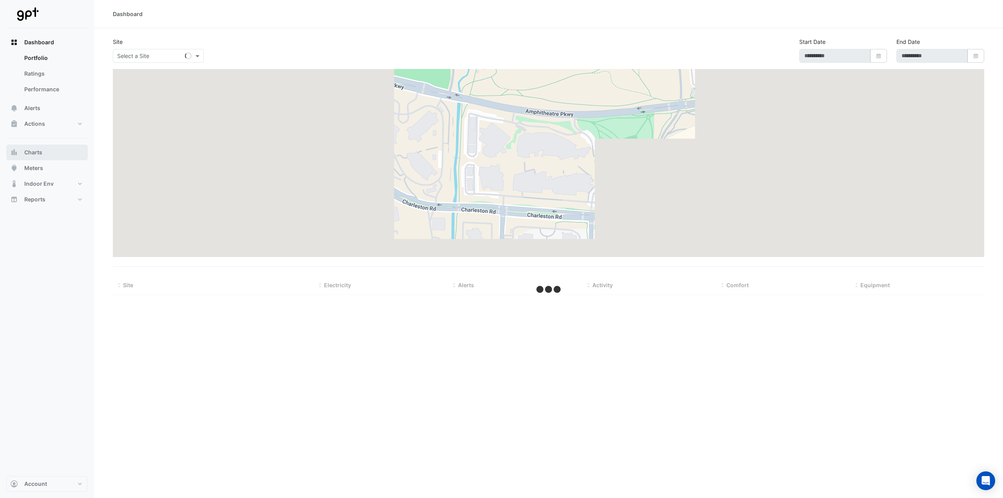
click at [32, 153] on span "Charts" at bounding box center [33, 152] width 18 height 8
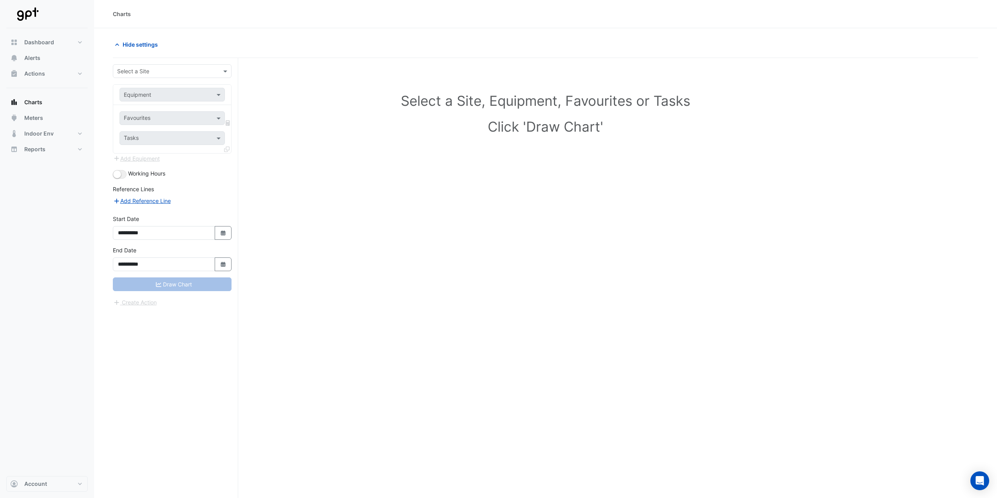
click at [190, 74] on input "text" at bounding box center [164, 71] width 94 height 8
type input "*******"
click at [180, 89] on div "[STREET_ADDRESS]" at bounding box center [172, 87] width 118 height 11
click at [172, 95] on input "text" at bounding box center [164, 95] width 81 height 8
click at [273, 74] on div "Select a Site, Equipment, Favourites or Tasks Click 'Draw Chart'" at bounding box center [546, 115] width 856 height 96
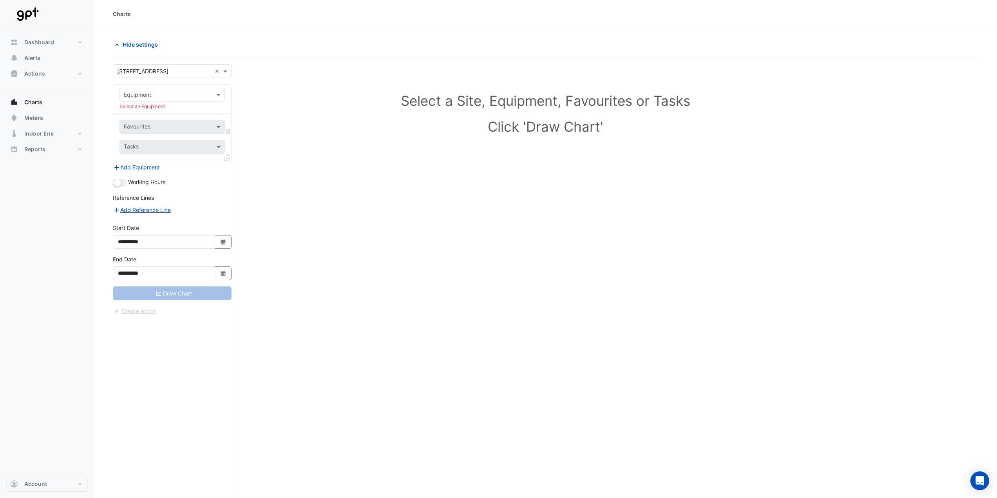
click at [153, 93] on input "text" at bounding box center [164, 95] width 81 height 8
type input "***"
click at [127, 110] on span "AHU-1-1" at bounding box center [137, 111] width 22 height 7
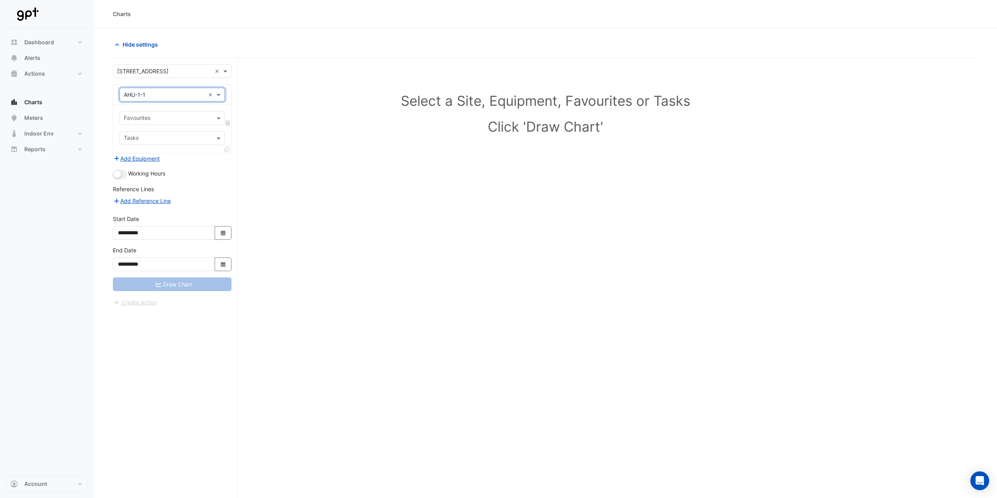
click at [167, 118] on input "text" at bounding box center [168, 119] width 88 height 8
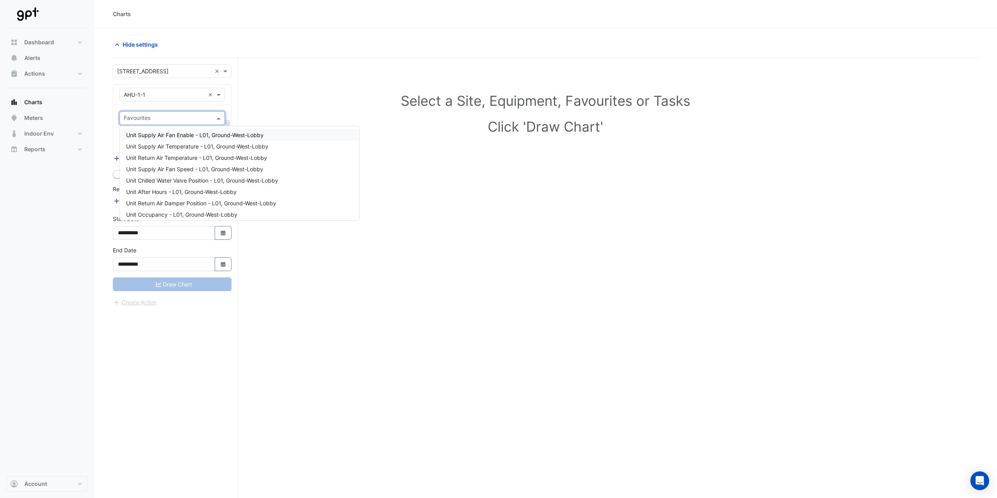
click at [167, 132] on span "Unit Supply Air Fan Enable - L01, Ground-West-Lobby" at bounding box center [195, 135] width 138 height 7
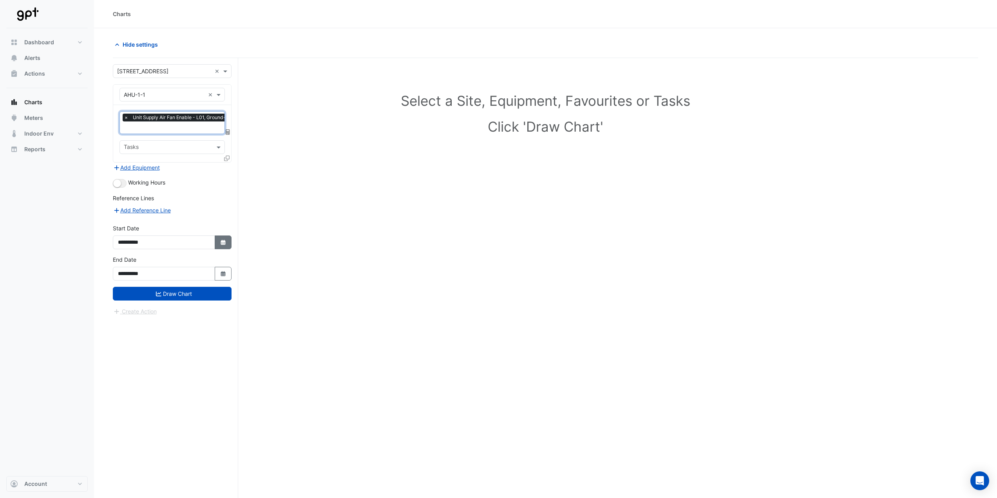
click at [218, 241] on button "Select Date" at bounding box center [223, 242] width 17 height 14
select select "*"
click at [174, 138] on select "**** **** **** **** **** **** **** **** **** **** ****" at bounding box center [179, 138] width 30 height 12
select select "****"
click at [164, 132] on select "**** **** **** **** **** **** **** **** **** **** ****" at bounding box center [179, 138] width 30 height 12
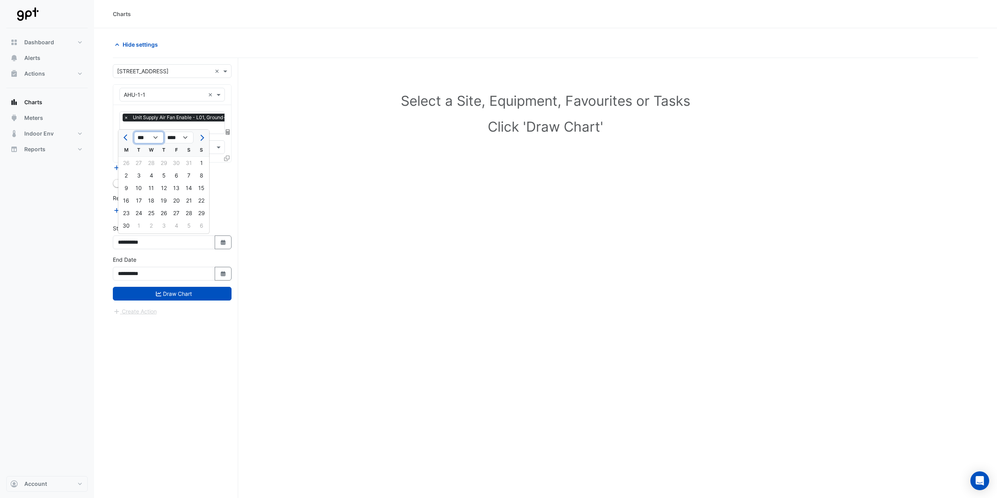
click at [149, 143] on select "*** *** *** *** *** *** *** *** *** *** *** ***" at bounding box center [149, 138] width 30 height 12
select select "*"
click at [134, 132] on select "*** *** *** *** *** *** *** *** *** *** *** ***" at bounding box center [149, 138] width 30 height 12
click at [187, 161] on div "1" at bounding box center [189, 163] width 13 height 13
type input "**********"
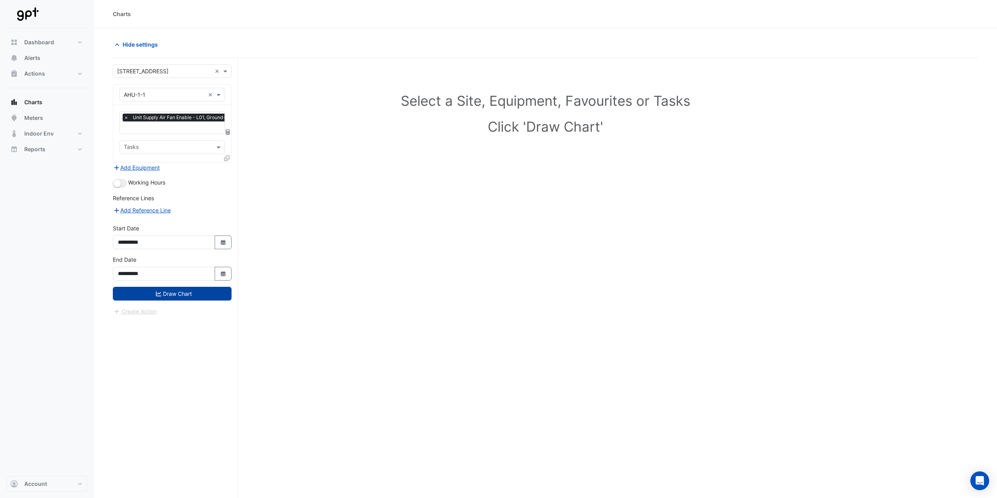
click at [184, 291] on button "Draw Chart" at bounding box center [172, 294] width 119 height 14
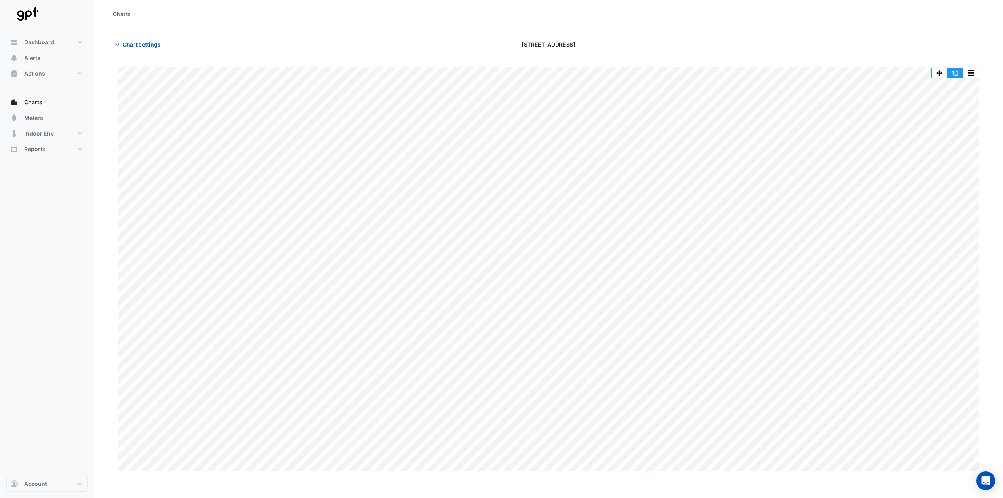
click at [952, 71] on button "button" at bounding box center [955, 73] width 16 height 10
click at [139, 48] on span "Chart settings" at bounding box center [142, 44] width 38 height 8
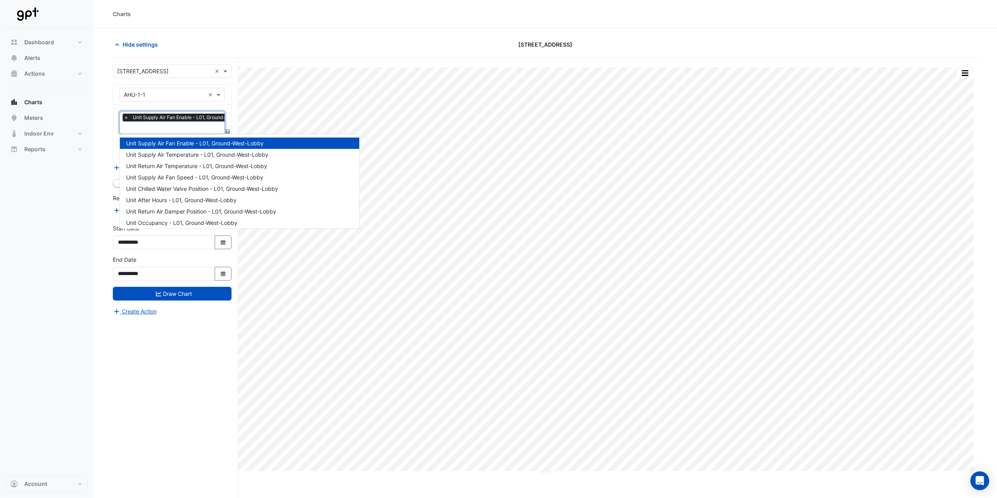
click at [172, 130] on input "text" at bounding box center [190, 128] width 133 height 8
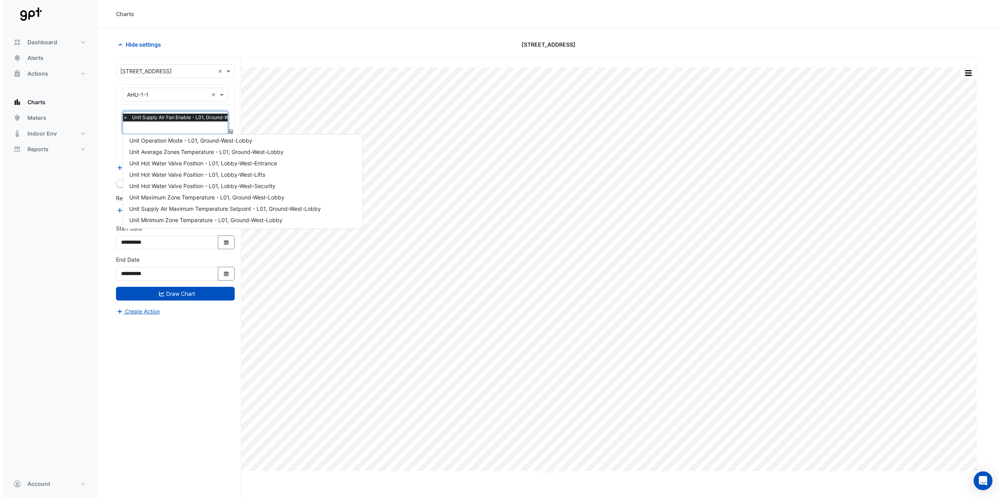
scroll to position [39, 0]
click at [242, 51] on div "Hide settings" at bounding box center [253, 45] width 291 height 14
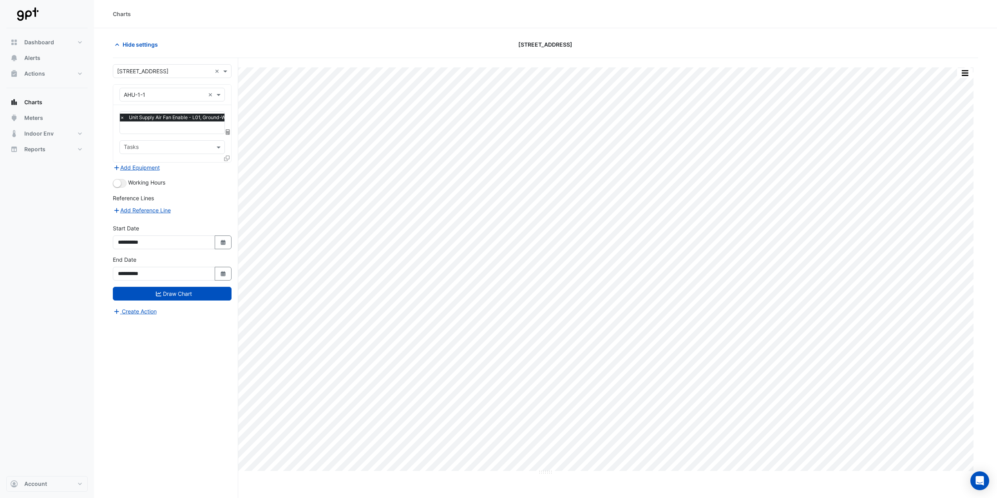
click at [227, 157] on icon at bounding box center [226, 158] width 5 height 5
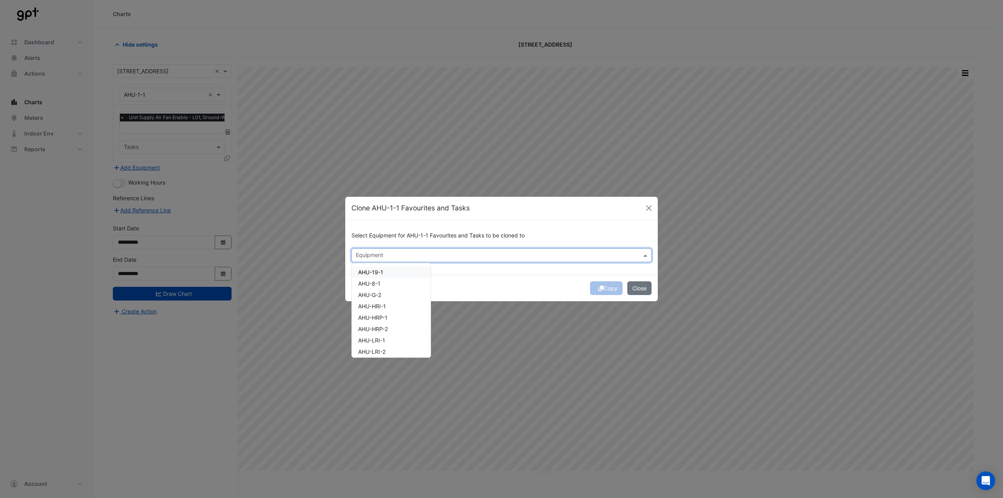
click at [378, 253] on input "text" at bounding box center [497, 256] width 282 height 8
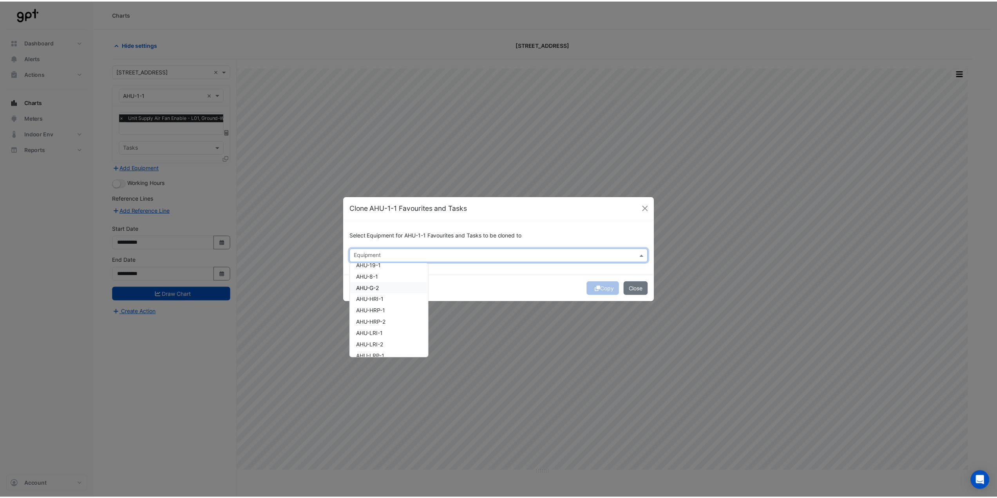
scroll to position [0, 0]
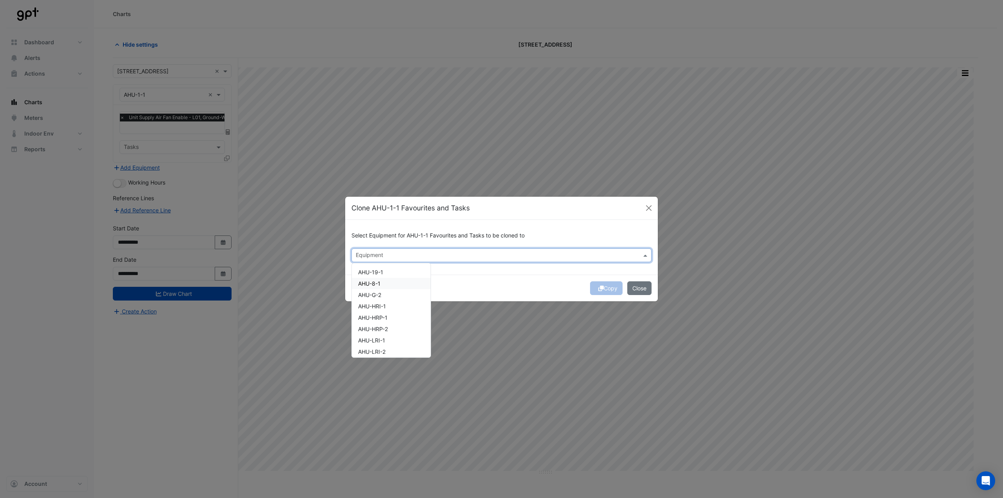
click at [378, 282] on span "AHU-8-1" at bounding box center [369, 283] width 22 height 7
click at [483, 278] on div "Copy Close" at bounding box center [501, 288] width 313 height 27
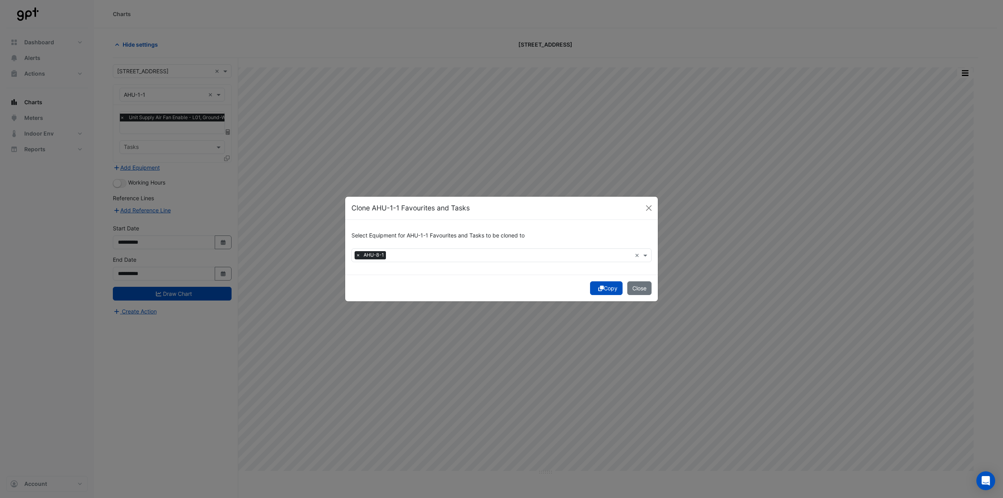
click at [603, 288] on button "Copy" at bounding box center [606, 288] width 33 height 14
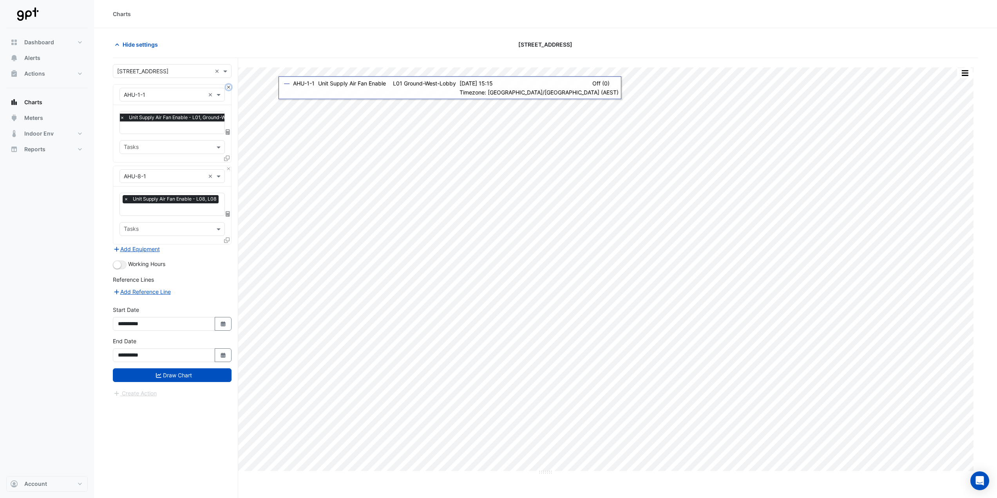
click at [230, 89] on button "Close" at bounding box center [228, 87] width 5 height 5
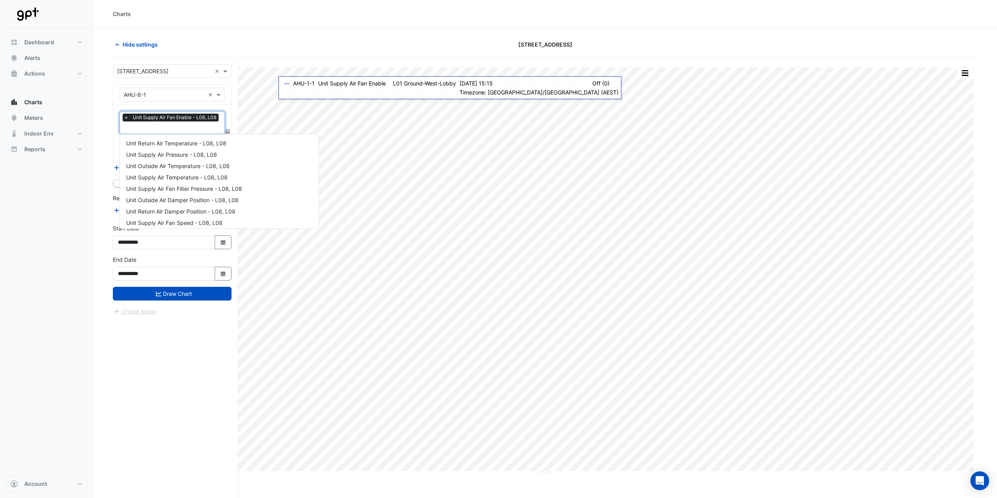
click at [176, 124] on input "text" at bounding box center [172, 128] width 97 height 8
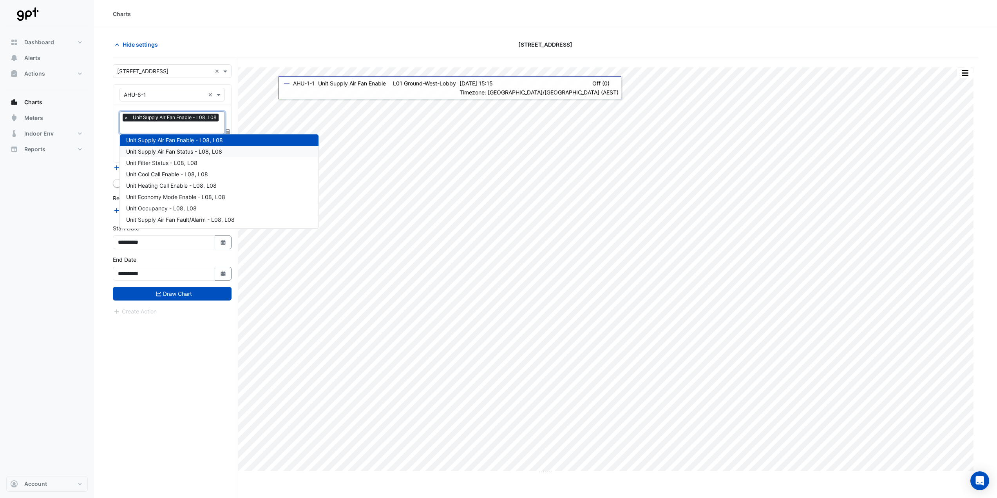
click at [179, 150] on span "Unit Supply Air Fan Status - L08, L08" at bounding box center [174, 151] width 96 height 7
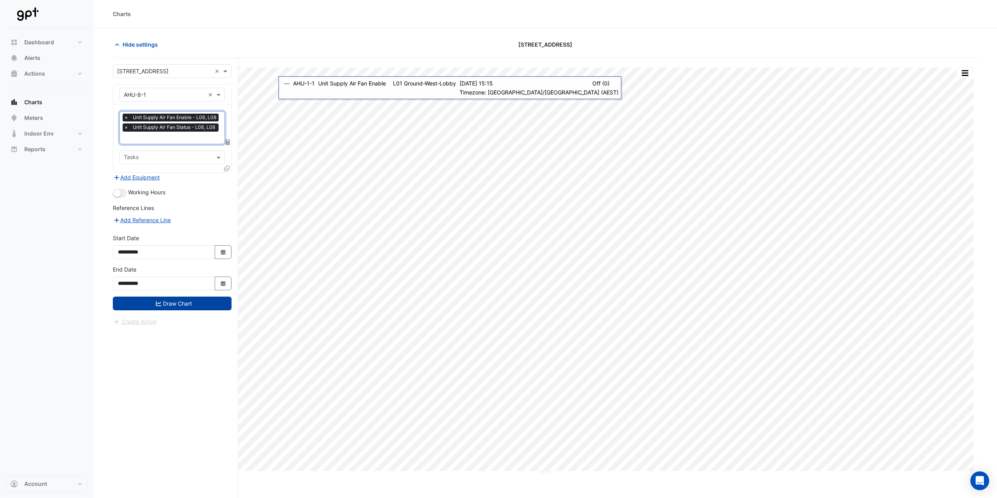
click at [188, 308] on button "Draw Chart" at bounding box center [172, 304] width 119 height 14
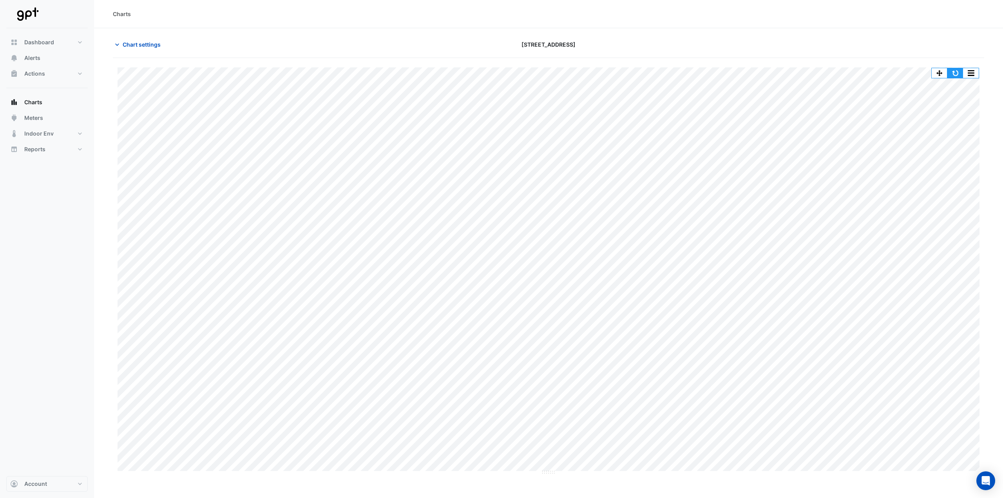
click at [962, 71] on button "button" at bounding box center [955, 73] width 16 height 10
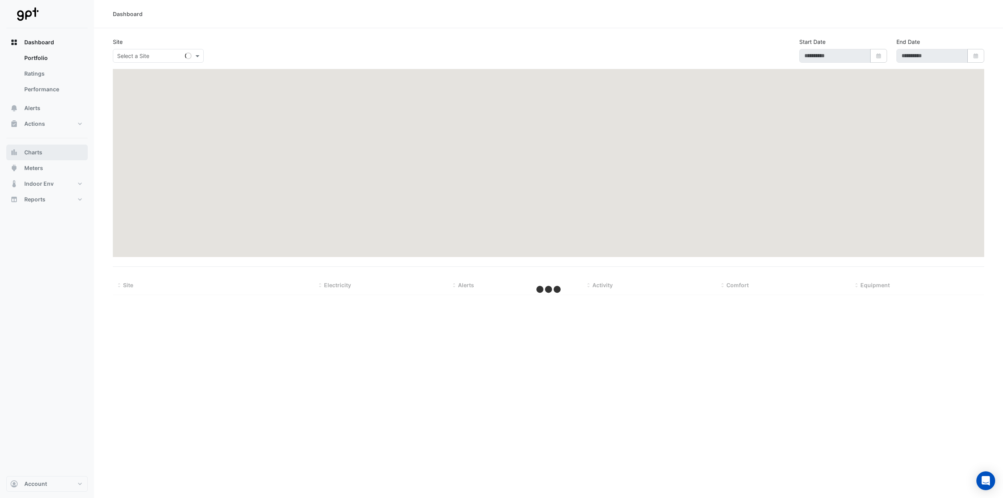
click at [38, 154] on span "Charts" at bounding box center [33, 152] width 18 height 8
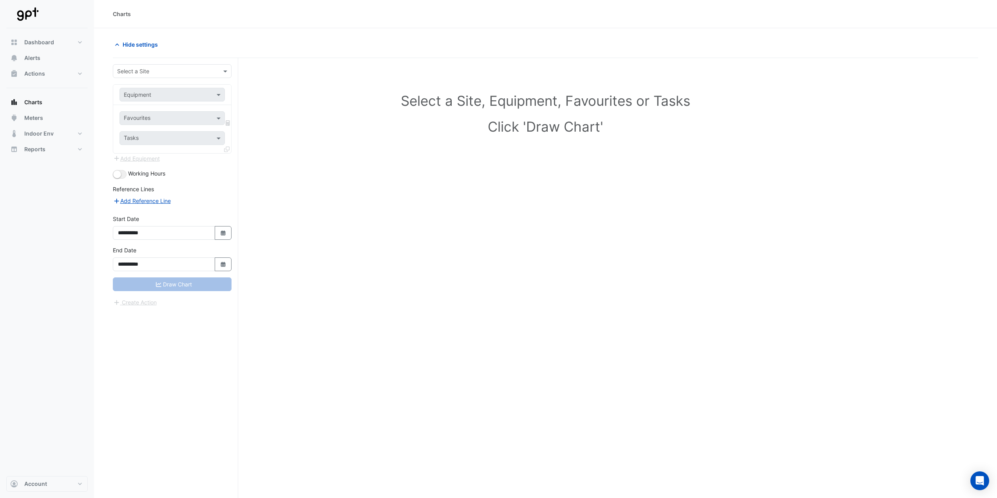
click at [137, 74] on input "text" at bounding box center [164, 71] width 94 height 8
type input "****"
click at [138, 87] on span "[GEOGRAPHIC_DATA]" at bounding box center [146, 88] width 55 height 7
click at [163, 94] on input "text" at bounding box center [164, 95] width 81 height 8
type input "*"
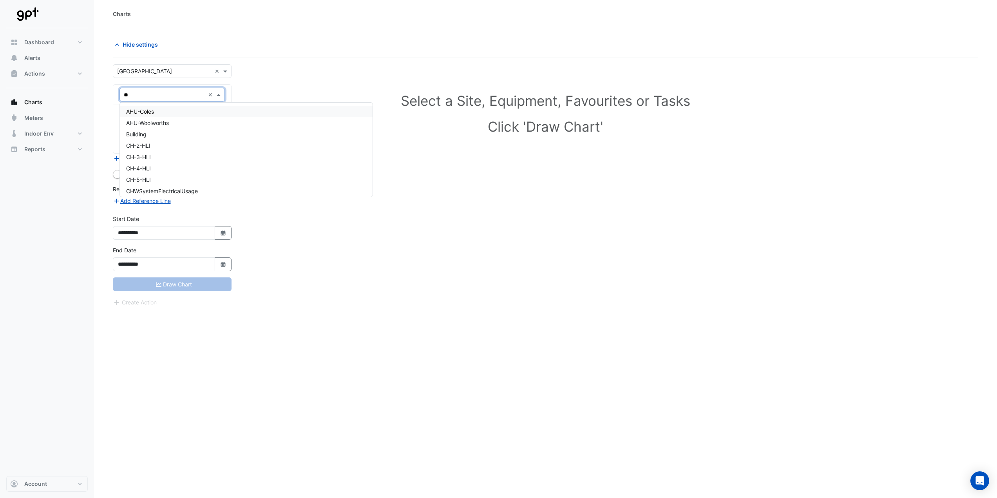
type input "***"
click at [174, 118] on input "text" at bounding box center [168, 119] width 88 height 8
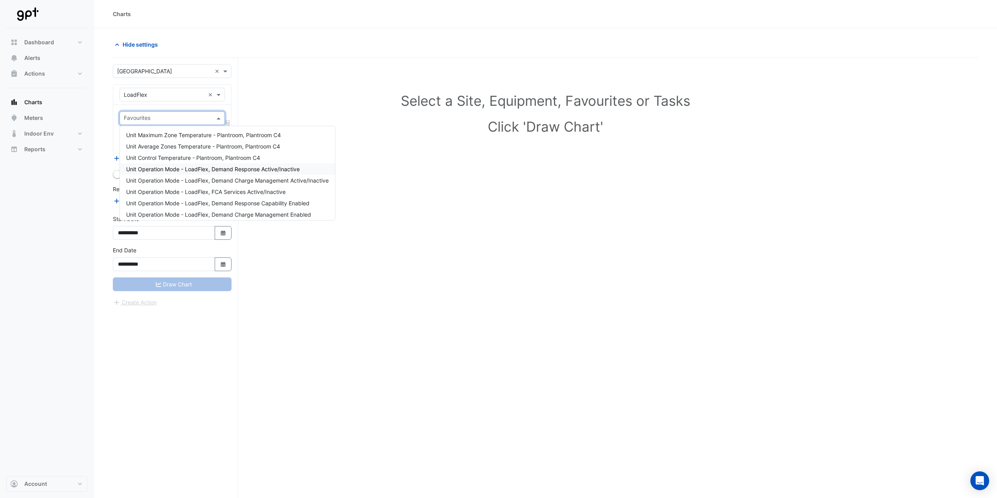
drag, startPoint x: 172, startPoint y: 165, endPoint x: 173, endPoint y: 161, distance: 3.9
click at [173, 165] on div "Unit Operation Mode - LoadFlex, Demand Response Active/Inactive" at bounding box center [227, 168] width 215 height 11
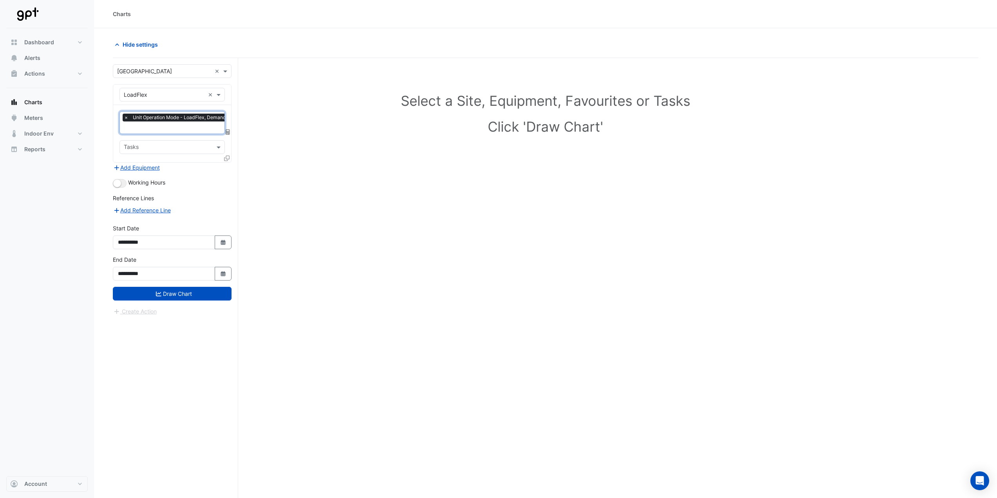
click at [168, 132] on input "text" at bounding box center [205, 128] width 163 height 8
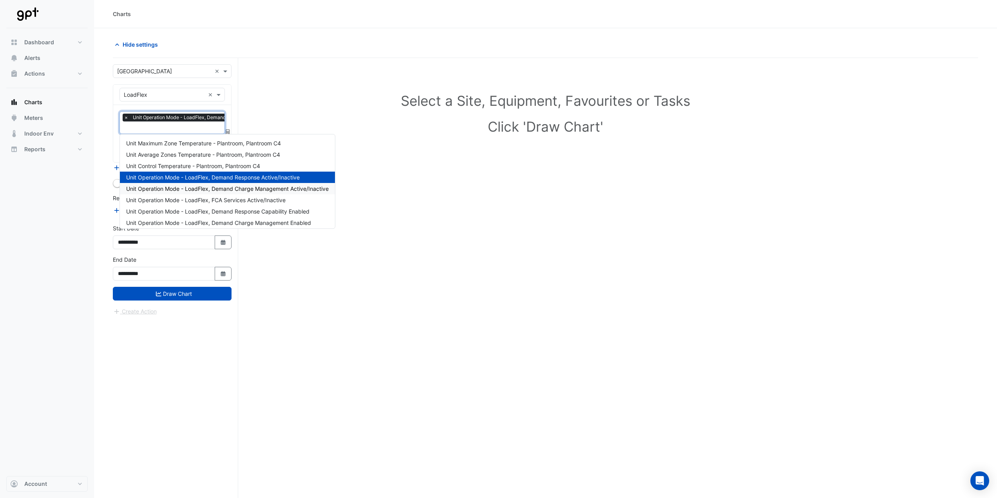
drag, startPoint x: 170, startPoint y: 189, endPoint x: 171, endPoint y: 180, distance: 9.0
click at [171, 185] on div "Unit Operation Mode - LoadFlex, Demand Charge Management Active/Inactive" at bounding box center [227, 188] width 215 height 11
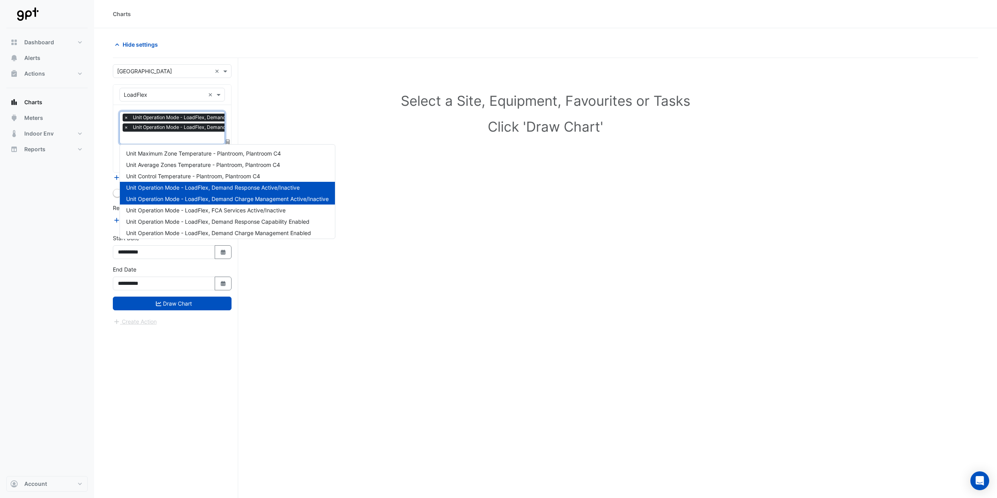
drag, startPoint x: 166, startPoint y: 134, endPoint x: 169, endPoint y: 171, distance: 37.3
click at [168, 137] on input "text" at bounding box center [218, 138] width 189 height 8
click at [172, 208] on span "Unit Operation Mode - LoadFlex, FCA Services Active/Inactive" at bounding box center [205, 210] width 159 height 7
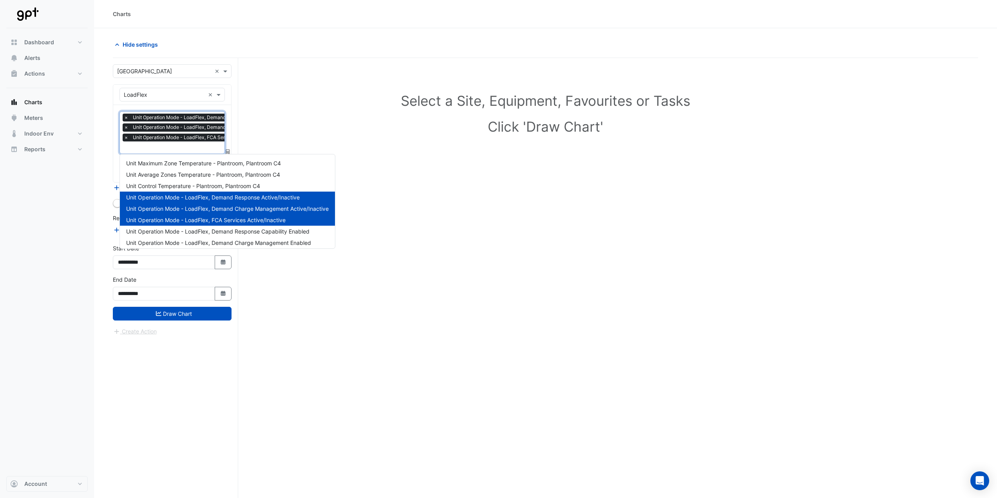
click at [161, 135] on span "Unit Operation Mode - LoadFlex, FCA Services Active/Inactive" at bounding box center [202, 138] width 143 height 8
click at [167, 232] on span "Unit Operation Mode - LoadFlex, Demand Response Capability Enabled" at bounding box center [217, 231] width 183 height 7
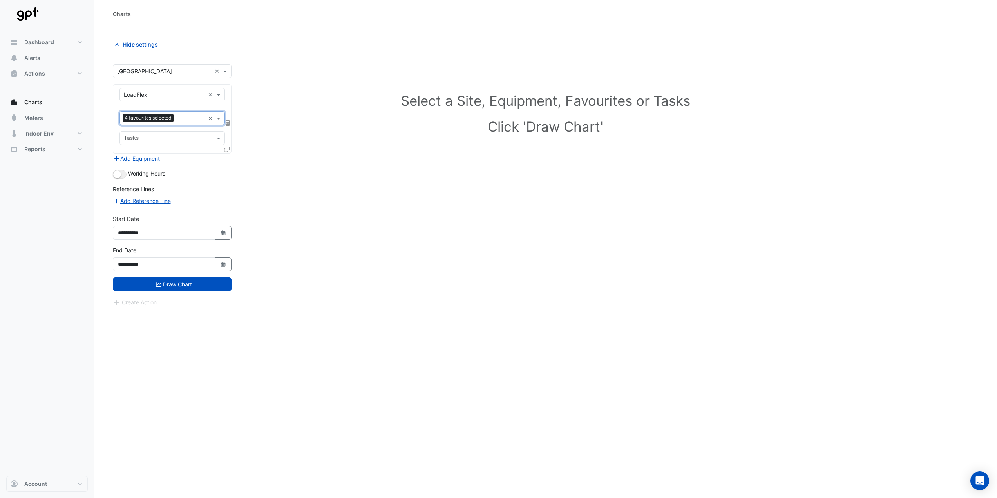
drag, startPoint x: 164, startPoint y: 119, endPoint x: 174, endPoint y: 134, distance: 18.1
click at [169, 125] on div "4 favourites selected × Tasks" at bounding box center [172, 129] width 118 height 48
click at [176, 117] on div at bounding box center [190, 119] width 29 height 10
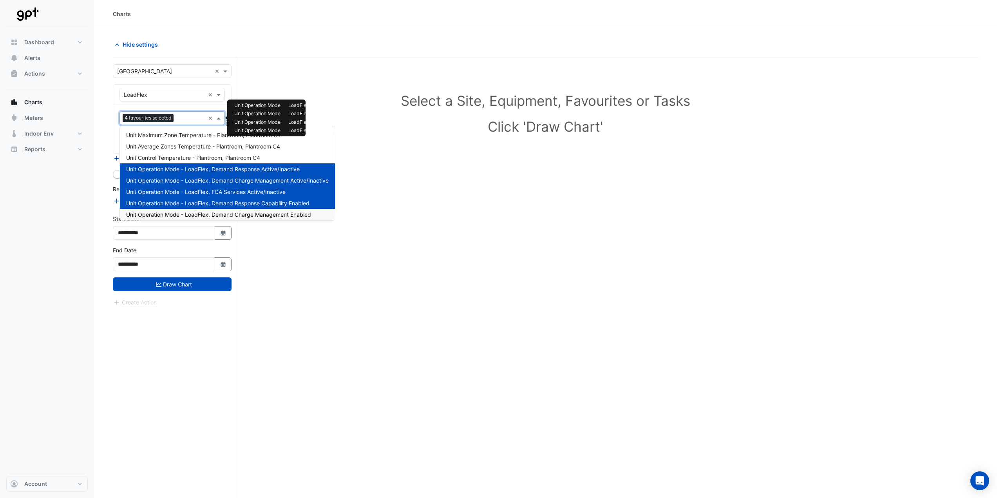
drag, startPoint x: 198, startPoint y: 213, endPoint x: 192, endPoint y: 176, distance: 37.7
click at [198, 211] on span "Unit Operation Mode - LoadFlex, Demand Charge Management Enabled" at bounding box center [218, 214] width 185 height 7
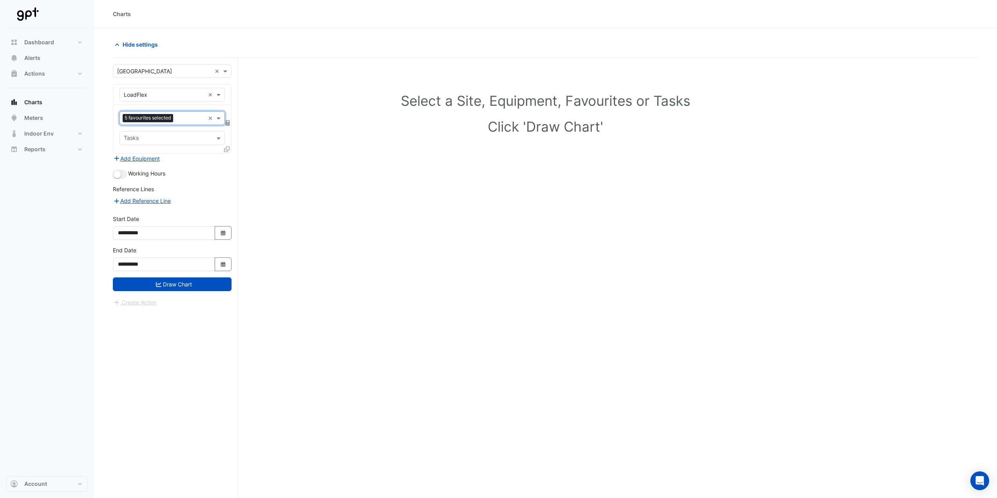
drag, startPoint x: 185, startPoint y: 118, endPoint x: 188, endPoint y: 129, distance: 12.2
click at [187, 125] on div "5 favourites selected × Tasks" at bounding box center [172, 129] width 118 height 48
click at [182, 117] on input "text" at bounding box center [190, 119] width 29 height 8
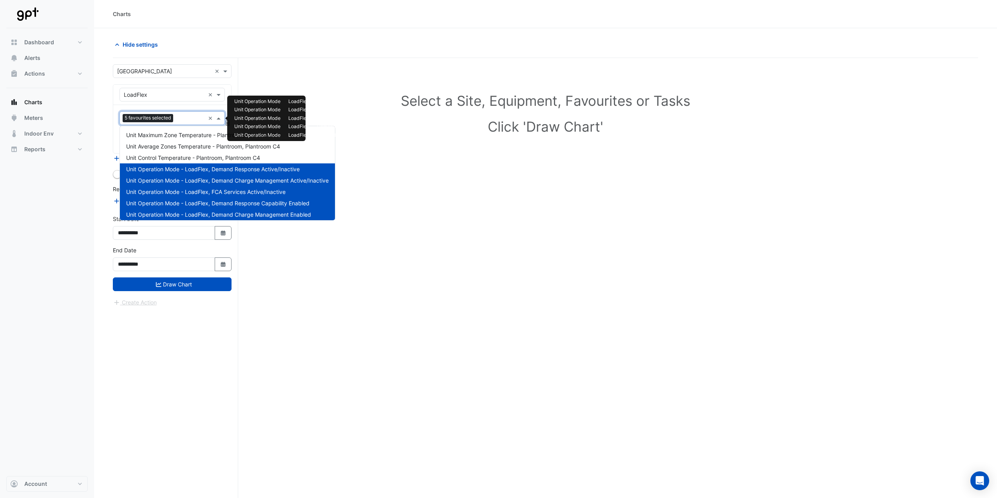
scroll to position [37, 0]
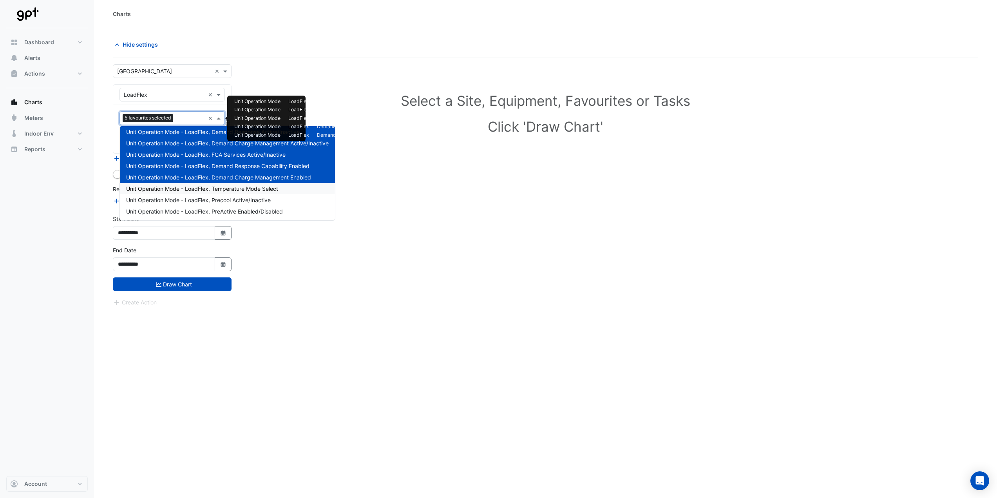
click at [201, 189] on span "Unit Operation Mode - LoadFlex, Temperature Mode Select" at bounding box center [202, 188] width 152 height 7
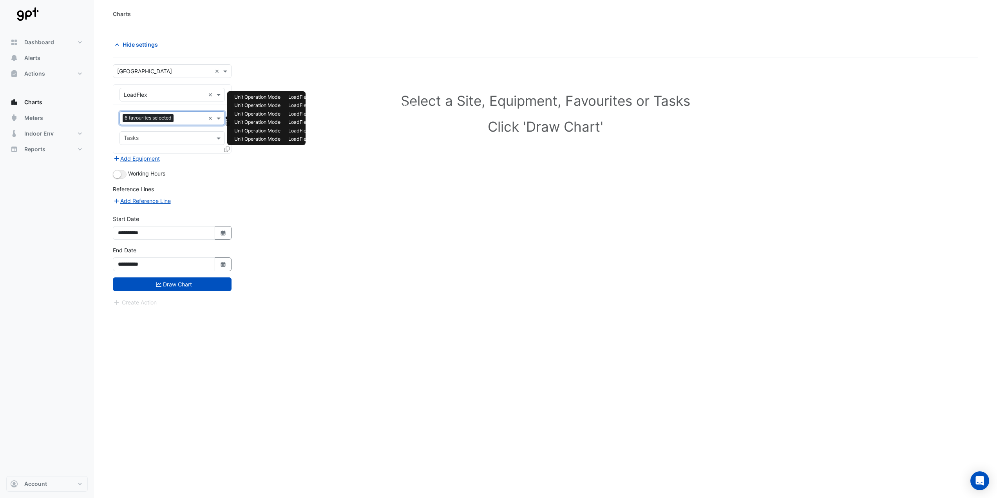
click at [189, 120] on input "text" at bounding box center [191, 119] width 28 height 8
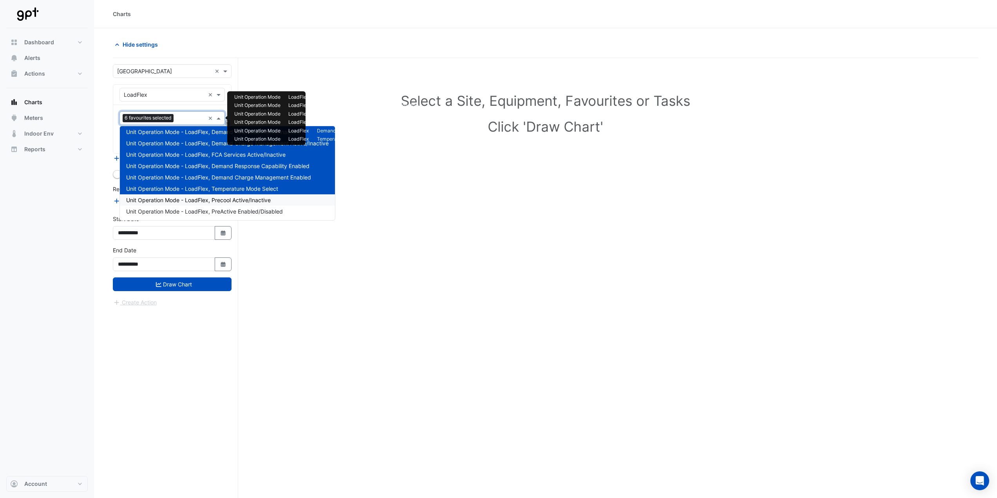
drag, startPoint x: 201, startPoint y: 199, endPoint x: 180, endPoint y: 132, distance: 70.0
click at [200, 196] on div "Unit Operation Mode - LoadFlex, Precool Active/Inactive" at bounding box center [227, 199] width 215 height 11
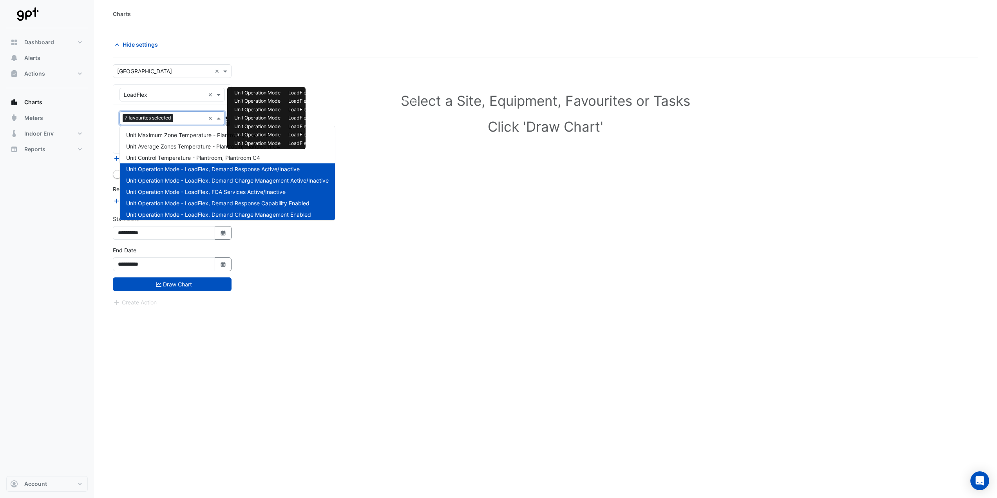
drag, startPoint x: 180, startPoint y: 118, endPoint x: 199, endPoint y: 173, distance: 58.6
click at [185, 125] on div "7 favourites selected × Tasks" at bounding box center [172, 129] width 118 height 48
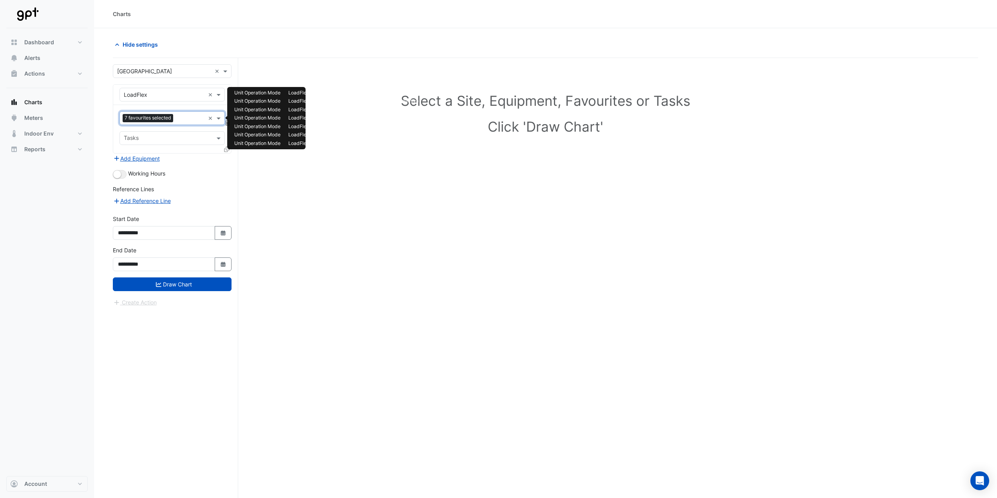
drag, startPoint x: 183, startPoint y: 114, endPoint x: 186, endPoint y: 124, distance: 10.7
click at [183, 114] on div "7 favourites selected" at bounding box center [162, 118] width 85 height 12
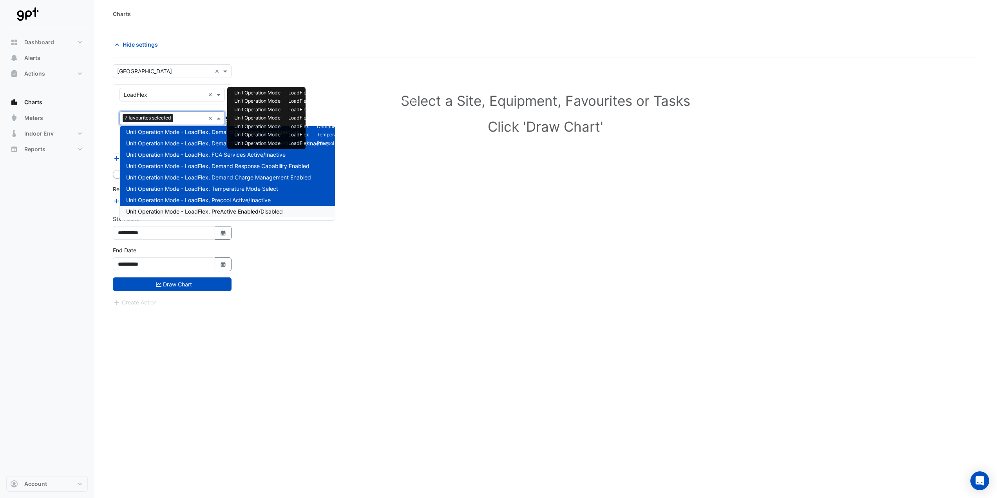
click at [208, 212] on span "Unit Operation Mode - LoadFlex, PreActive Enabled/Disabled" at bounding box center [204, 211] width 157 height 7
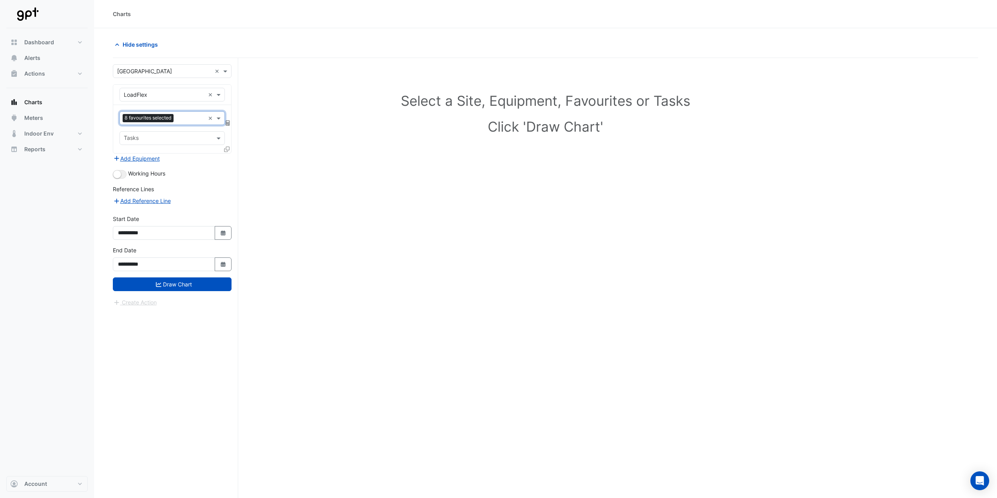
click at [191, 119] on input "text" at bounding box center [191, 119] width 28 height 8
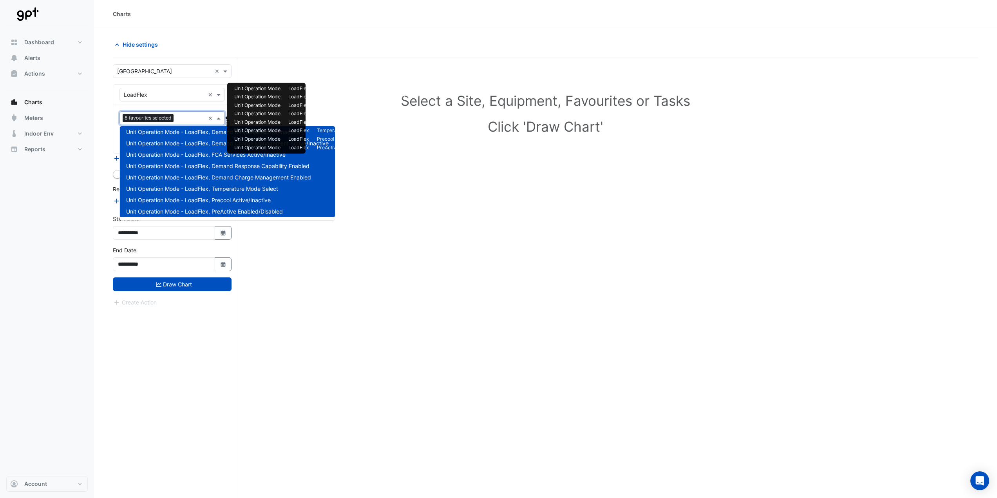
scroll to position [0, 0]
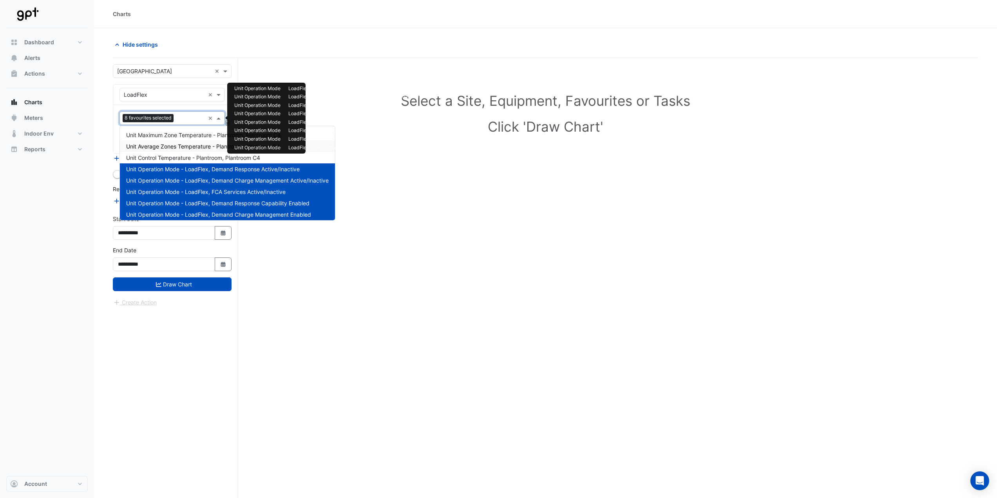
click at [186, 139] on div "Unit Maximum Zone Temperature - Plantroom, Plantroom C4" at bounding box center [227, 134] width 215 height 11
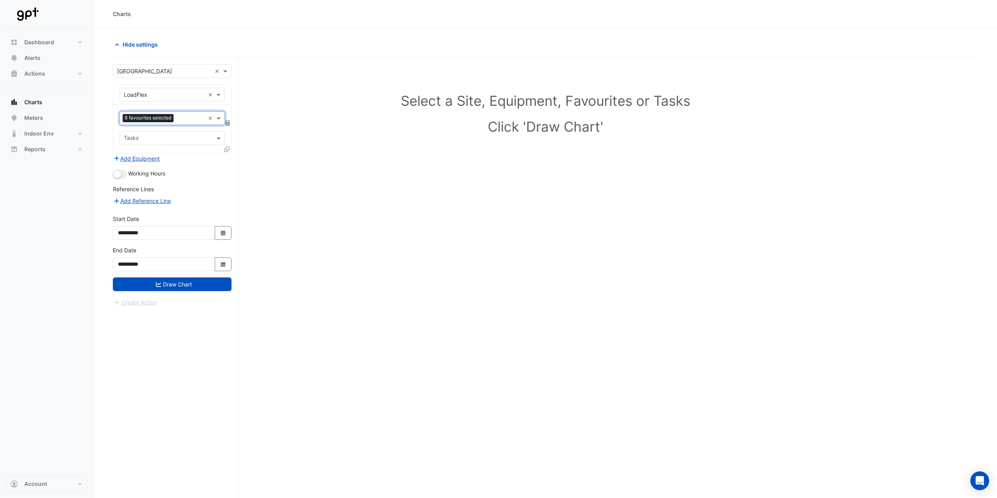
click at [181, 117] on input "text" at bounding box center [191, 119] width 28 height 8
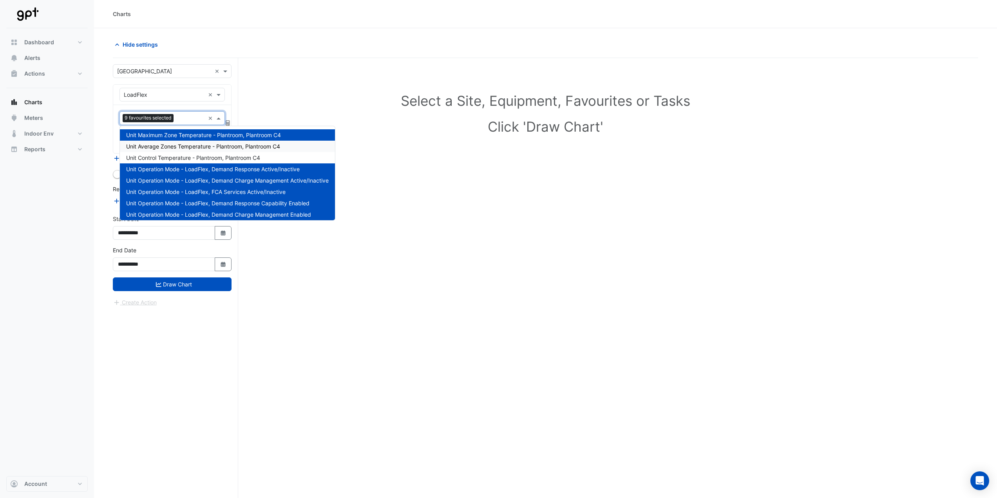
click at [181, 145] on span "Unit Average Zones Temperature - Plantroom, Plantroom C4" at bounding box center [203, 146] width 154 height 7
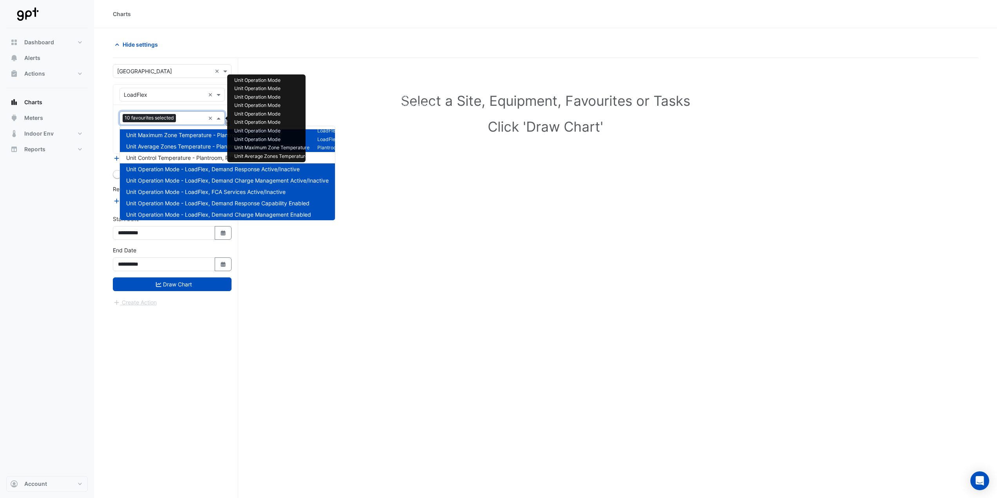
click at [180, 123] on div at bounding box center [191, 119] width 27 height 10
click at [181, 157] on span "Unit Control Temperature - Plantroom, Plantroom C4" at bounding box center [193, 157] width 134 height 7
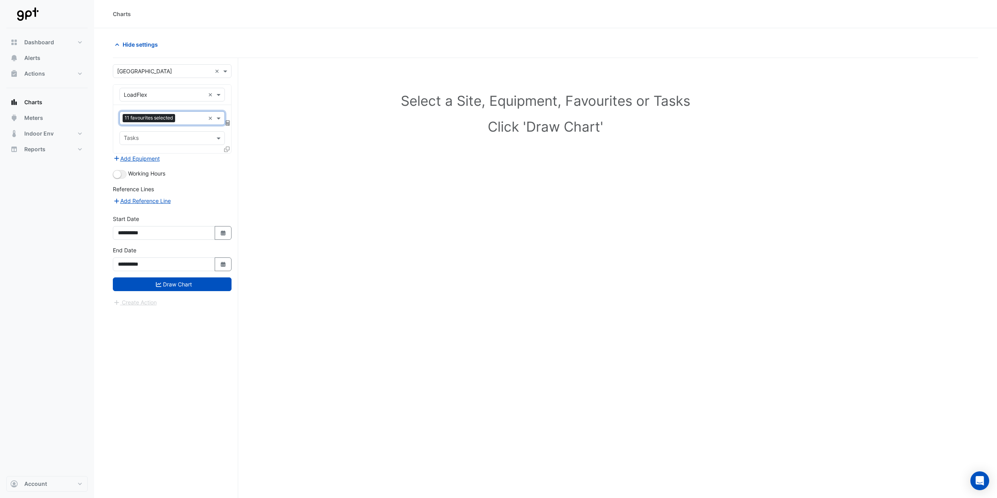
click at [335, 280] on div "Select a Site, Equipment, Favourites or Tasks Click 'Draw Chart'" at bounding box center [545, 293] width 865 height 470
click at [221, 282] on button "Draw Chart" at bounding box center [172, 284] width 119 height 14
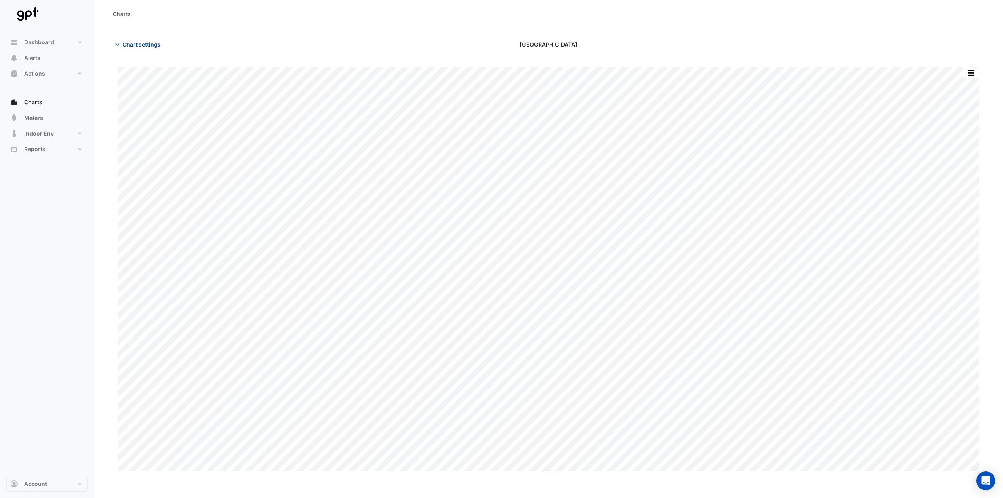
click at [136, 44] on span "Chart settings" at bounding box center [142, 44] width 38 height 8
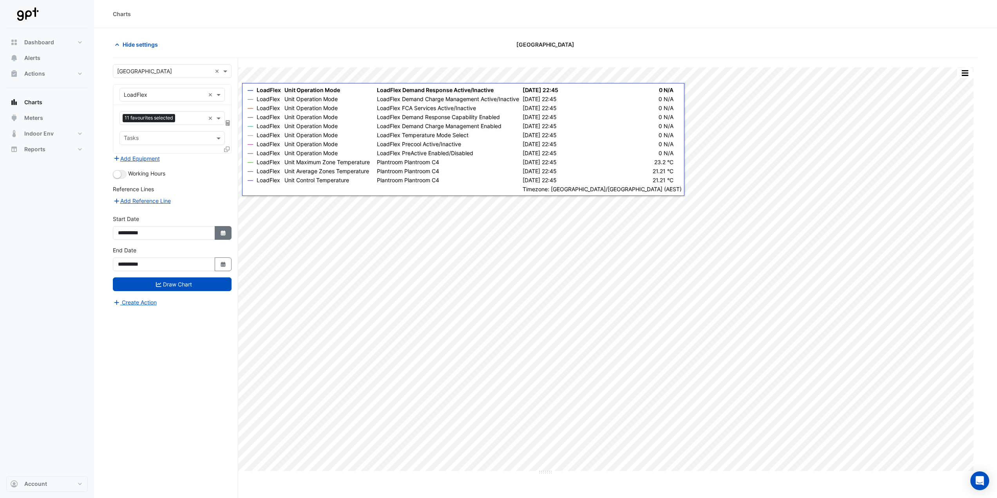
click at [227, 234] on button "Select Date" at bounding box center [223, 233] width 17 height 14
select select "*"
select select "****"
click at [124, 131] on button "Previous month" at bounding box center [125, 129] width 9 height 13
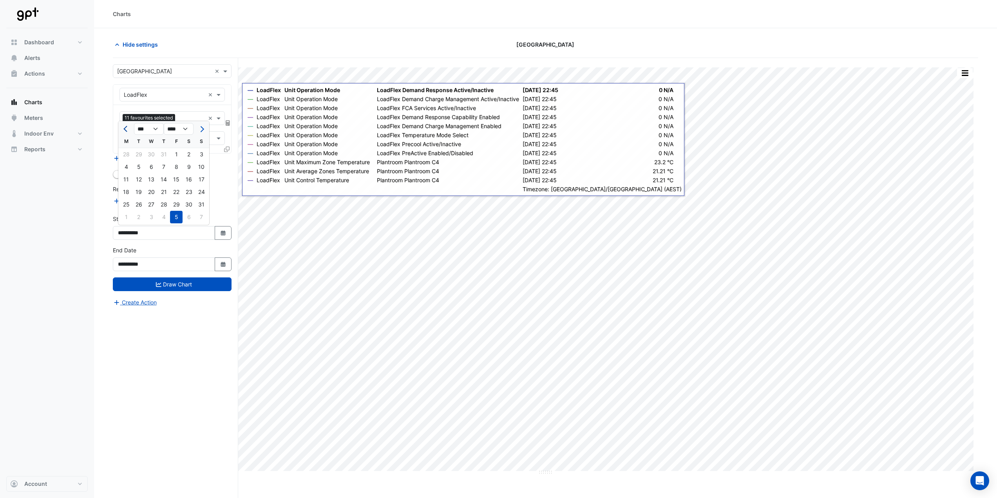
select select "*"
click at [137, 152] on div "1" at bounding box center [138, 154] width 13 height 13
type input "**********"
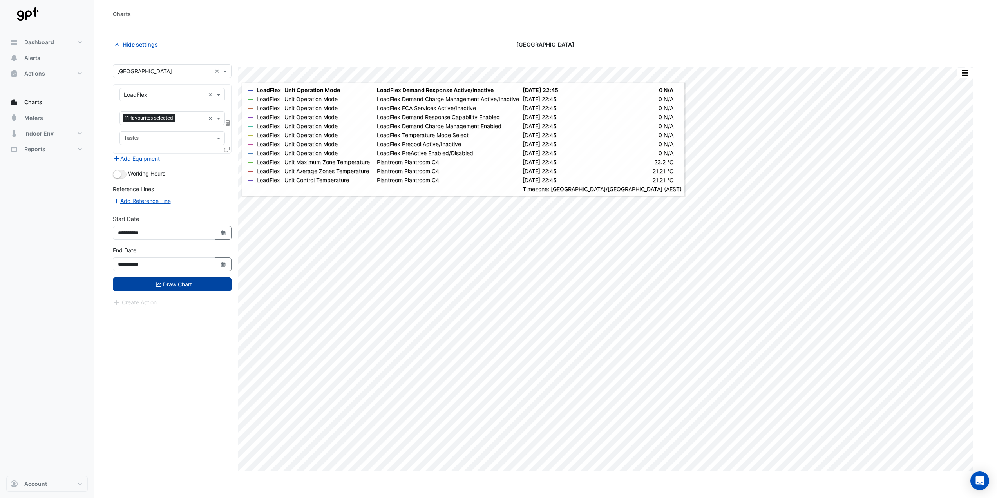
click at [184, 283] on button "Draw Chart" at bounding box center [172, 284] width 119 height 14
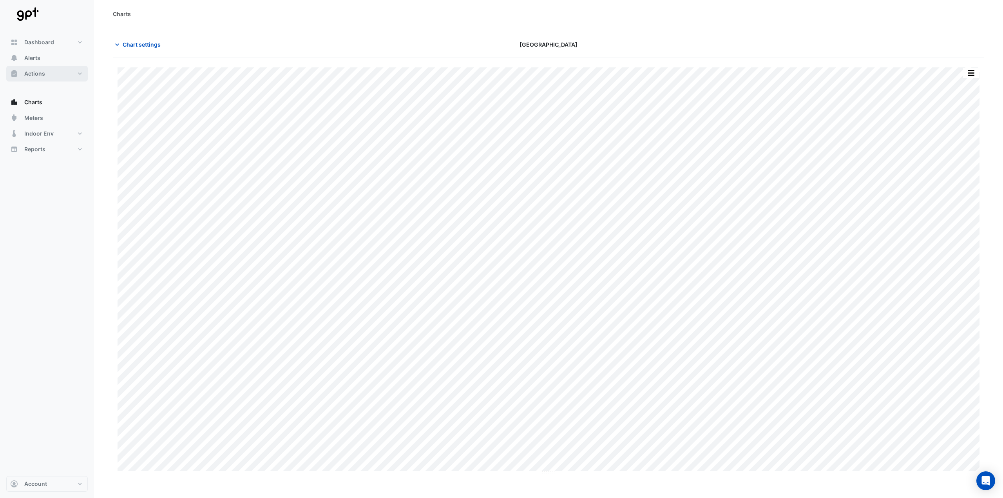
click at [41, 73] on span "Actions" at bounding box center [34, 74] width 21 height 8
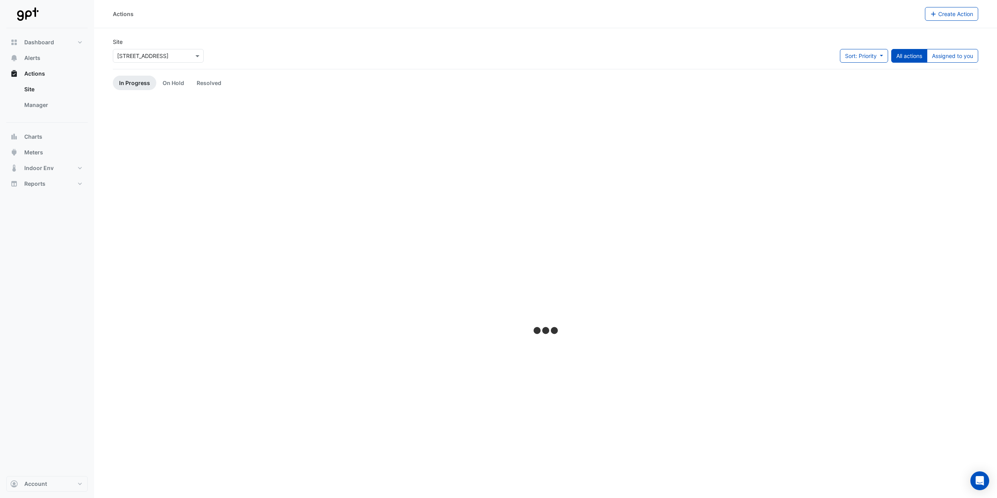
click at [138, 58] on input "text" at bounding box center [150, 56] width 67 height 8
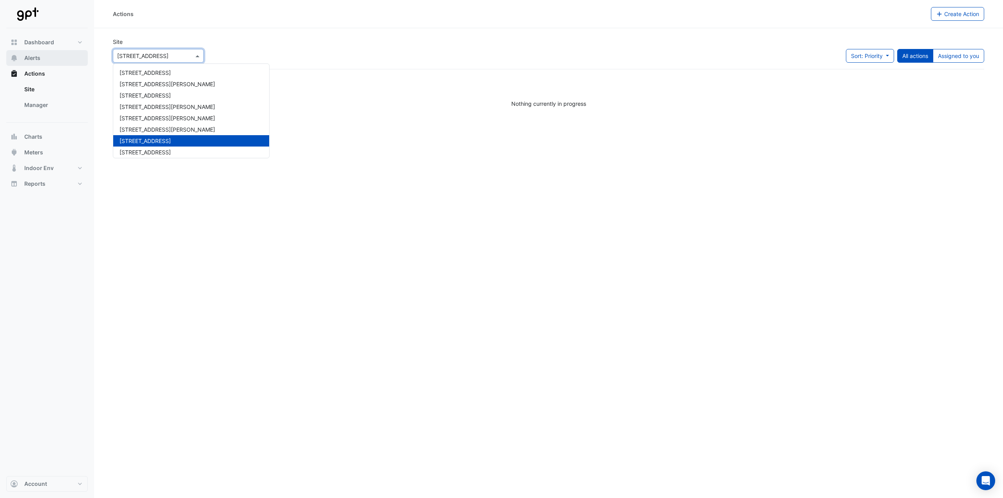
click at [43, 60] on button "Alerts" at bounding box center [46, 58] width 81 height 16
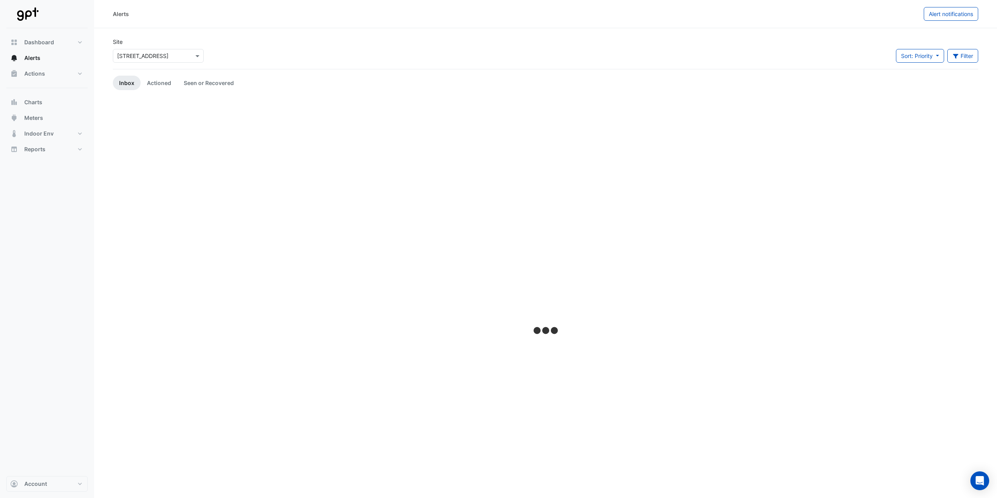
click at [139, 62] on div "× 7 Macquarie Place" at bounding box center [158, 56] width 91 height 14
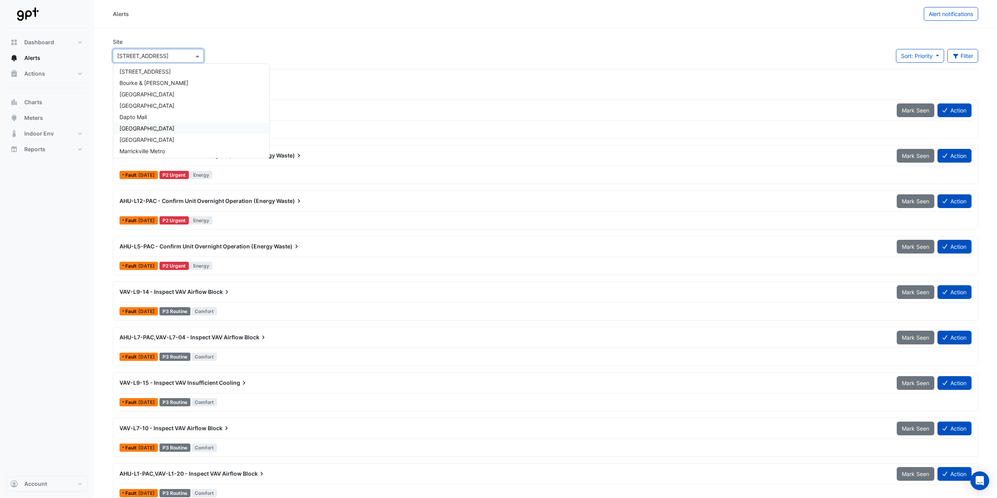
scroll to position [78, 0]
click at [147, 105] on span "[GEOGRAPHIC_DATA]" at bounding box center [146, 108] width 55 height 7
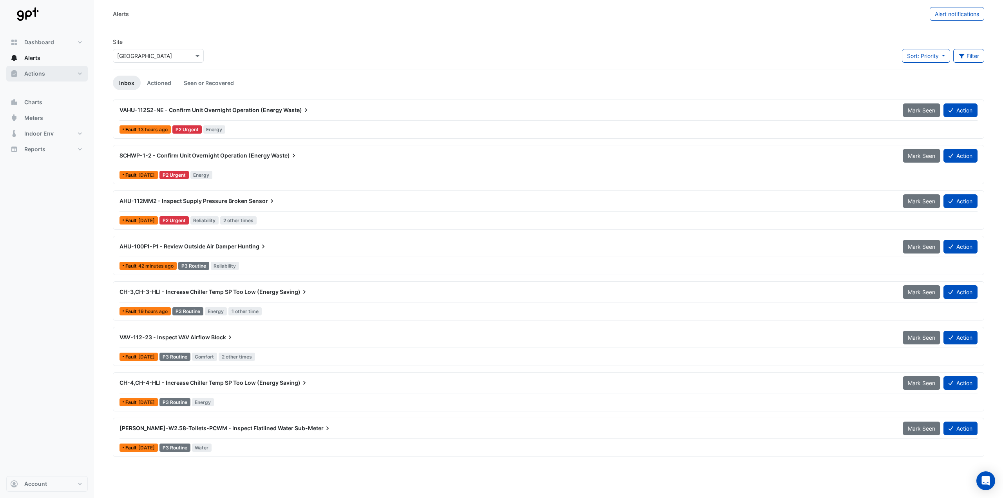
click at [44, 70] on span "Actions" at bounding box center [34, 74] width 21 height 8
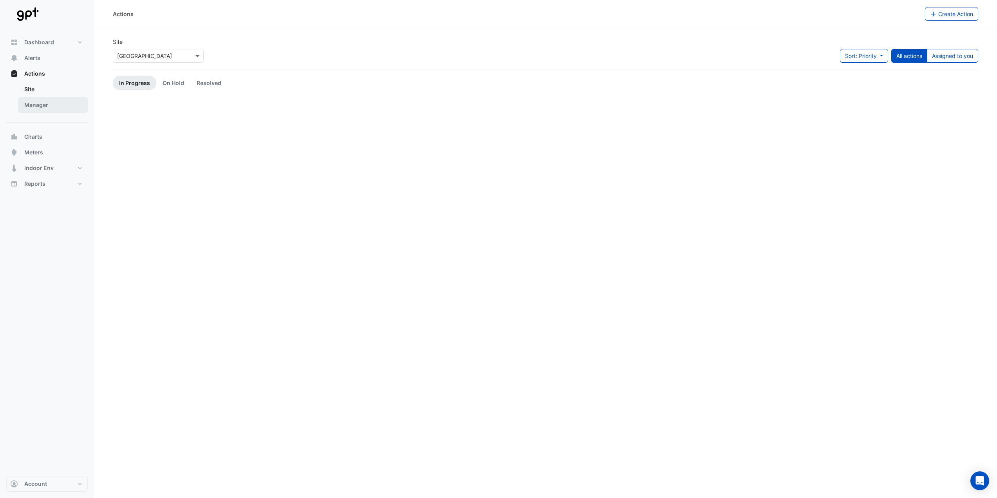
click at [39, 104] on link "Manager" at bounding box center [53, 105] width 70 height 16
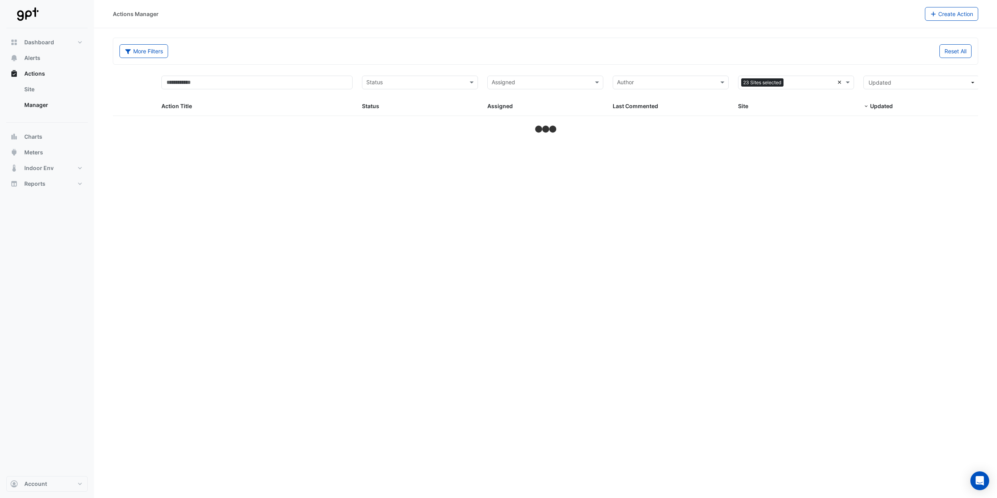
select select "**"
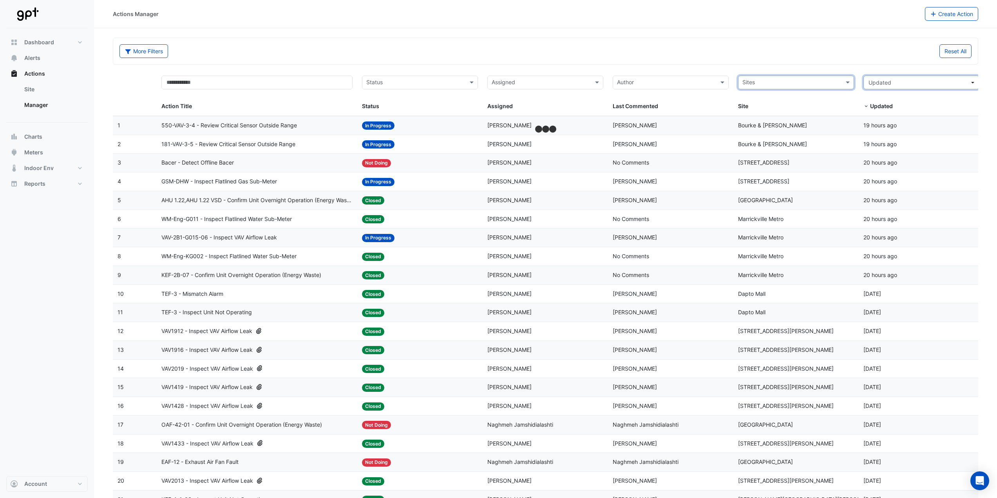
click at [883, 78] on span "Updated" at bounding box center [919, 82] width 101 height 8
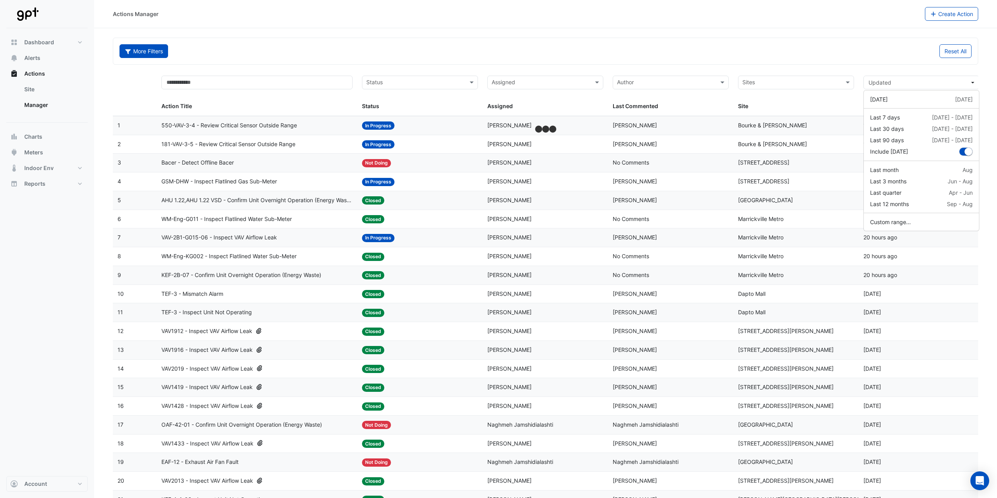
click at [149, 47] on button "More Filters" at bounding box center [143, 51] width 49 height 14
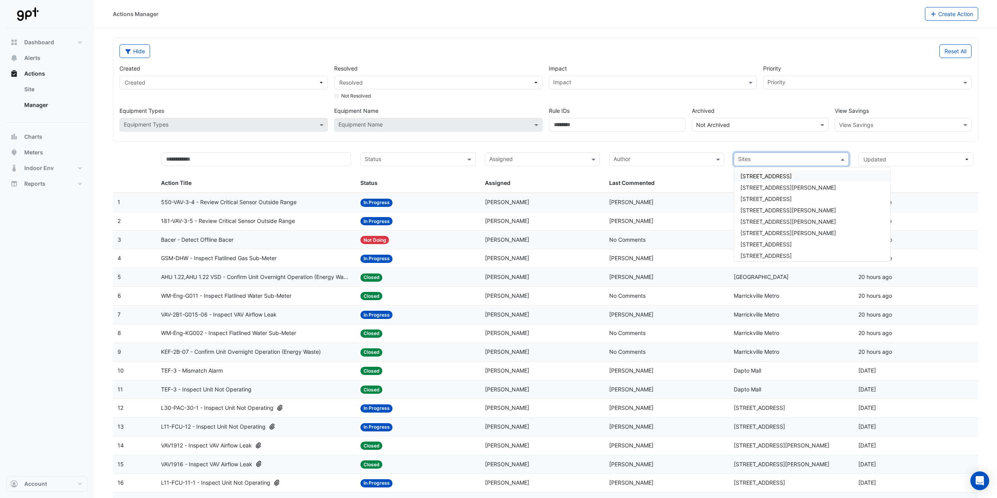
click at [793, 162] on input "text" at bounding box center [787, 160] width 98 height 9
click at [775, 206] on div "[GEOGRAPHIC_DATA]" at bounding box center [812, 211] width 156 height 11
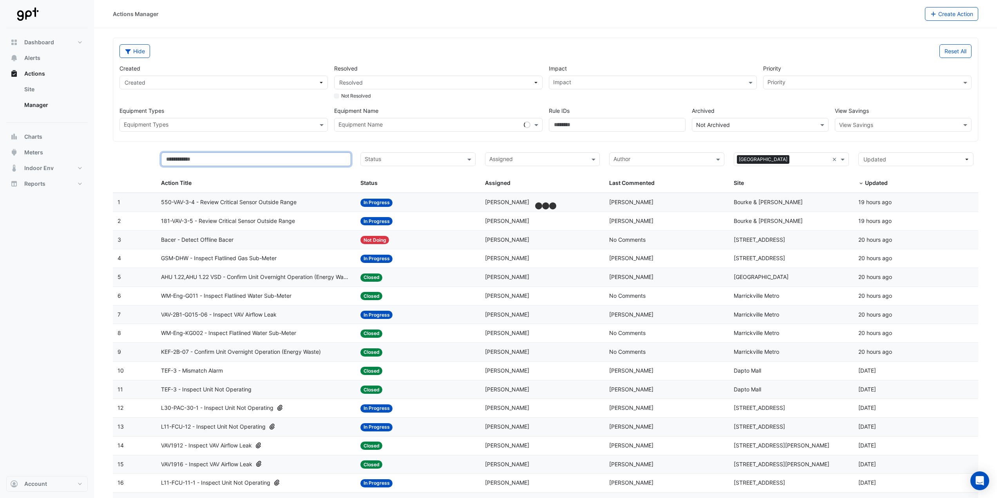
click at [253, 163] on input "text" at bounding box center [256, 159] width 190 height 14
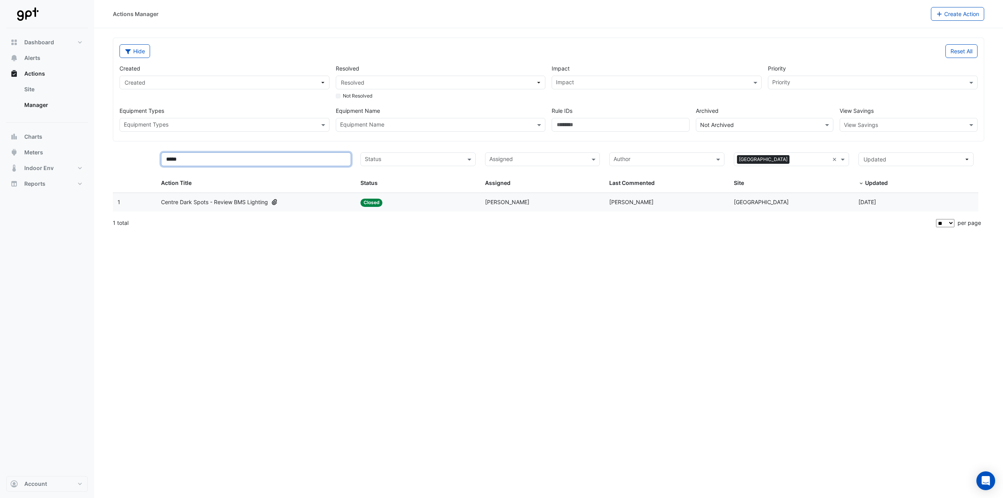
drag, startPoint x: 148, startPoint y: 161, endPoint x: 117, endPoint y: 159, distance: 31.0
click at [117, 159] on div "***** Action Title Status Status Assigned Assigned Author Last Commented × Char…" at bounding box center [545, 170] width 865 height 45
drag, startPoint x: 179, startPoint y: 156, endPoint x: 156, endPoint y: 159, distance: 23.3
click at [156, 159] on div "***** Action Title Status Status Assigned Assigned Author Last Commented × Char…" at bounding box center [545, 170] width 865 height 45
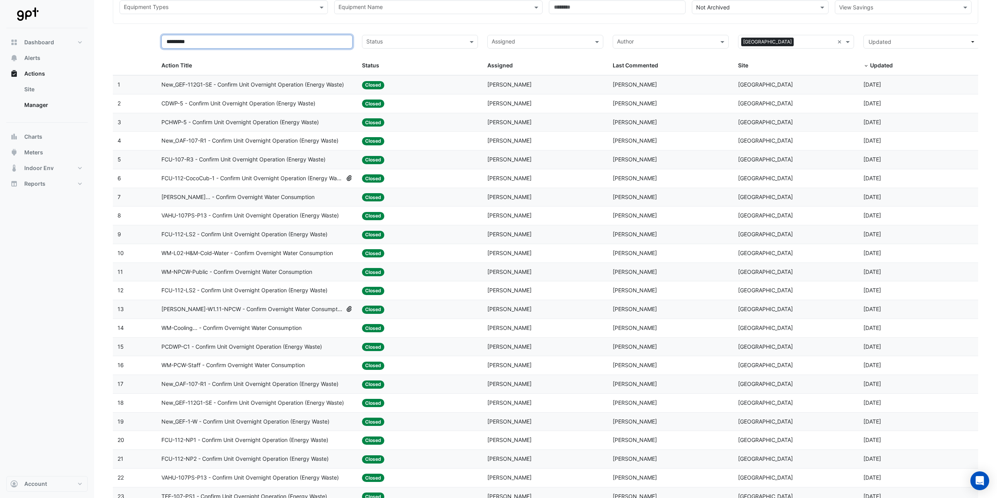
scroll to position [184, 0]
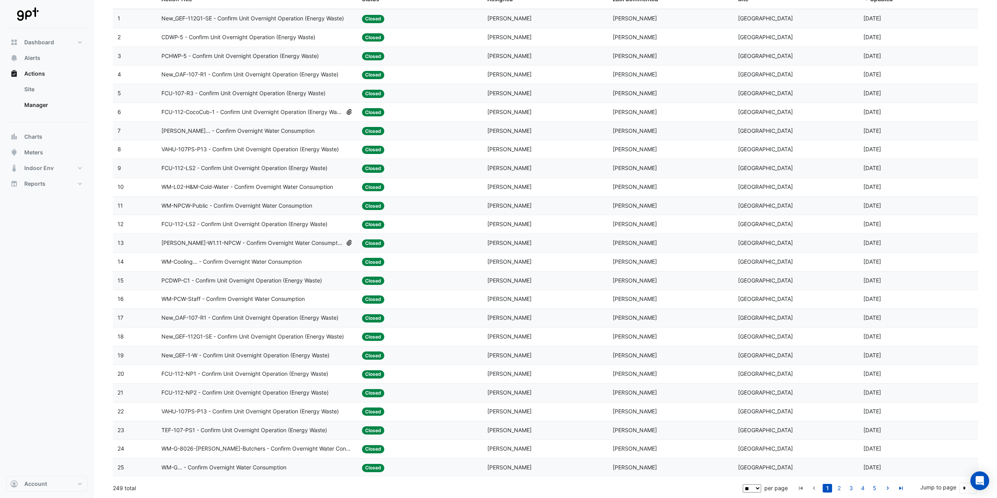
type input "*********"
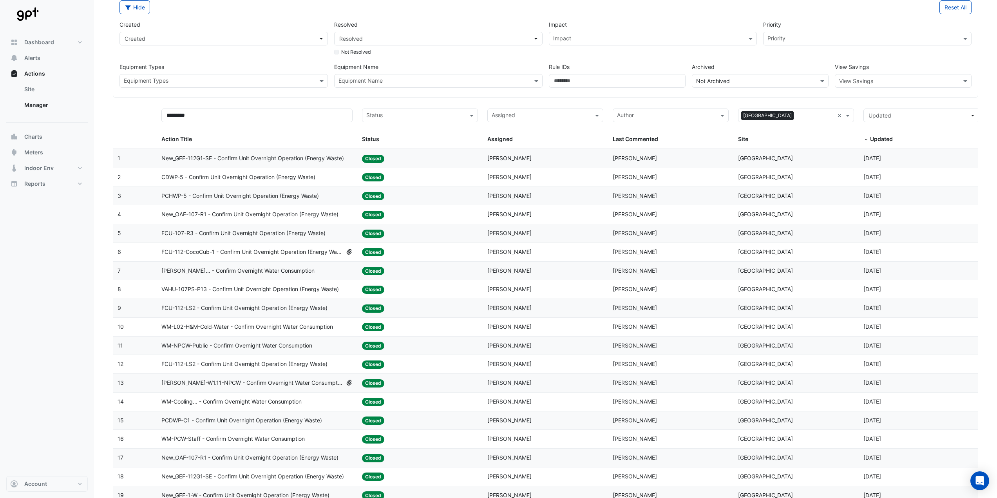
scroll to position [0, 0]
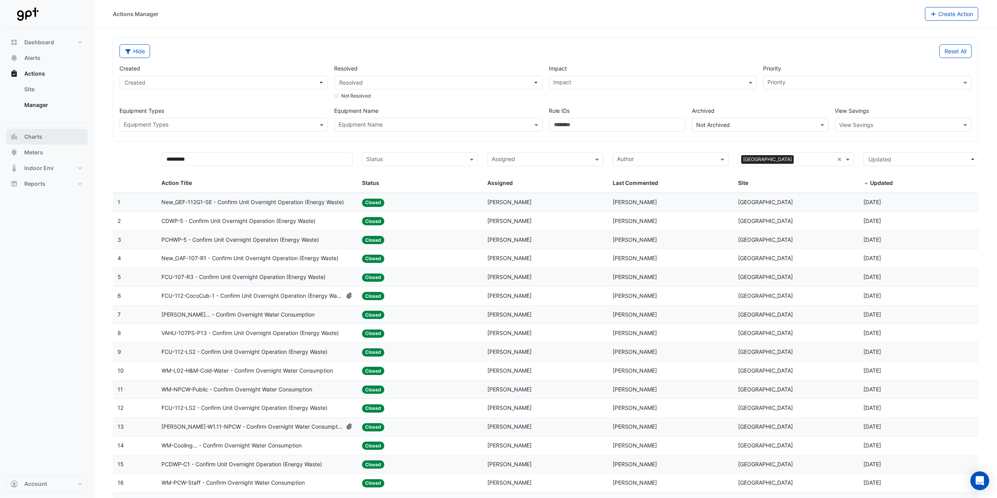
click at [31, 138] on span "Charts" at bounding box center [33, 137] width 18 height 8
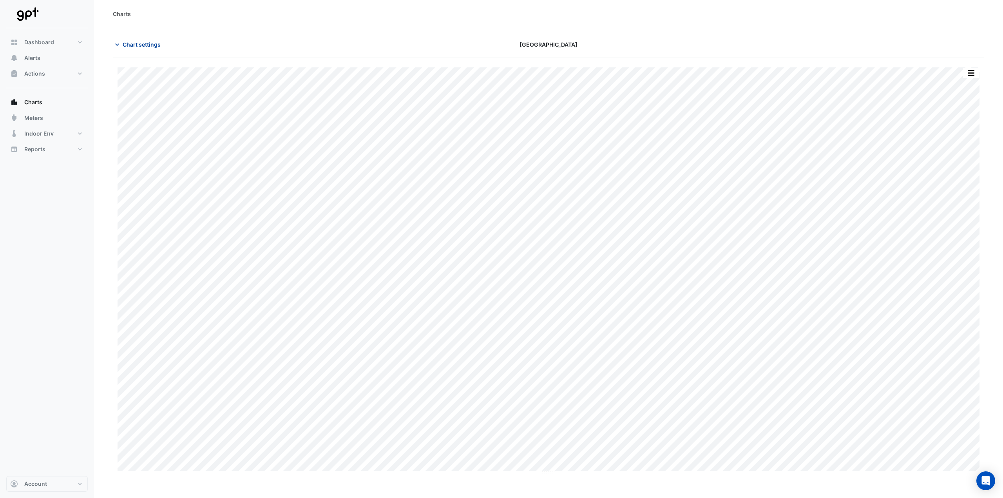
click at [138, 46] on span "Chart settings" at bounding box center [142, 44] width 38 height 8
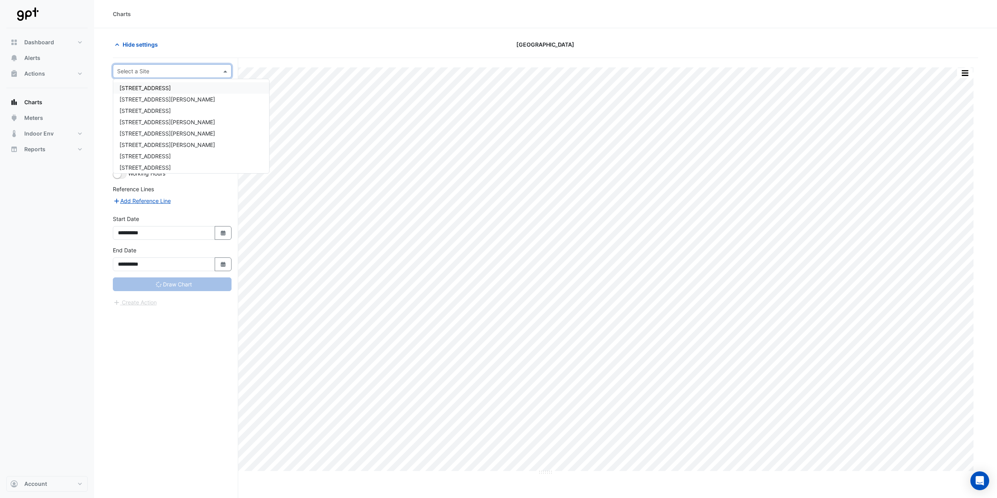
click at [159, 72] on input "text" at bounding box center [164, 71] width 94 height 8
type input "**********"
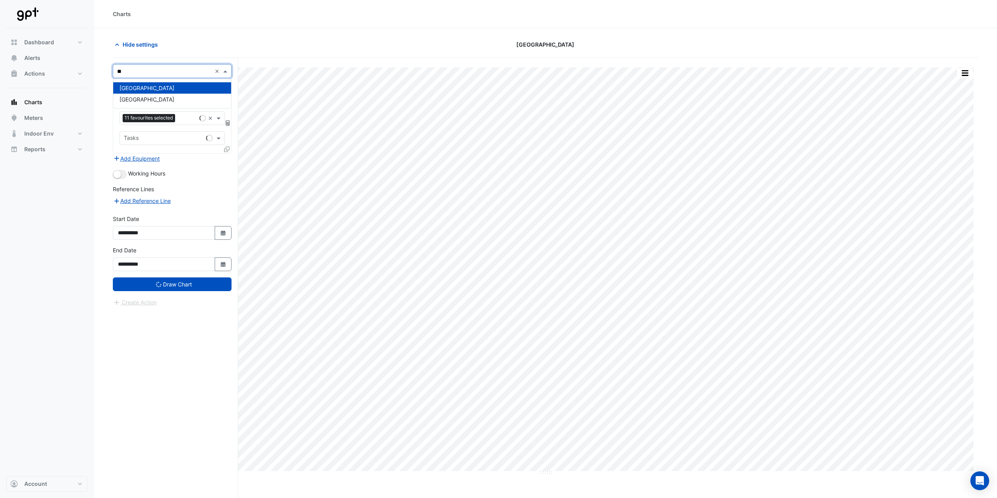
type input "***"
click at [159, 87] on span "[GEOGRAPHIC_DATA]" at bounding box center [146, 88] width 55 height 7
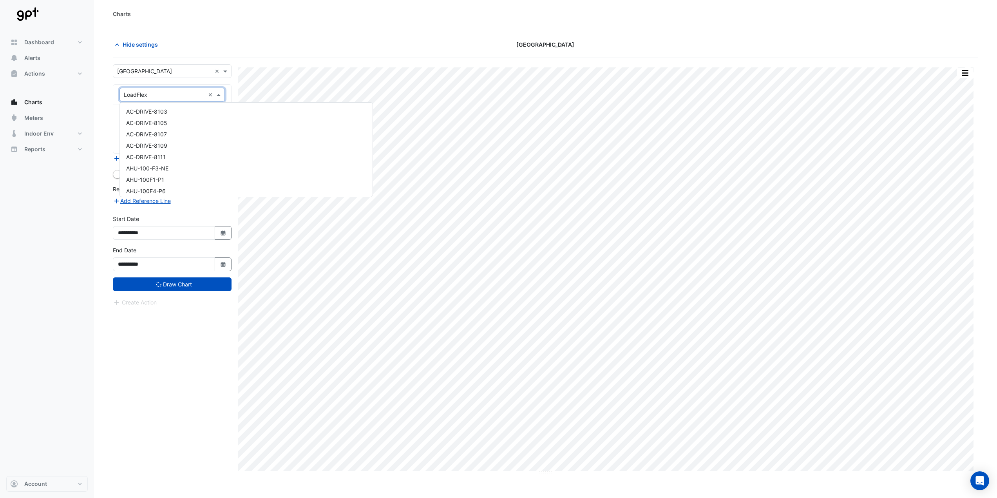
click at [208, 95] on div at bounding box center [172, 94] width 105 height 9
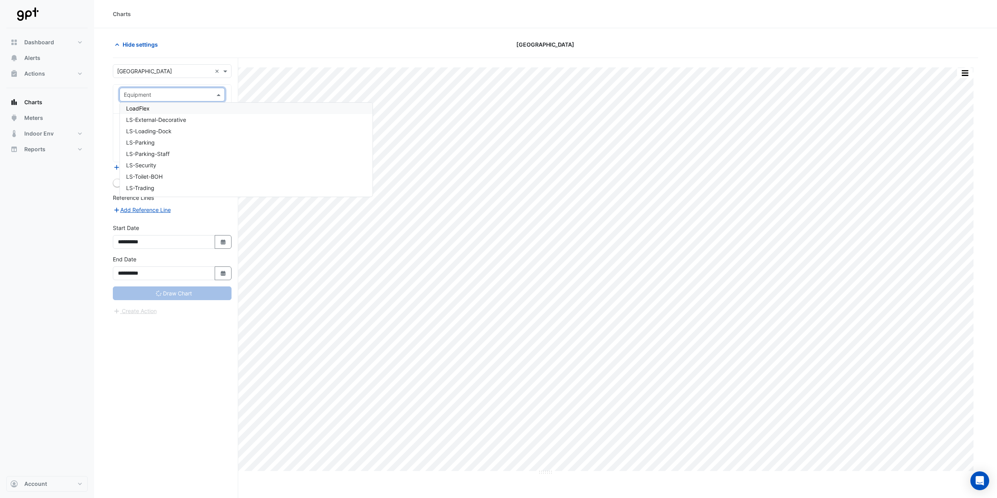
click at [171, 96] on input "text" at bounding box center [164, 95] width 81 height 8
type input "*****"
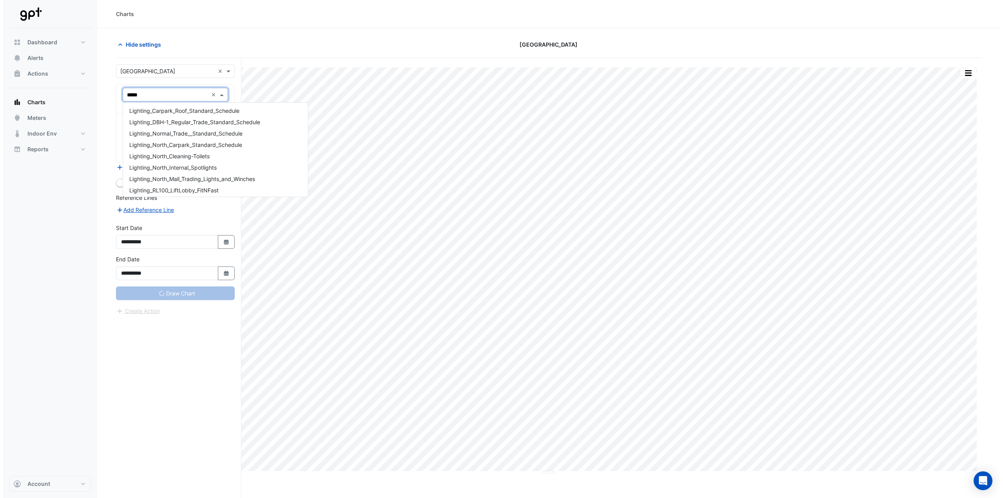
scroll to position [0, 0]
click at [167, 111] on span "DBH-1--S1_Zone_1_BOH_Lighting_PIR" at bounding box center [173, 111] width 95 height 7
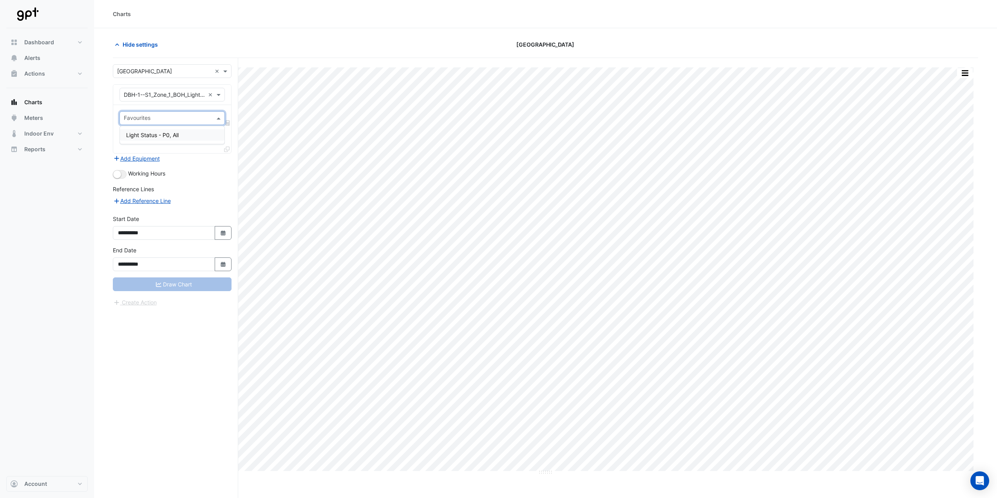
click at [170, 116] on input "text" at bounding box center [168, 119] width 88 height 8
click at [166, 133] on span "Light Status - P0, All" at bounding box center [152, 135] width 52 height 7
click at [226, 150] on icon at bounding box center [226, 149] width 5 height 5
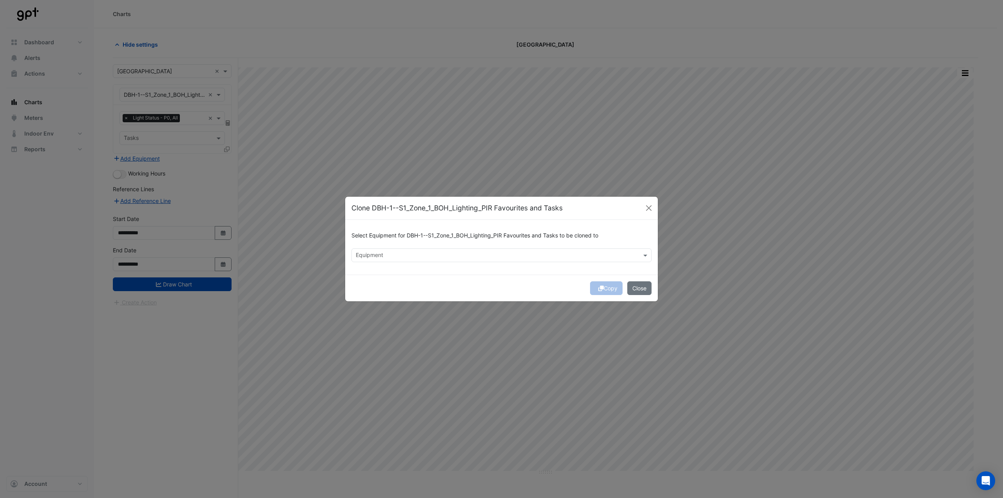
click at [402, 256] on input "text" at bounding box center [497, 256] width 282 height 8
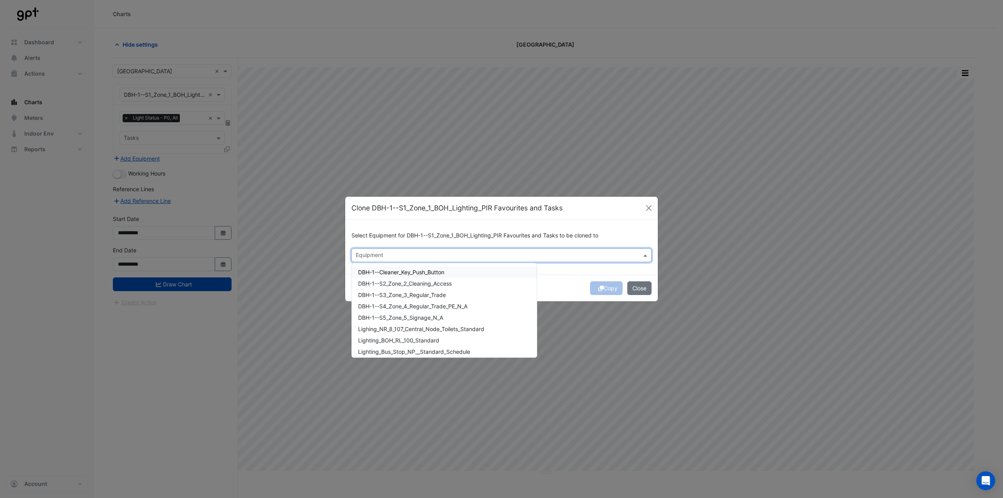
click at [400, 270] on span "DBH-1--Cleaner_Key_Push_Button" at bounding box center [401, 272] width 86 height 7
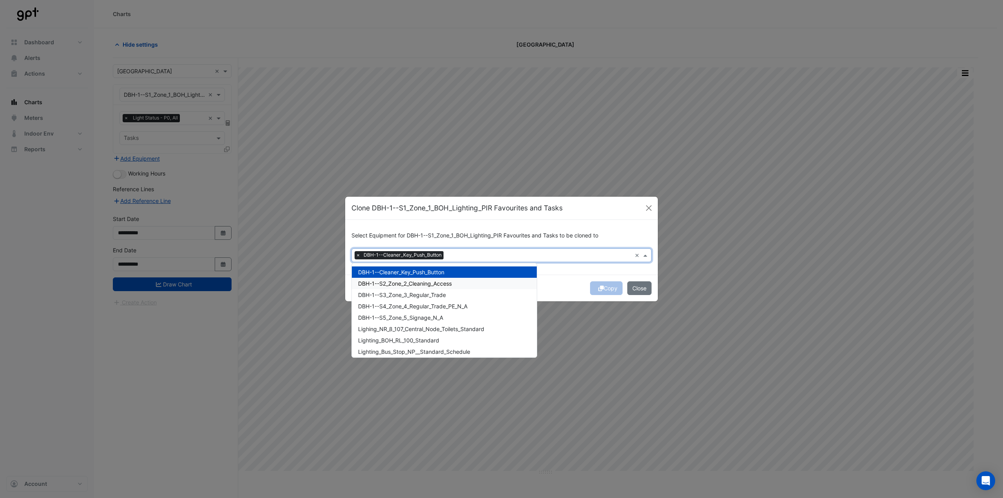
click at [402, 282] on span "DBH-1--S2_Zone_2_Cleaning_Access" at bounding box center [405, 283] width 94 height 7
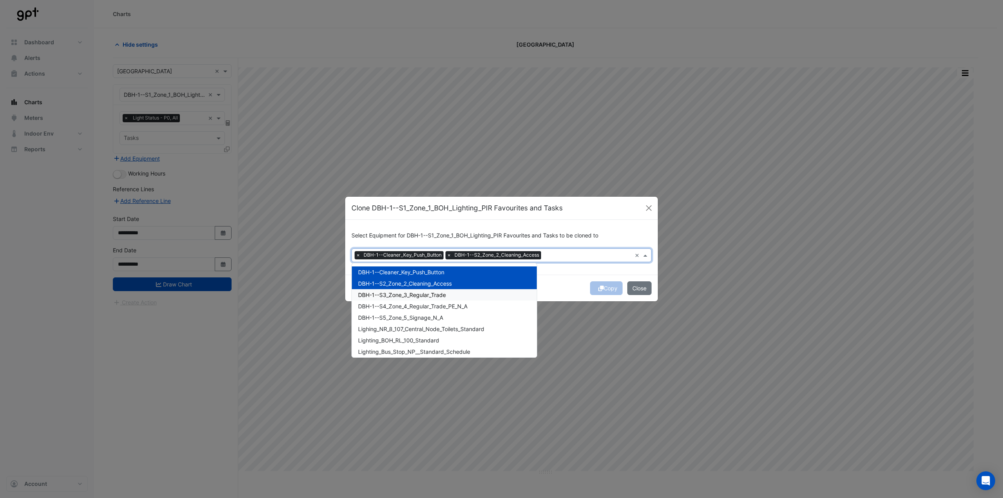
drag, startPoint x: 403, startPoint y: 293, endPoint x: 403, endPoint y: 299, distance: 5.1
click at [403, 294] on span "DBH-1--S3_Zone_3_Regular_Trade" at bounding box center [402, 294] width 88 height 7
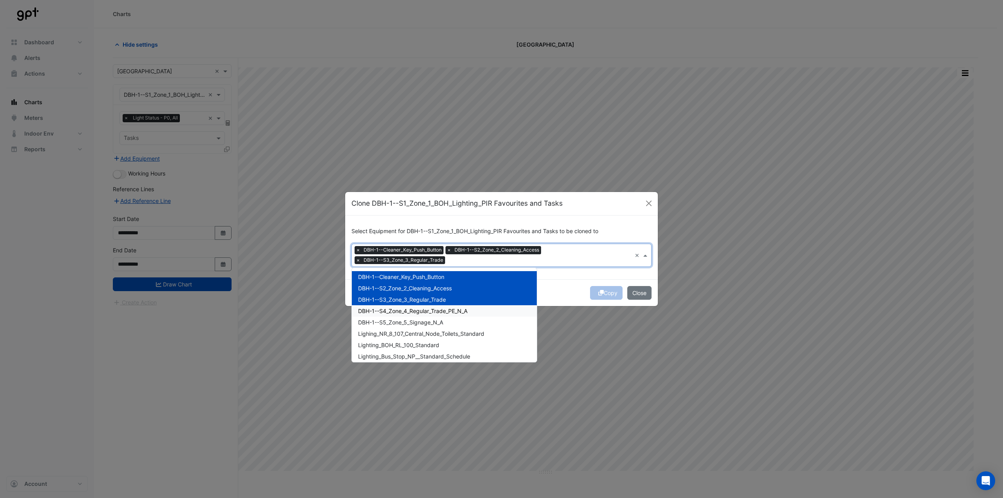
drag, startPoint x: 402, startPoint y: 308, endPoint x: 402, endPoint y: 322, distance: 14.1
click at [402, 309] on span "DBH-1--S4_Zone_4_Regular_Trade_PE_N_A" at bounding box center [412, 311] width 109 height 7
click at [402, 324] on span "DBH-1--S5_Zone_5_Signage_N_A" at bounding box center [400, 322] width 85 height 7
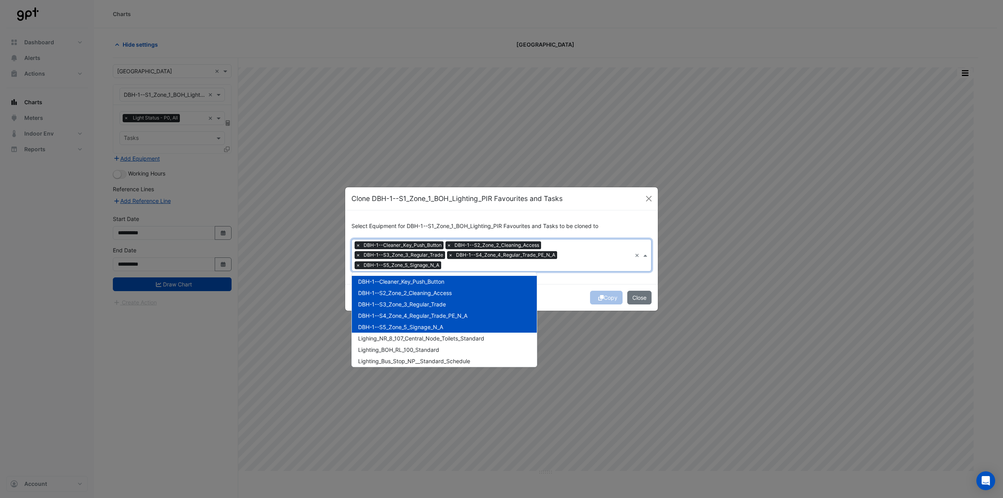
drag, startPoint x: 403, startPoint y: 330, endPoint x: 399, endPoint y: 346, distance: 16.5
click at [401, 338] on span "Lighing_NR_8_107_Central_Node_Toilets_Standard" at bounding box center [421, 338] width 126 height 7
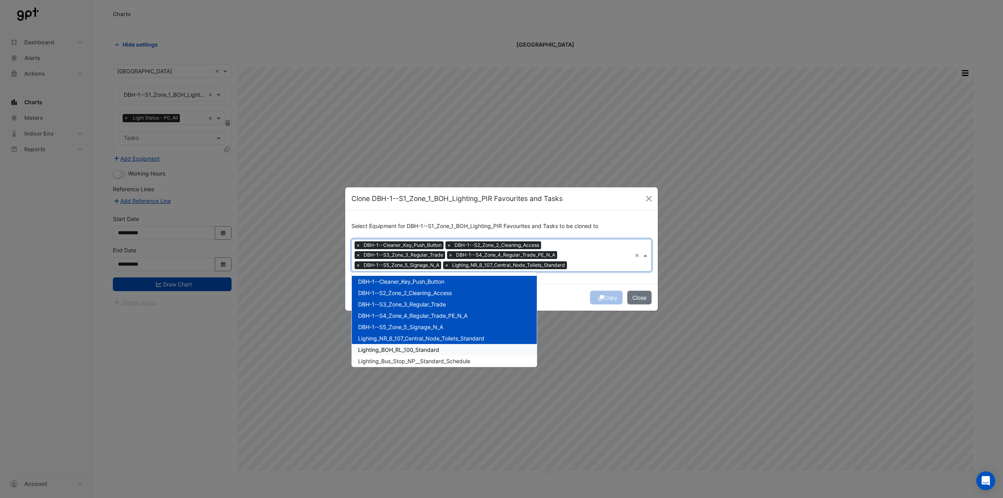
click at [399, 351] on span "Lighting_BOH_RL_100_Standard" at bounding box center [398, 349] width 81 height 7
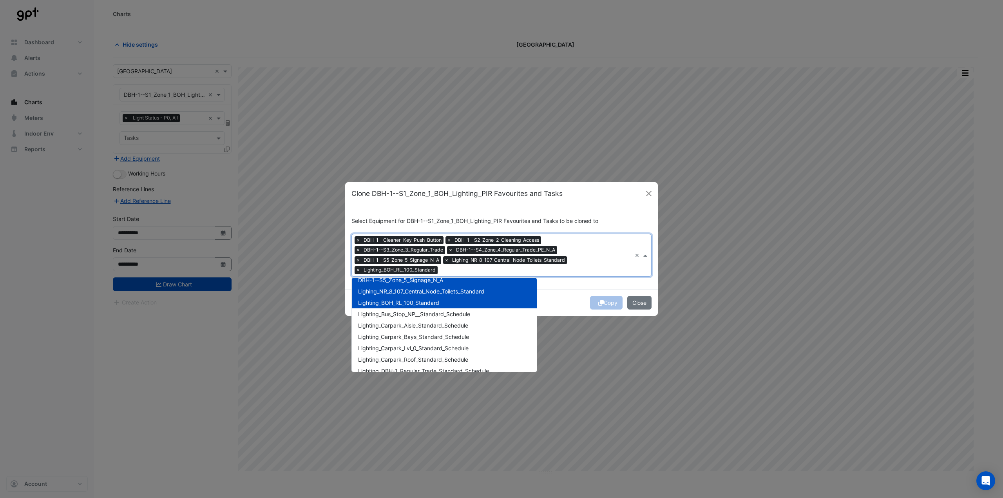
scroll to position [39, 0]
drag, startPoint x: 402, startPoint y: 329, endPoint x: 399, endPoint y: 343, distance: 14.0
click at [402, 330] on span "Lighting_Bus_Stop_NP__Standard_Schedule" at bounding box center [414, 327] width 112 height 7
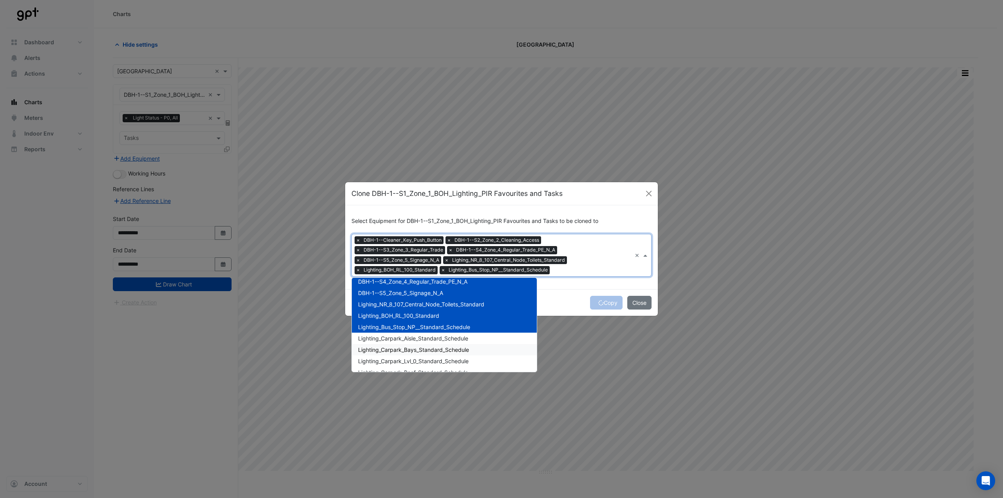
click at [402, 335] on span "Lighting_Carpark_Aisle_Standard_Schedule" at bounding box center [413, 338] width 110 height 7
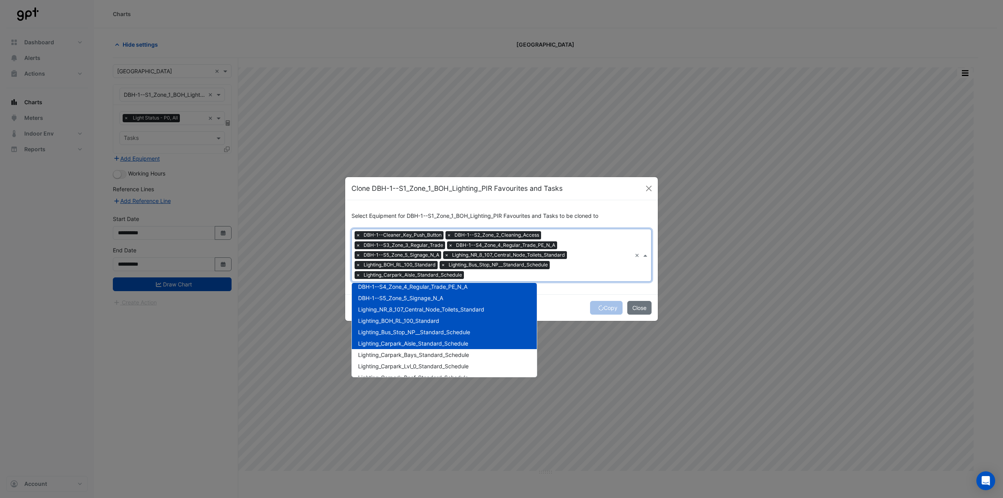
click at [400, 348] on div "Lighting_Carpark_Aisle_Standard_Schedule" at bounding box center [444, 343] width 185 height 11
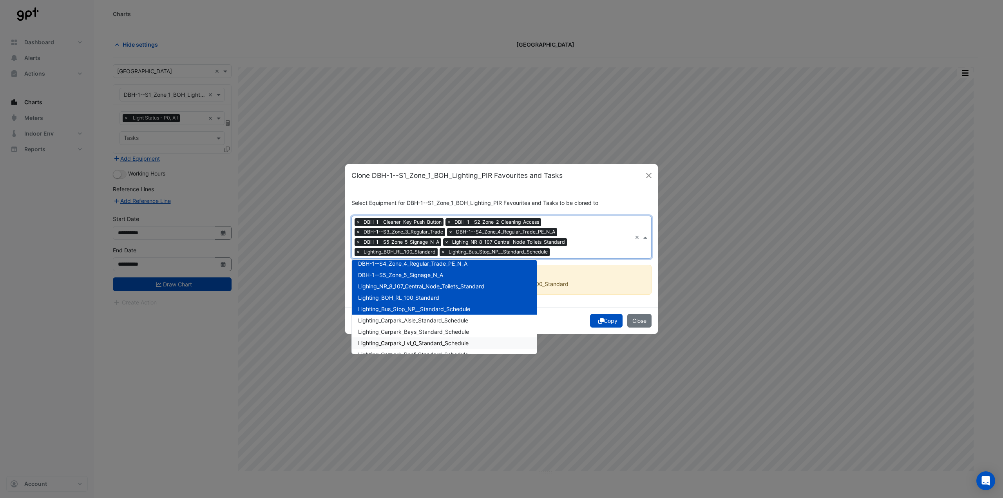
click at [402, 340] on span "Lighting_Carpark_Lvl_0_Standard_Schedule" at bounding box center [413, 343] width 110 height 7
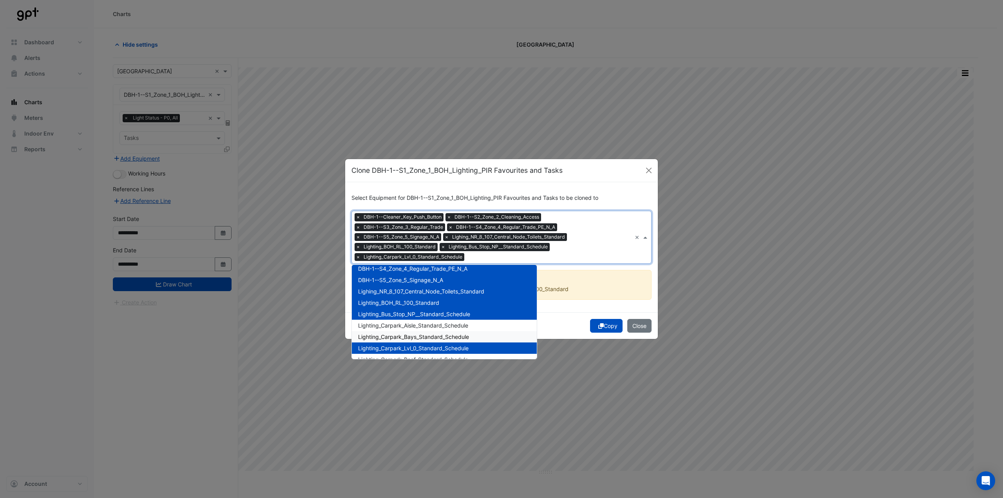
click at [402, 330] on div "Lighting_Carpark_Aisle_Standard_Schedule" at bounding box center [444, 325] width 185 height 11
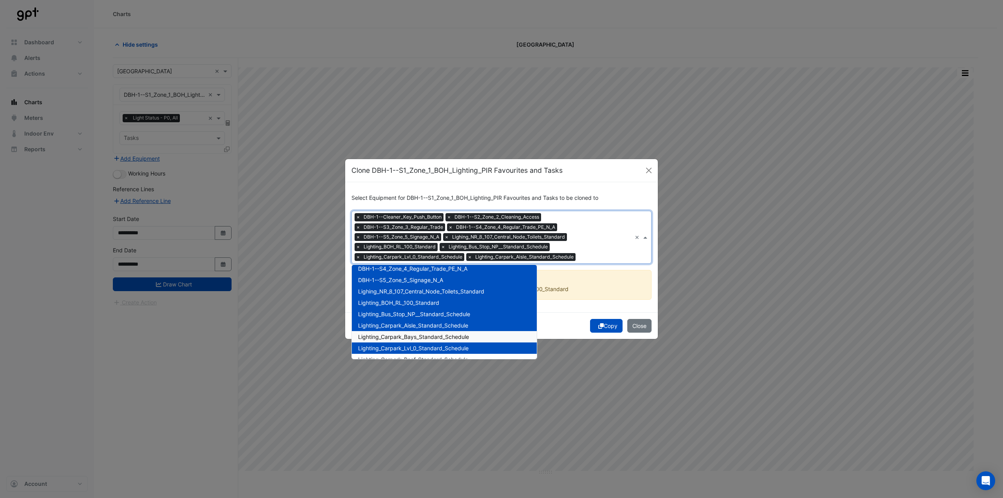
click at [402, 337] on span "Lighting_Carpark_Bays_Standard_Schedule" at bounding box center [413, 336] width 111 height 7
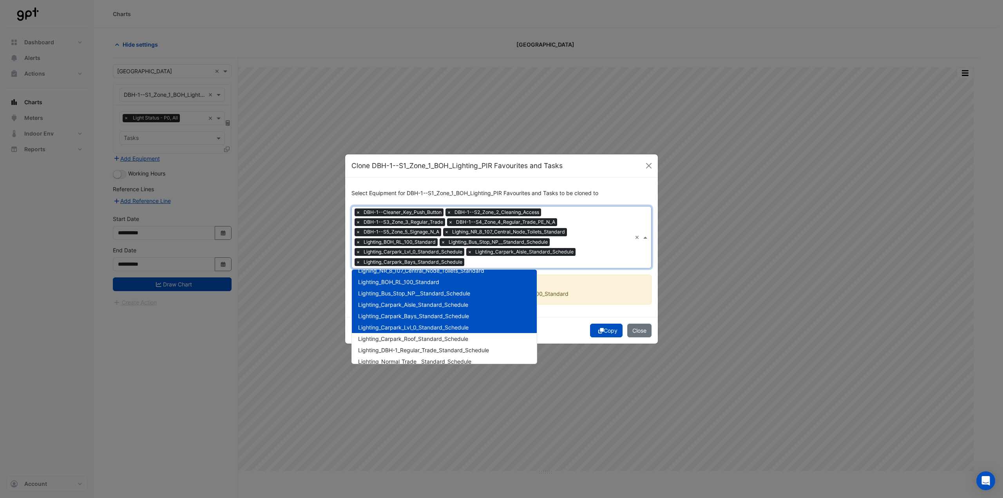
scroll to position [78, 0]
click at [404, 326] on span "Lighting_Carpark_Roof_Standard_Schedule" at bounding box center [413, 325] width 110 height 7
click at [404, 336] on span "Lighting_DBH-1_Regular_Trade_Standard_Schedule" at bounding box center [423, 336] width 131 height 7
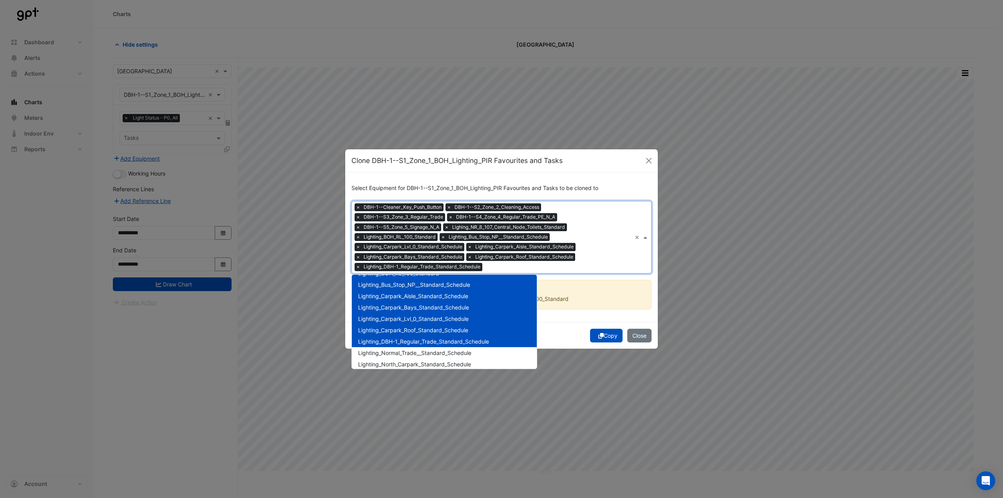
click at [403, 349] on div "Lighting_Normal_Trade__Standard_Schedule" at bounding box center [444, 352] width 185 height 11
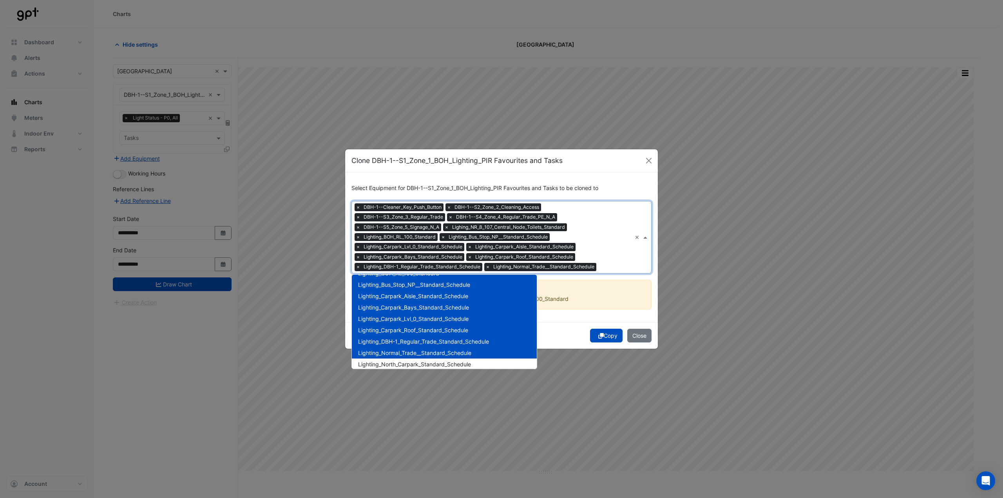
scroll to position [118, 0]
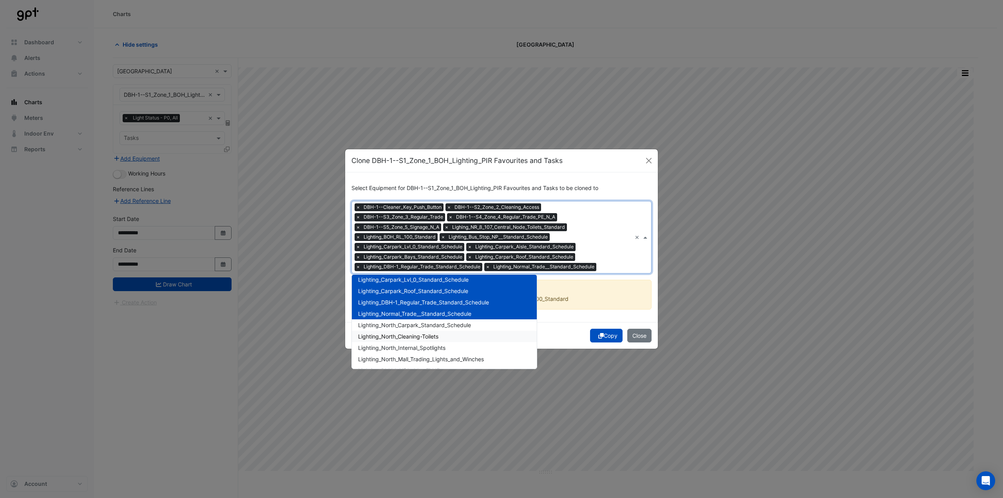
click at [403, 325] on span "Lighting_North_Carpark_Standard_Schedule" at bounding box center [414, 325] width 113 height 7
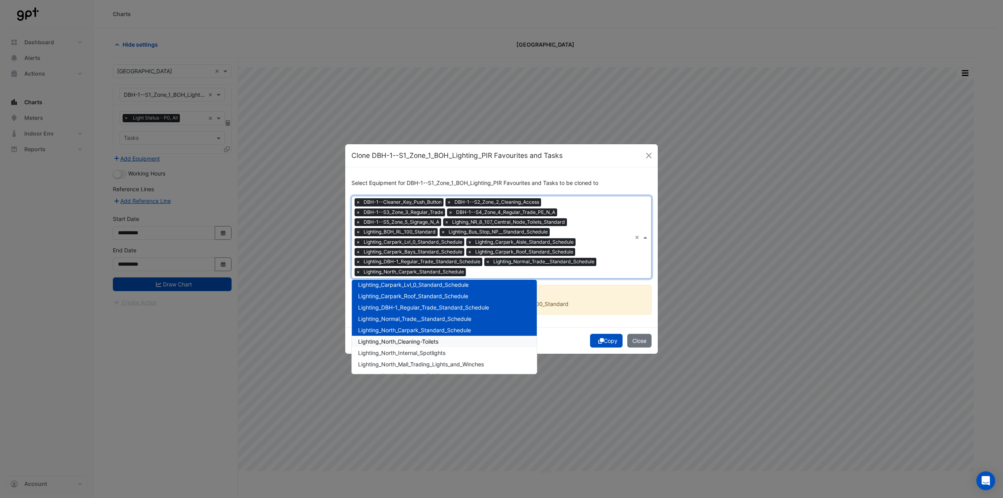
click at [403, 342] on span "Lighting_North_Cleaning-Toilets" at bounding box center [398, 341] width 80 height 7
click at [403, 351] on span "Lighting_North_Internal_Spotlights" at bounding box center [401, 352] width 87 height 7
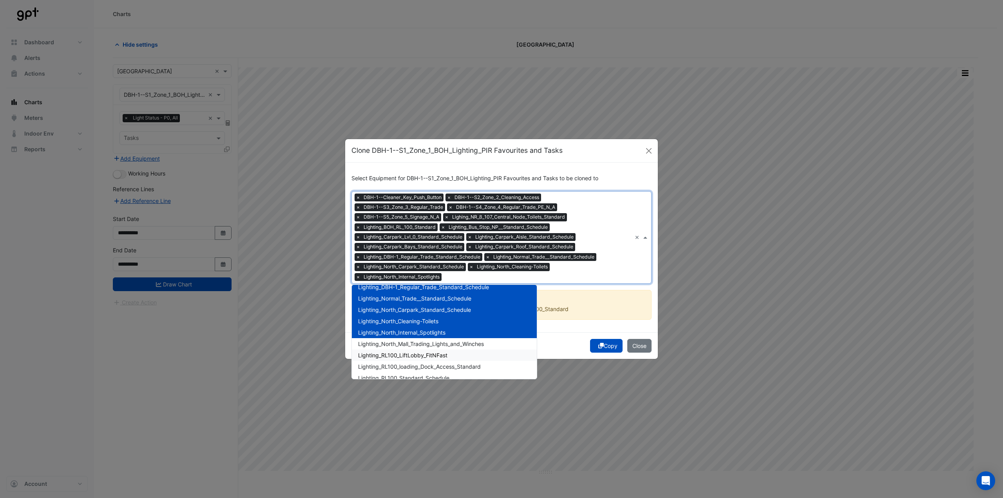
scroll to position [157, 0]
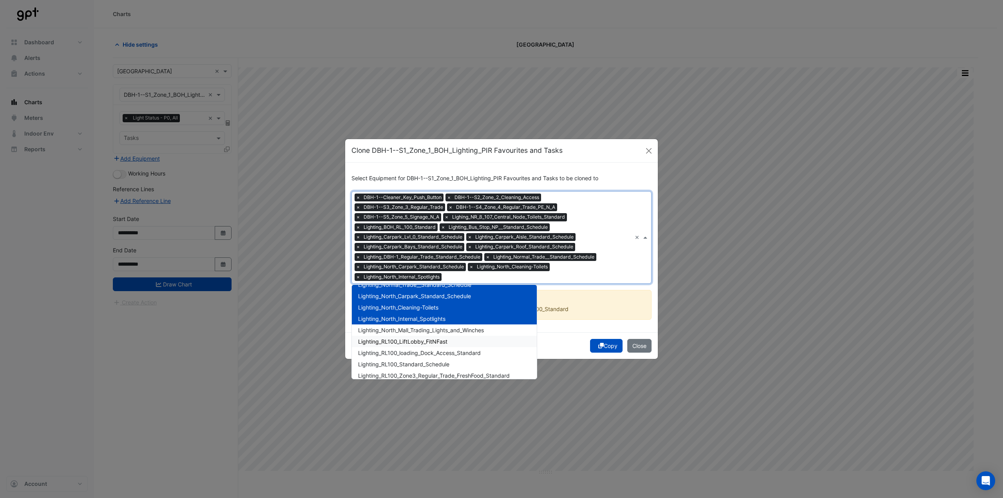
click at [404, 336] on div "Lighting_RL100_LiftLobby_FitNFast" at bounding box center [444, 341] width 185 height 11
click at [403, 334] on div "Lighting_North_Mall_Trading_Lights_and_Winches" at bounding box center [444, 329] width 185 height 11
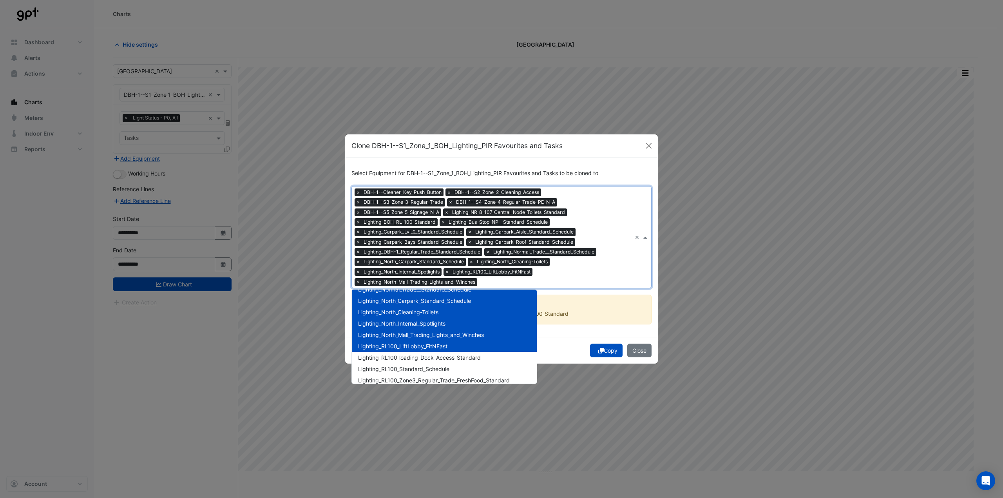
click at [404, 352] on div "Lighting_RL100_loading_Dock_Access_Standard" at bounding box center [444, 357] width 185 height 11
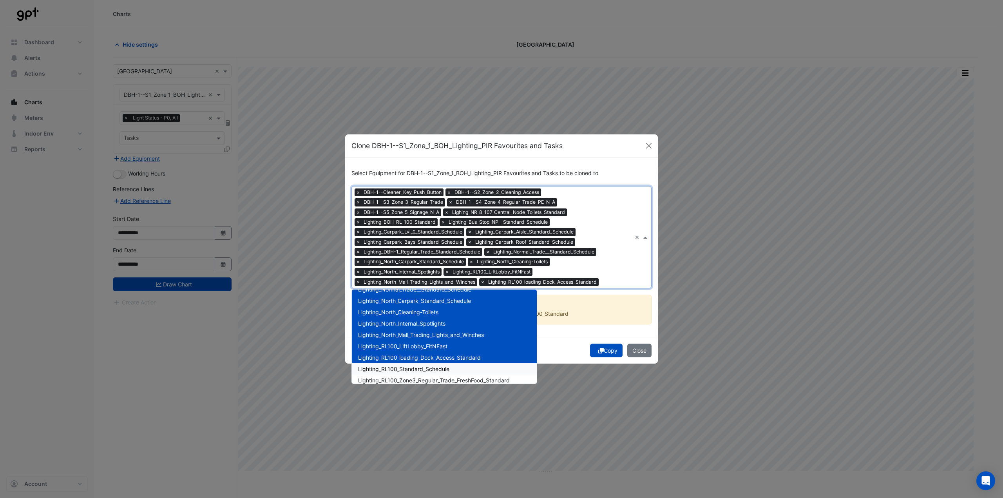
click at [403, 366] on span "Lighting_RL100_Standard_Schedule" at bounding box center [403, 369] width 91 height 7
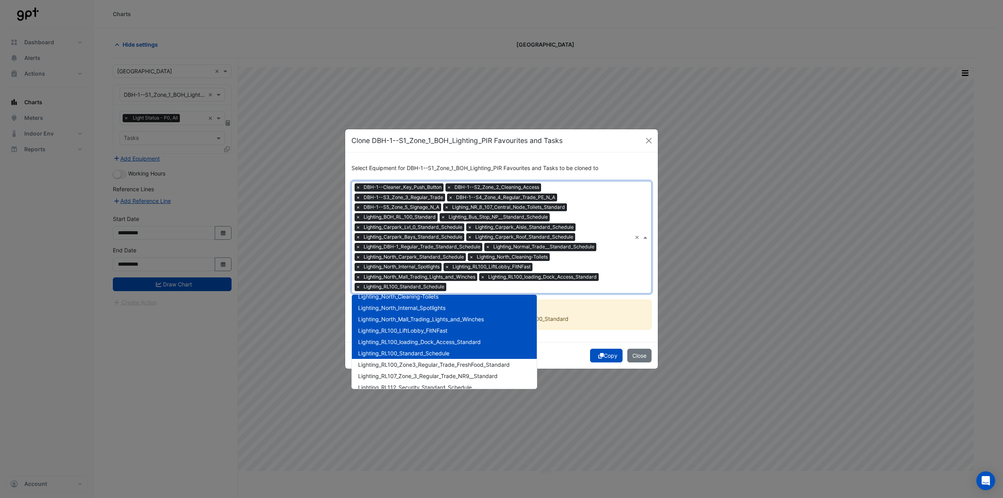
scroll to position [196, 0]
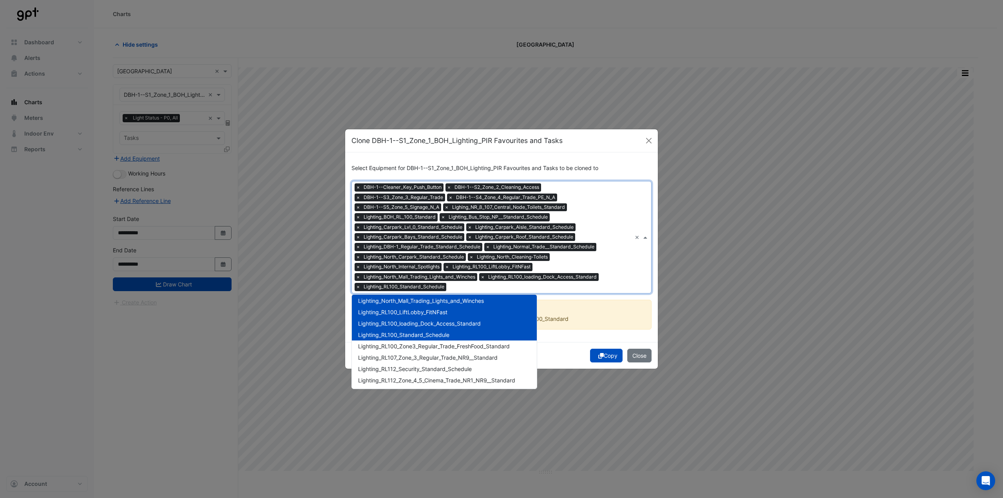
click at [402, 338] on div "Lighting_RL100_Standard_Schedule" at bounding box center [444, 334] width 185 height 11
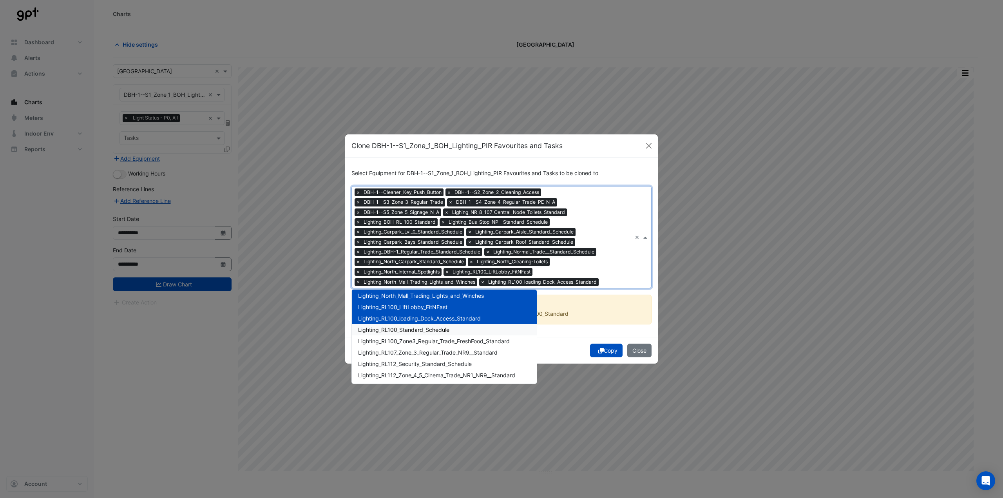
click at [401, 332] on span "Lighting_RL100_Standard_Schedule" at bounding box center [403, 329] width 91 height 7
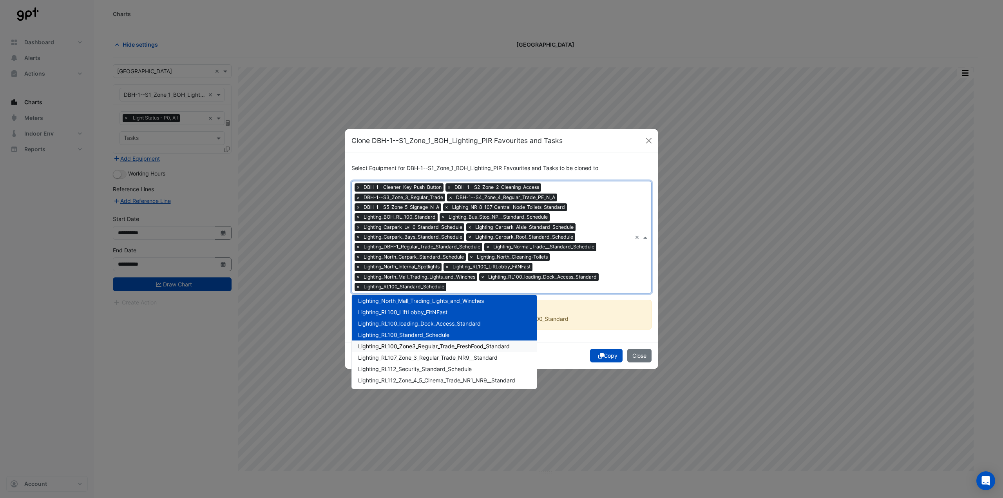
click at [400, 346] on span "Lighting_RL100_Zone3_Regular_Trade_FreshFood_Standard" at bounding box center [434, 346] width 152 height 7
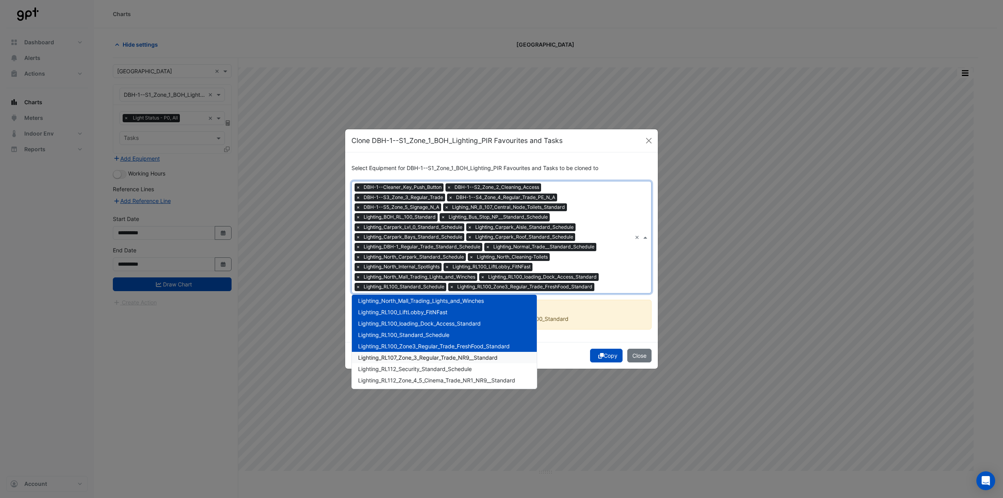
click at [400, 357] on span "Lighting_RL107_Zone_3_Regular_Trade_NR9__Standard" at bounding box center [427, 357] width 139 height 7
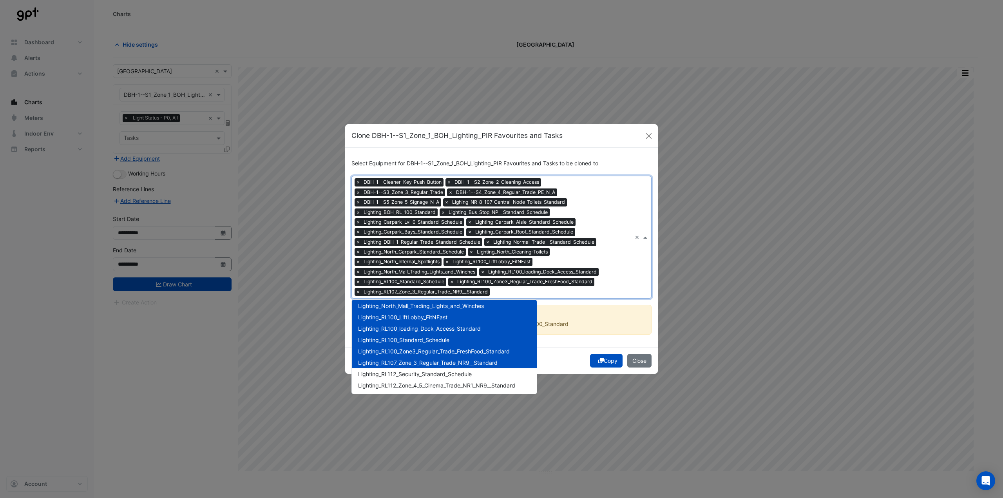
click at [400, 367] on div "Lighting_RL107_Zone_3_Regular_Trade_NR9__Standard" at bounding box center [444, 362] width 185 height 11
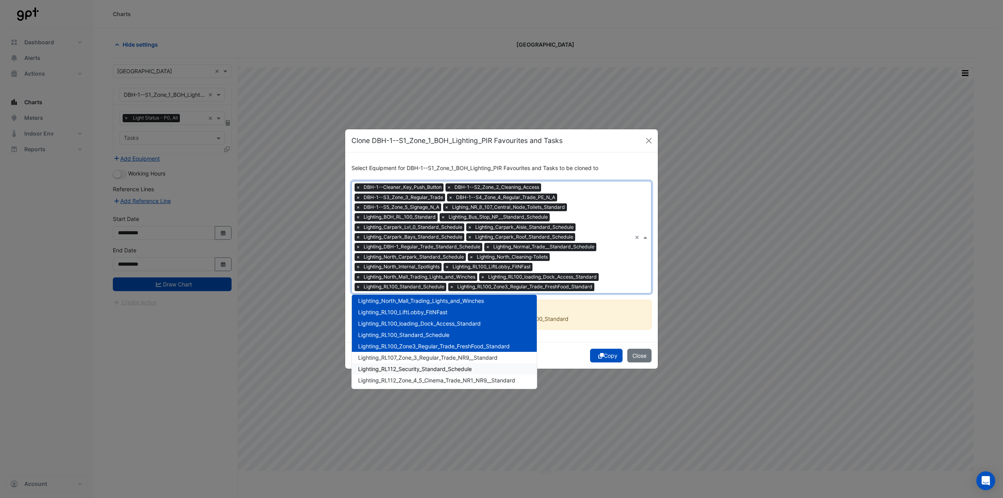
click at [400, 362] on div "Lighting_RL107_Zone_3_Regular_Trade_NR9__Standard" at bounding box center [444, 357] width 185 height 11
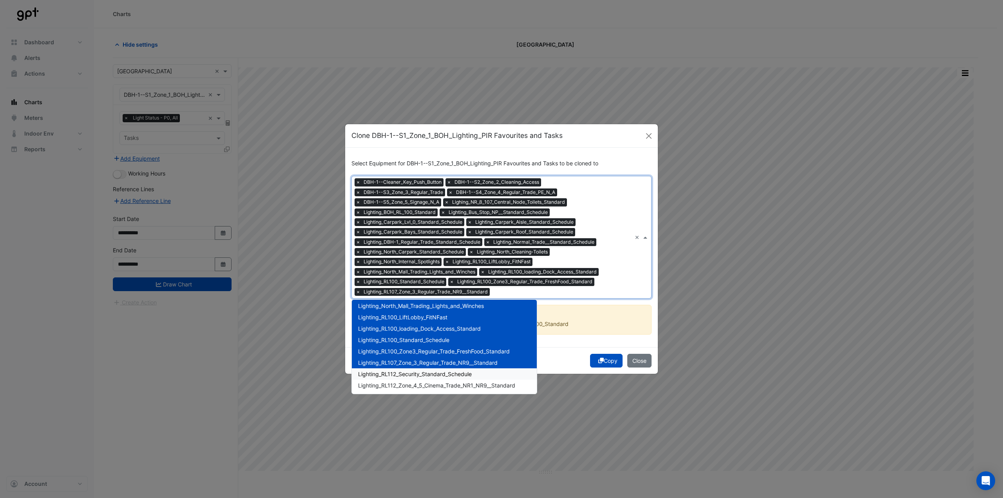
click at [399, 376] on span "Lighting_RL112_Security_Standard_Schedule" at bounding box center [415, 374] width 114 height 7
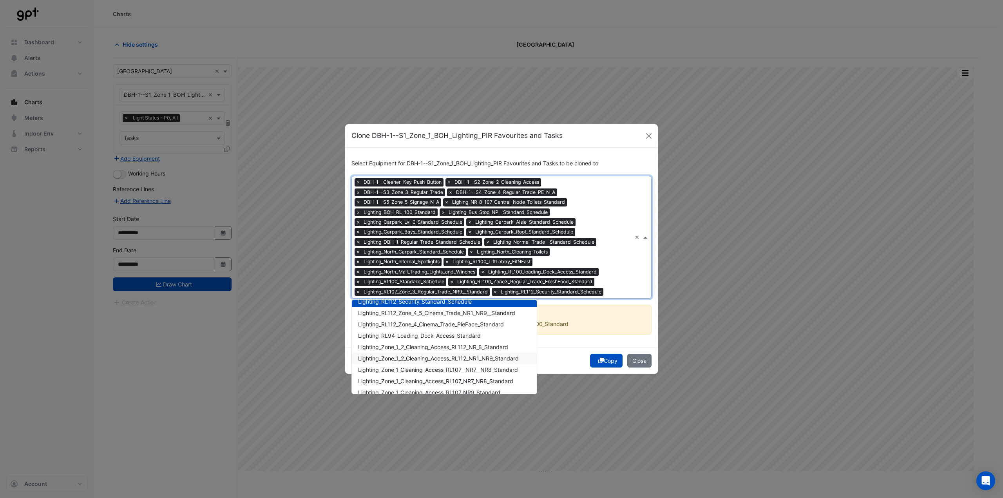
scroll to position [274, 0]
click at [404, 308] on span "Lighting_RL112_Zone_4_5_Cinema_Trade_NR1_NR9__Standard" at bounding box center [436, 307] width 157 height 7
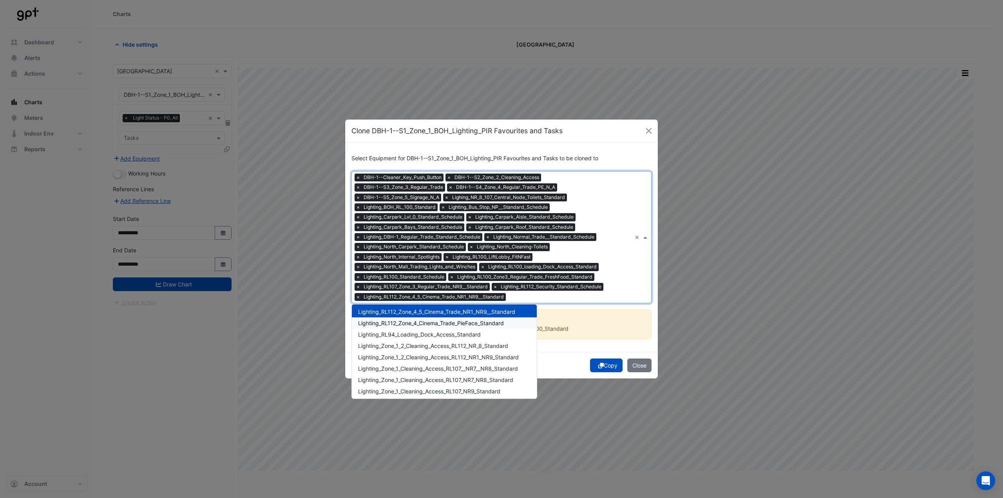
click at [409, 326] on span "Lighting_RL112_Zone_4_Cinema_Trade_PieFace_Standard" at bounding box center [431, 323] width 146 height 7
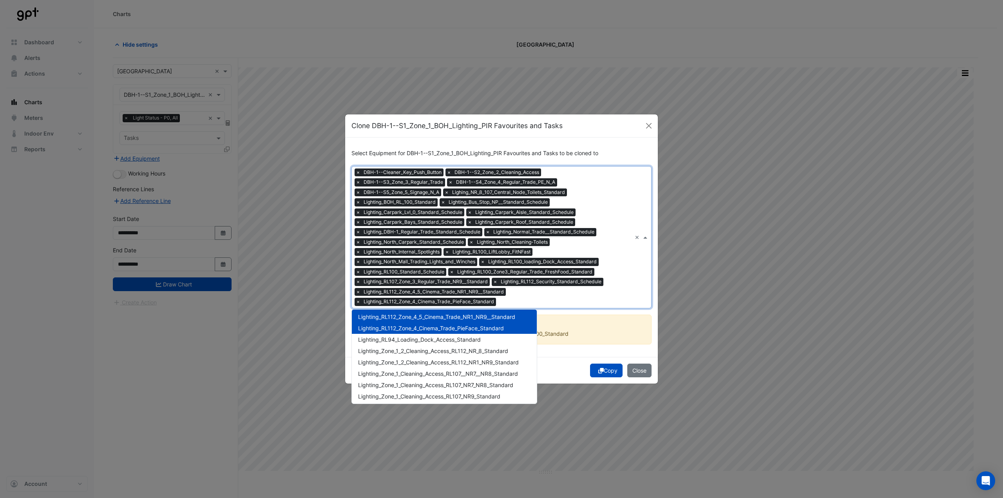
click at [407, 336] on div "Lighting_RL94_Loading_Dock_Access_Standard" at bounding box center [444, 339] width 185 height 11
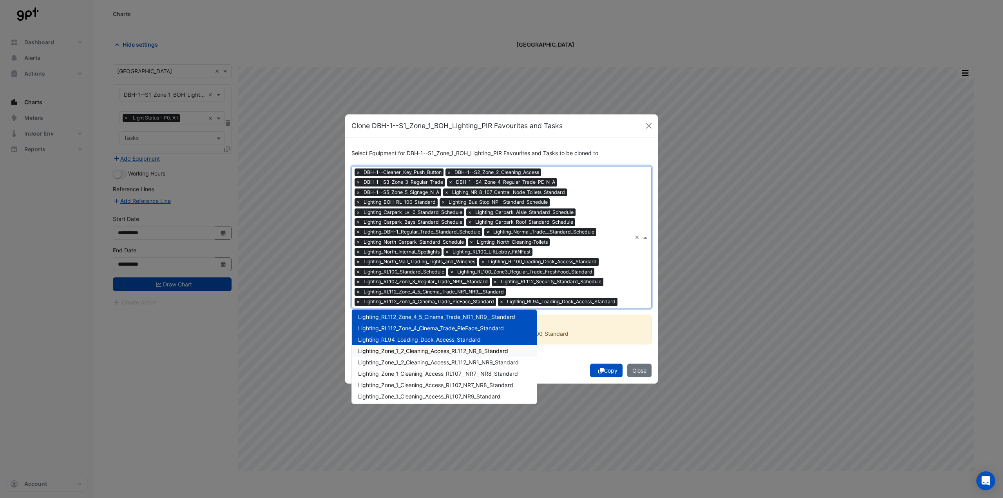
click at [406, 347] on span "Lighting_Zone_1_2_Cleaning_Access_RL112_NR_8_Standard" at bounding box center [433, 350] width 150 height 7
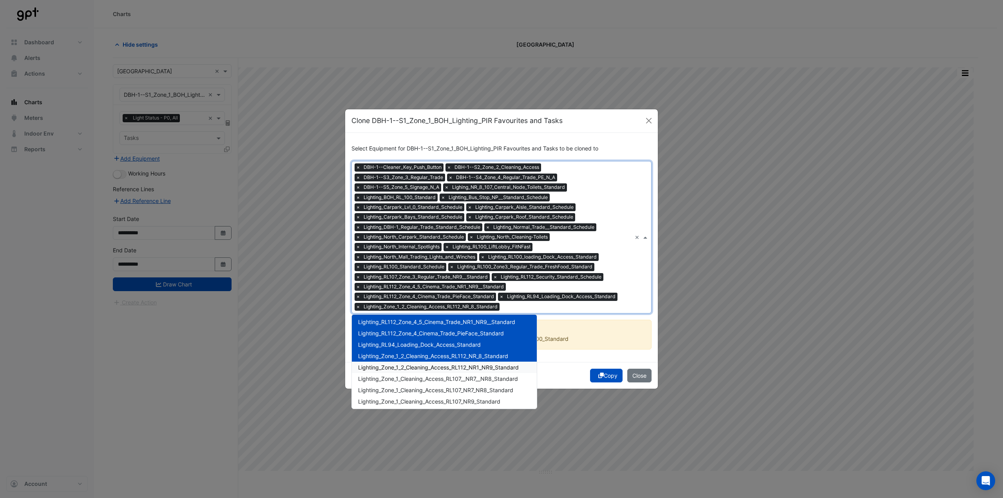
click at [404, 366] on span "Lighting_Zone_1_2_Cleaning_Access_RL112_NR1_NR9_Standard" at bounding box center [438, 367] width 161 height 7
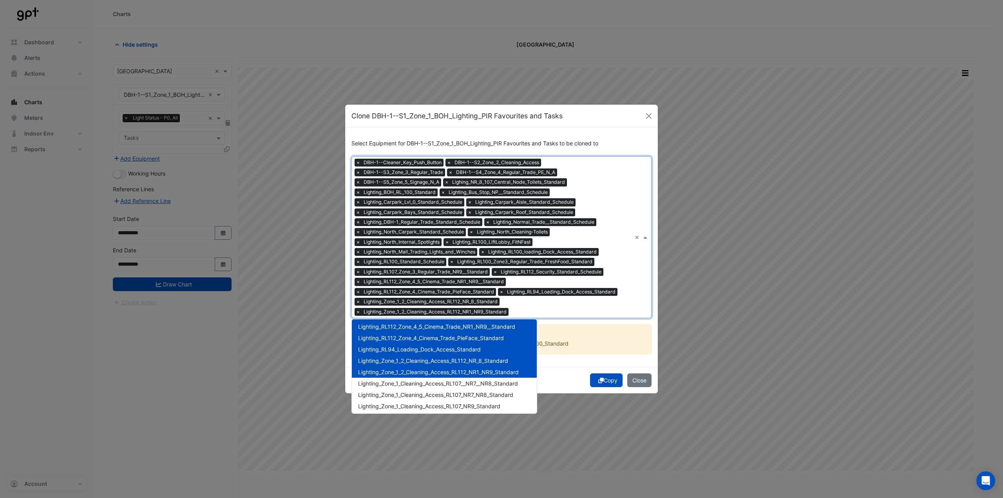
click at [403, 378] on div "Lighting_Zone_1_Cleaning_Access_RL107__NR7__NR8_Standard" at bounding box center [444, 383] width 185 height 11
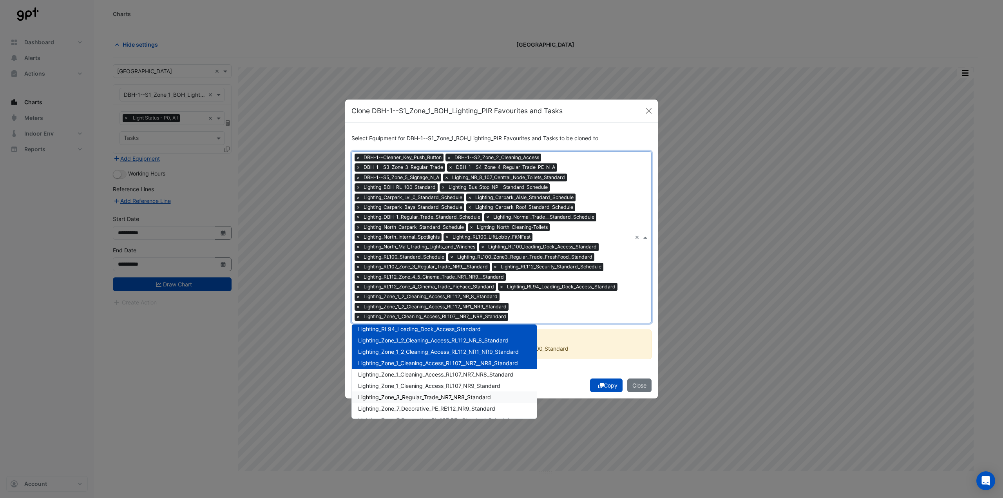
scroll to position [313, 0]
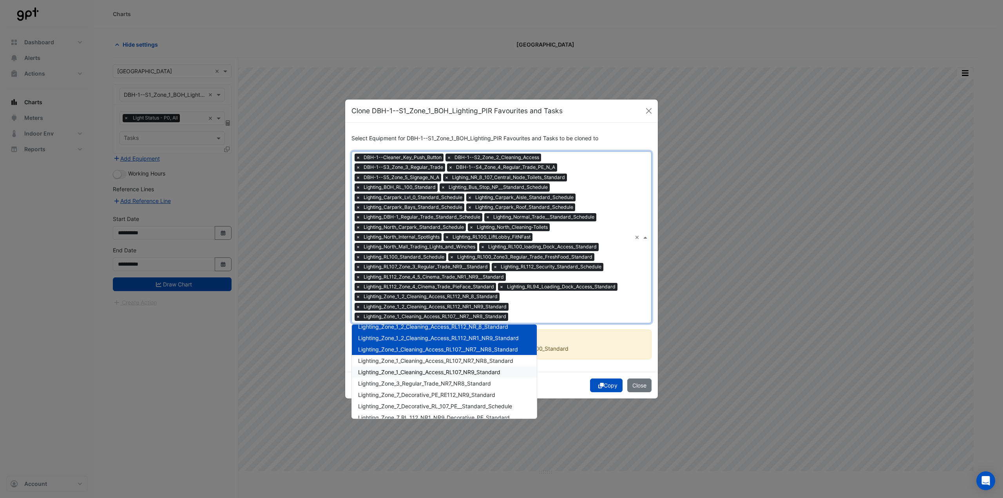
click at [408, 360] on span "Lighting_Zone_1_Cleaning_Access_RL107_NR7_NR8_Standard" at bounding box center [435, 360] width 155 height 7
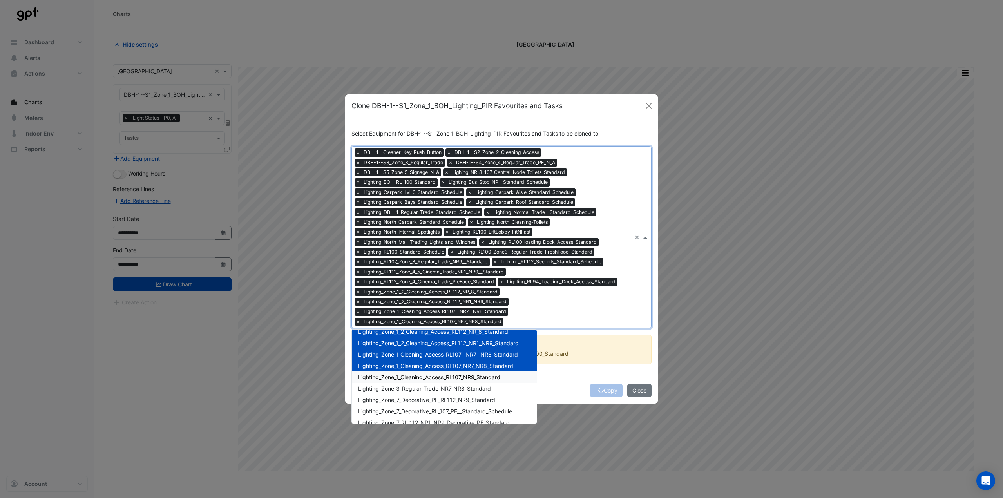
click at [409, 381] on div "Lighting_Zone_1_Cleaning_Access_RL107_NR9_Standard" at bounding box center [444, 376] width 185 height 11
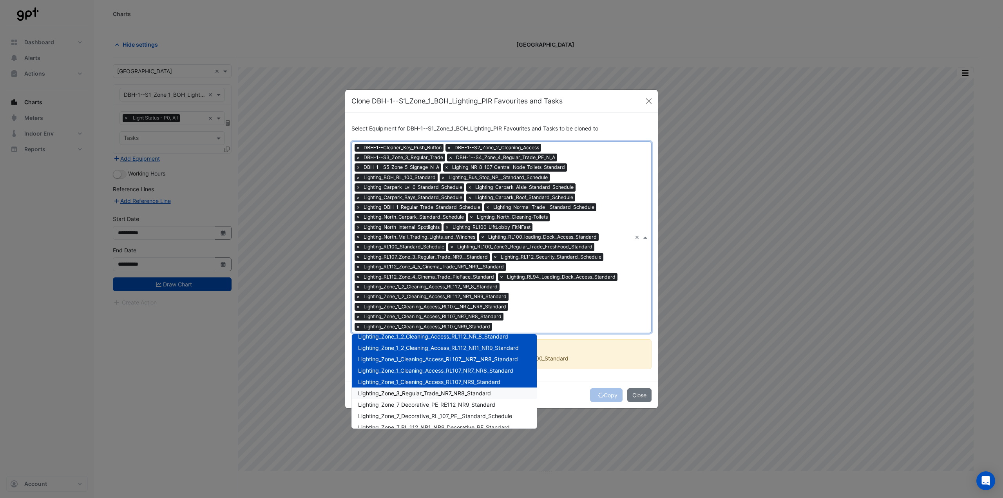
click at [408, 392] on span "Lighting_Zone_3_Regular_Trade_NR7_NR8_Standard" at bounding box center [424, 393] width 133 height 7
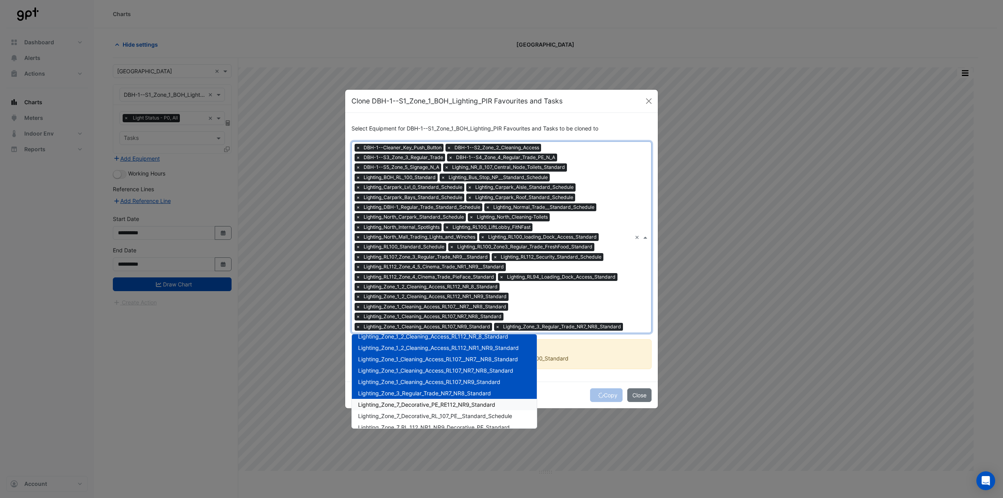
click at [407, 408] on span "Lighting_Zone_7_Decorative_PE_RE112_NR9_Standard" at bounding box center [426, 404] width 137 height 7
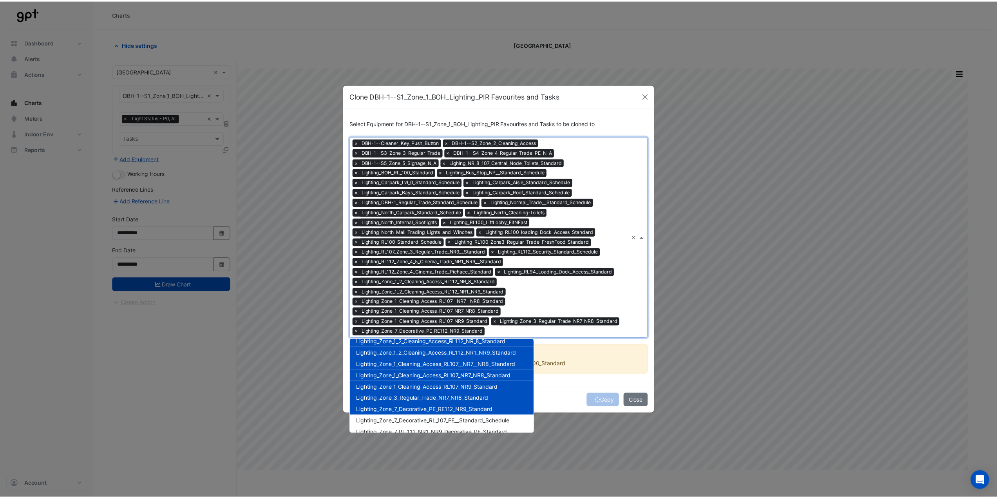
scroll to position [353, 0]
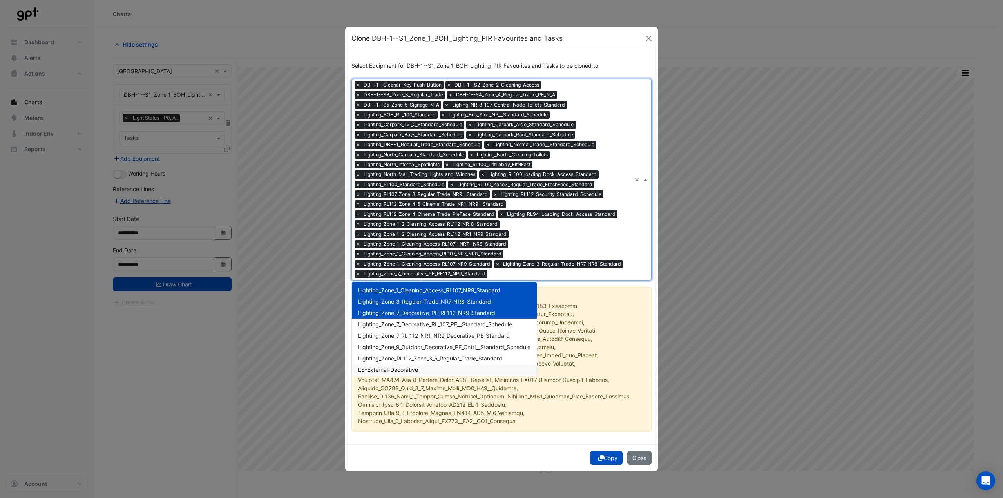
drag, startPoint x: 405, startPoint y: 379, endPoint x: 405, endPoint y: 383, distance: 4.3
click at [405, 383] on div "Select Equipment for DBH-1--S1_Zone_1_BOH_Lighting_PIR Favourites and Tasks to …" at bounding box center [501, 247] width 313 height 394
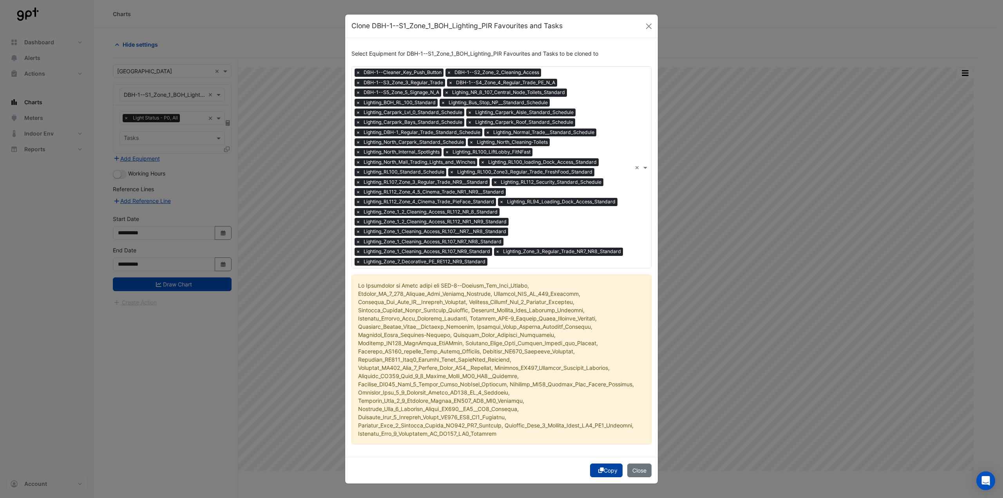
click at [604, 465] on button "Copy" at bounding box center [606, 470] width 33 height 14
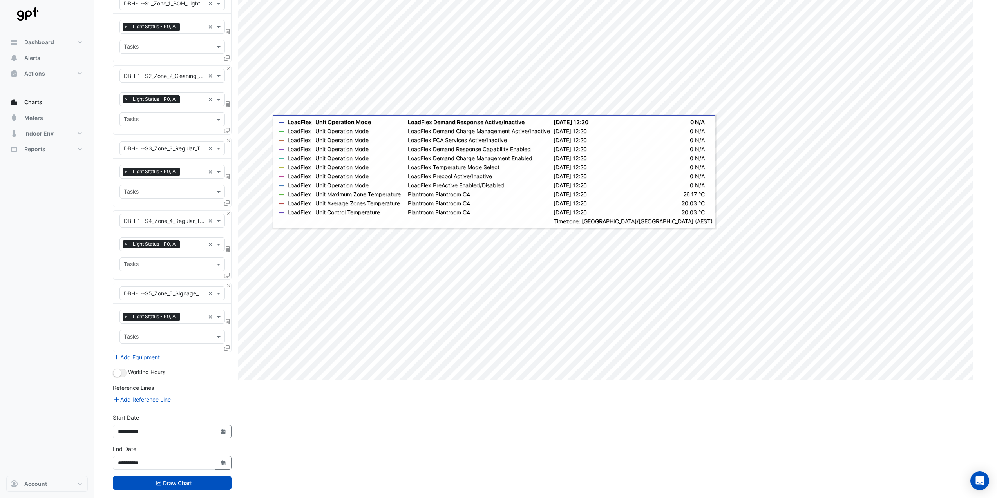
scroll to position [105, 0]
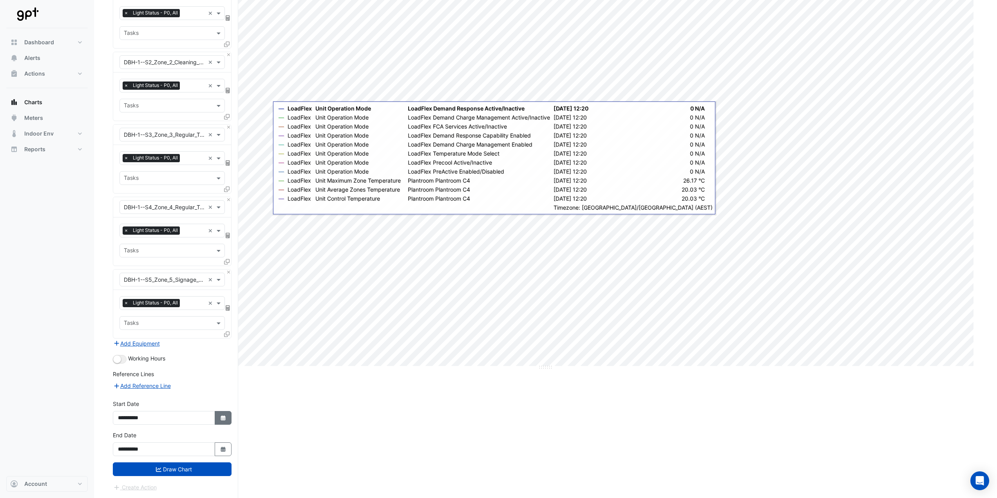
click at [217, 418] on button "Select Date" at bounding box center [223, 418] width 17 height 14
select select "*"
select select "****"
click at [205, 315] on button "Next month" at bounding box center [201, 314] width 9 height 13
click at [204, 314] on button "Next month" at bounding box center [201, 314] width 9 height 13
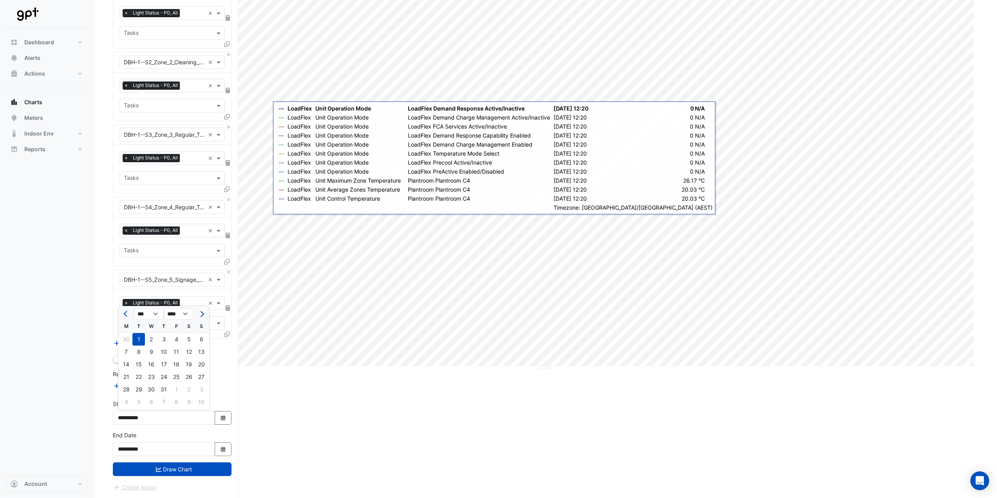
select select "*"
click at [129, 339] on div "1" at bounding box center [126, 339] width 13 height 13
type input "**********"
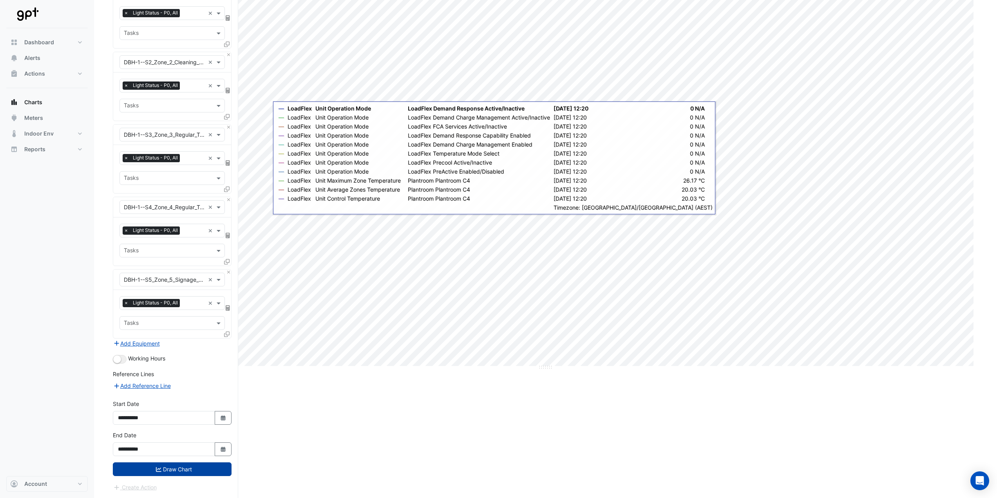
click at [194, 469] on button "Draw Chart" at bounding box center [172, 469] width 119 height 14
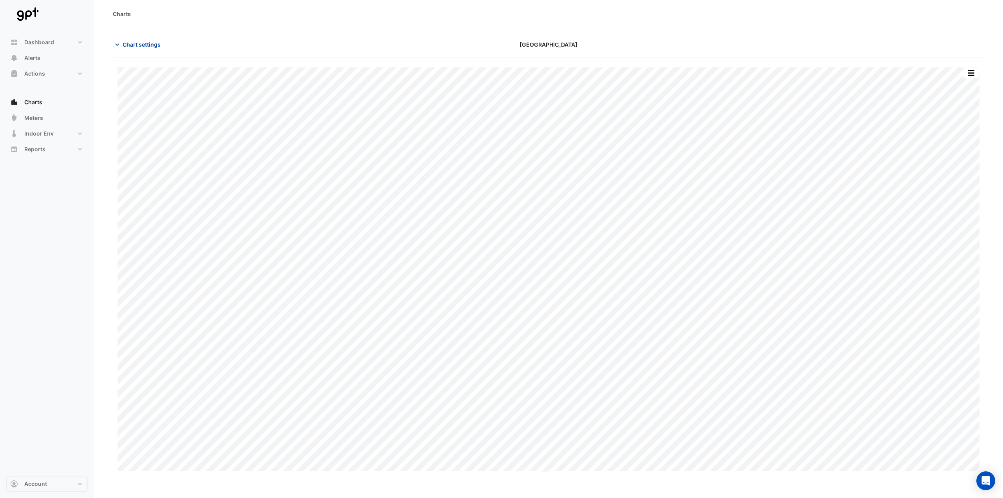
click at [152, 45] on span "Chart settings" at bounding box center [142, 44] width 38 height 8
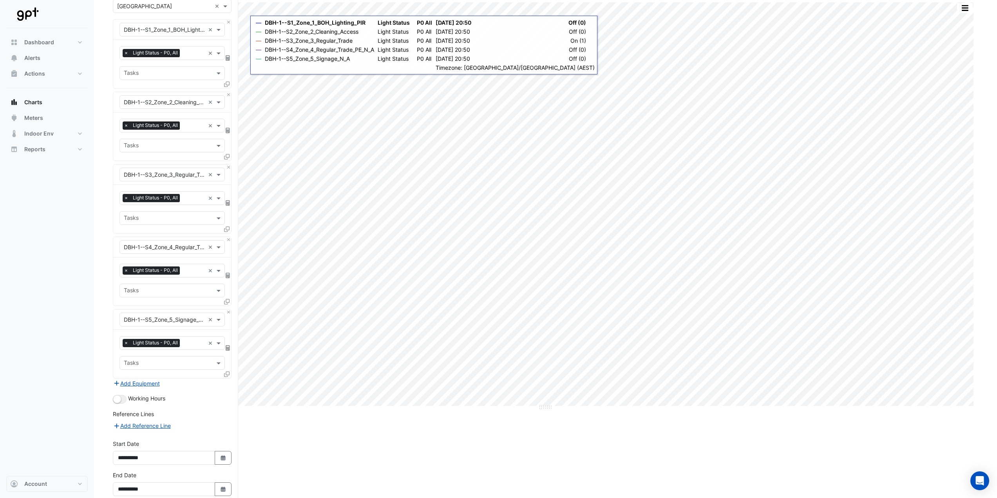
scroll to position [105, 0]
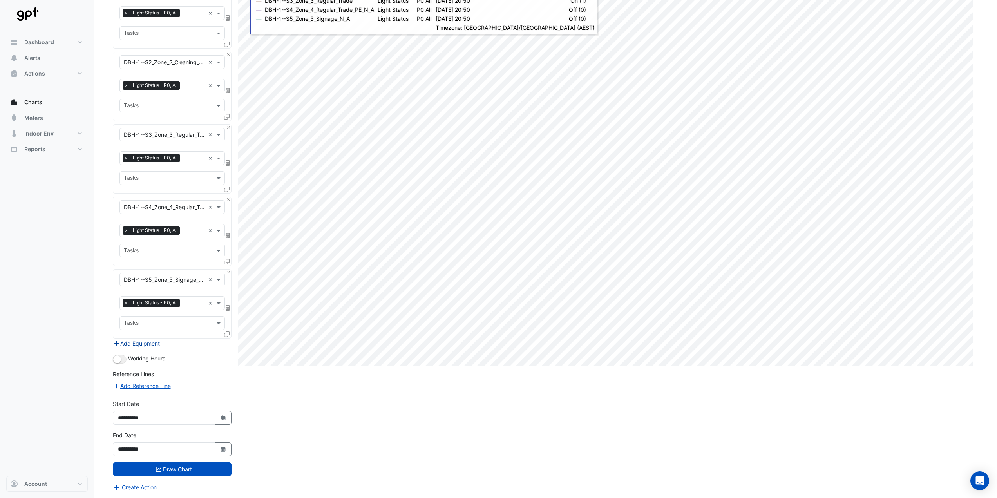
click at [141, 346] on button "Add Equipment" at bounding box center [136, 343] width 47 height 9
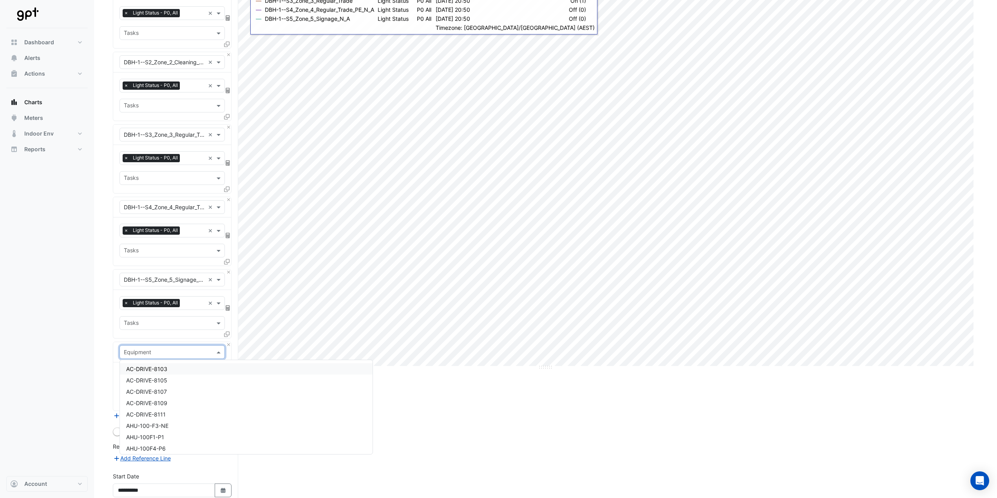
click at [154, 352] on input "text" at bounding box center [164, 352] width 81 height 8
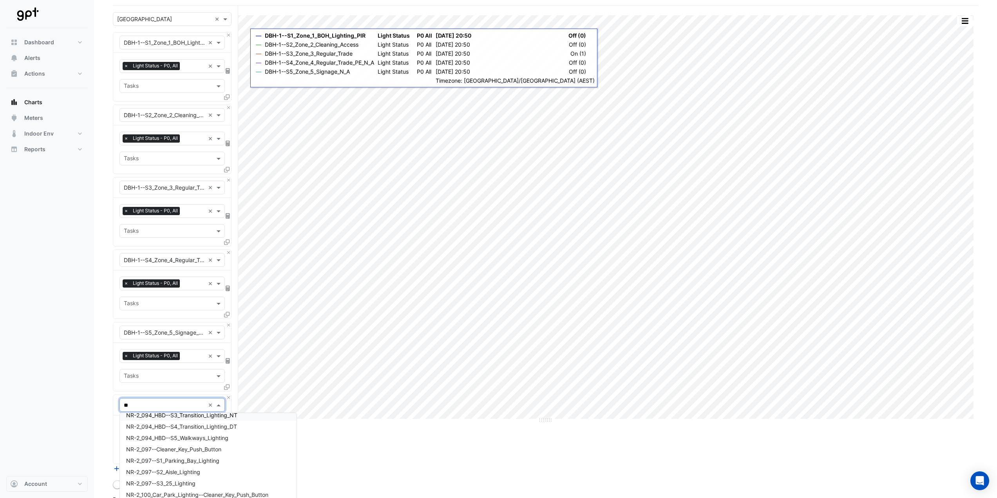
scroll to position [0, 0]
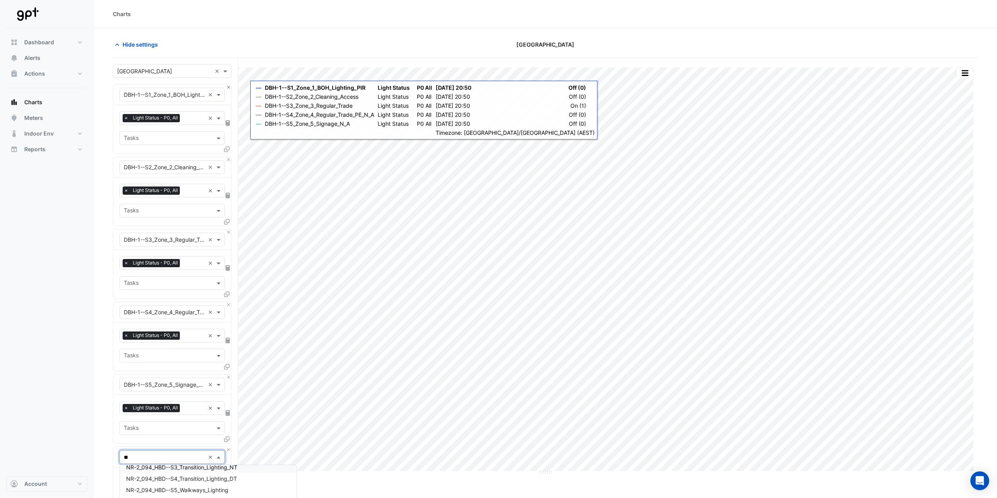
type input "**"
click at [229, 89] on button "Close" at bounding box center [228, 87] width 5 height 5
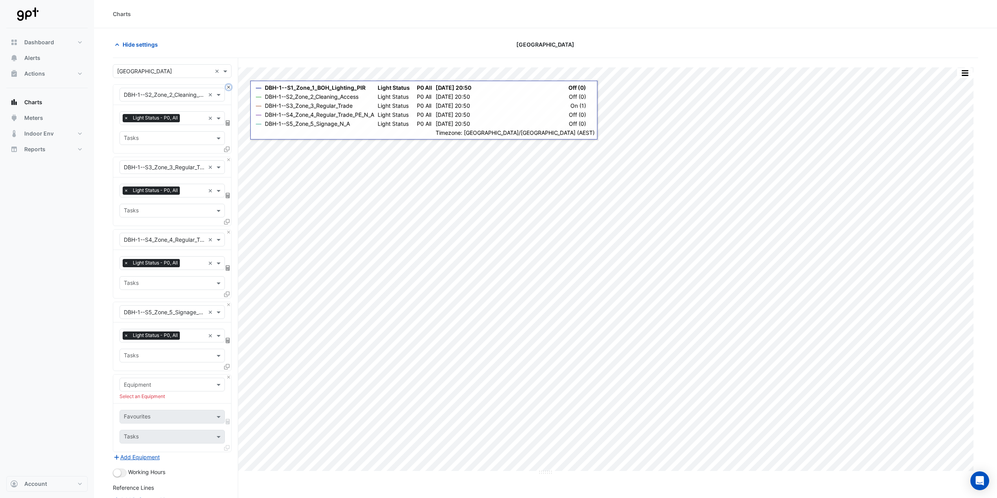
click at [229, 89] on button "Close" at bounding box center [228, 87] width 5 height 5
click at [229, 157] on button "Close" at bounding box center [228, 159] width 5 height 5
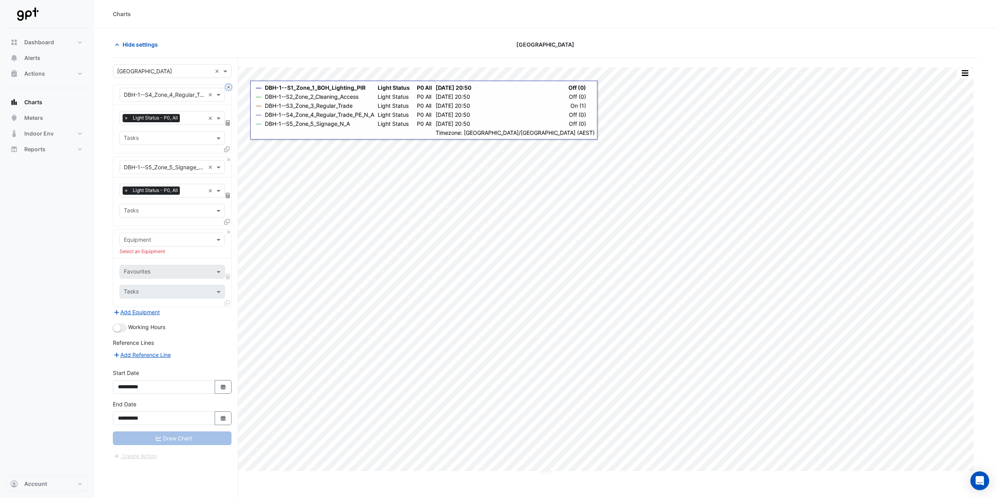
click at [229, 89] on button "Close" at bounding box center [228, 87] width 5 height 5
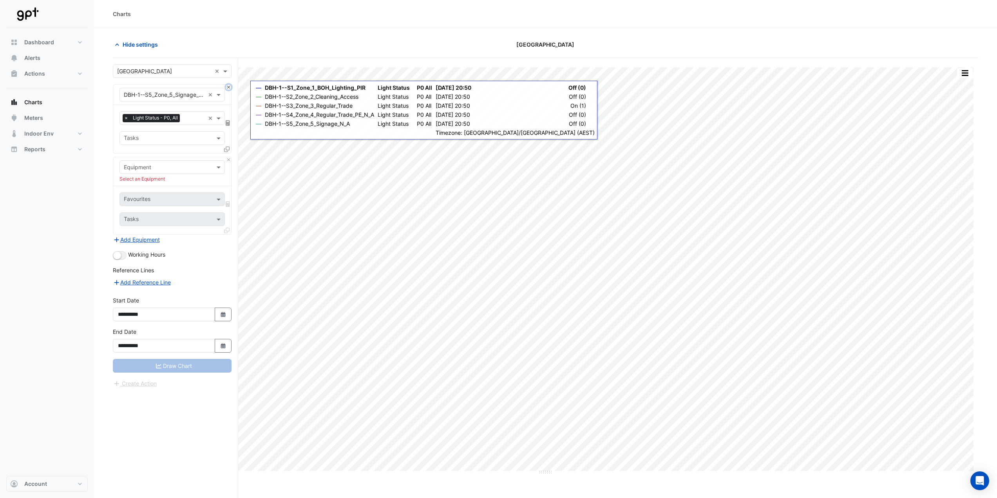
click at [229, 89] on button "Close" at bounding box center [228, 87] width 5 height 5
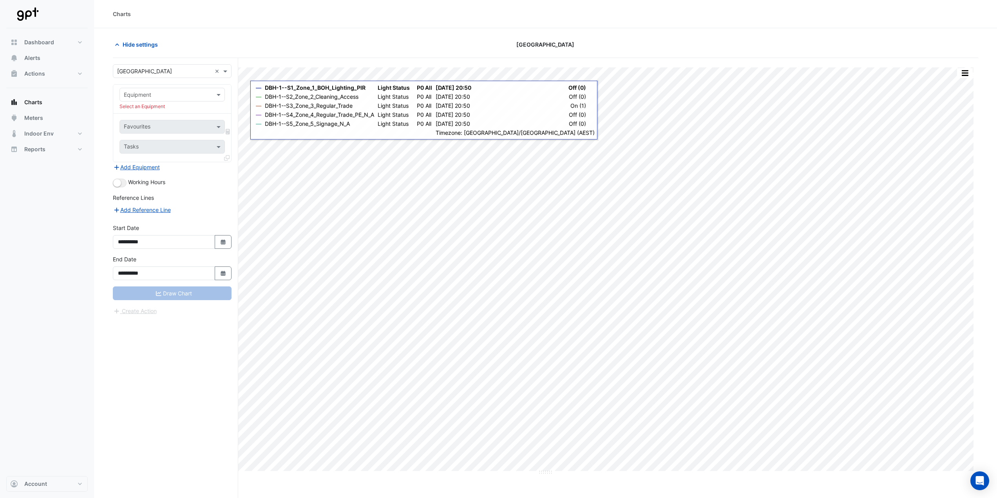
click at [175, 96] on input "text" at bounding box center [164, 95] width 81 height 8
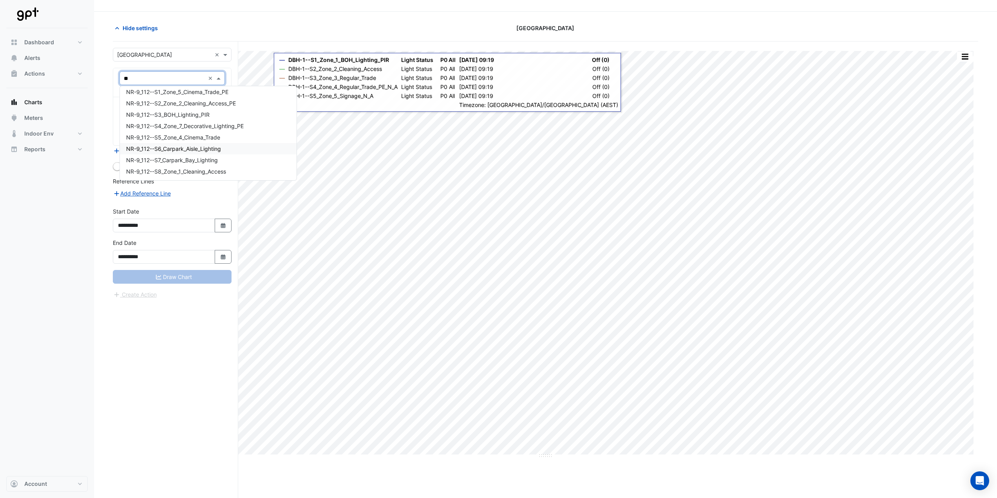
scroll to position [30, 0]
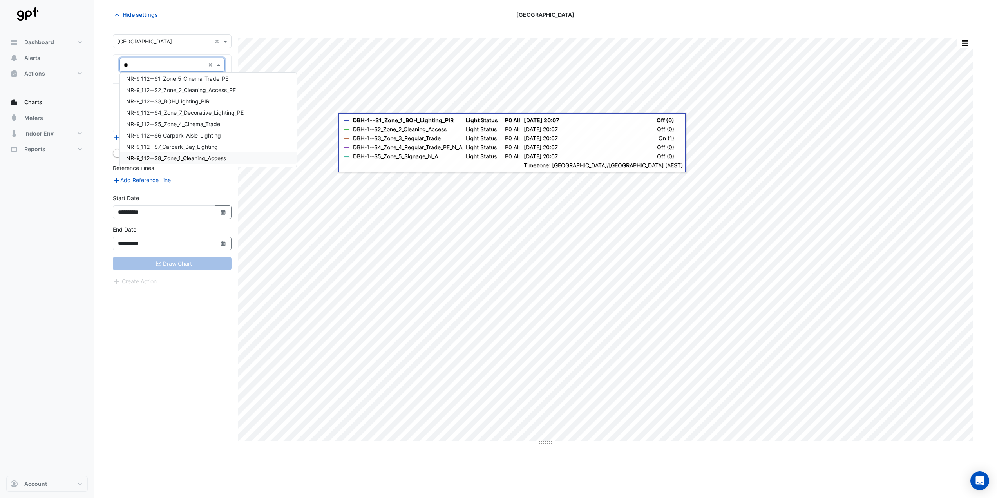
type input "**"
click at [161, 365] on div "**********" at bounding box center [175, 263] width 125 height 470
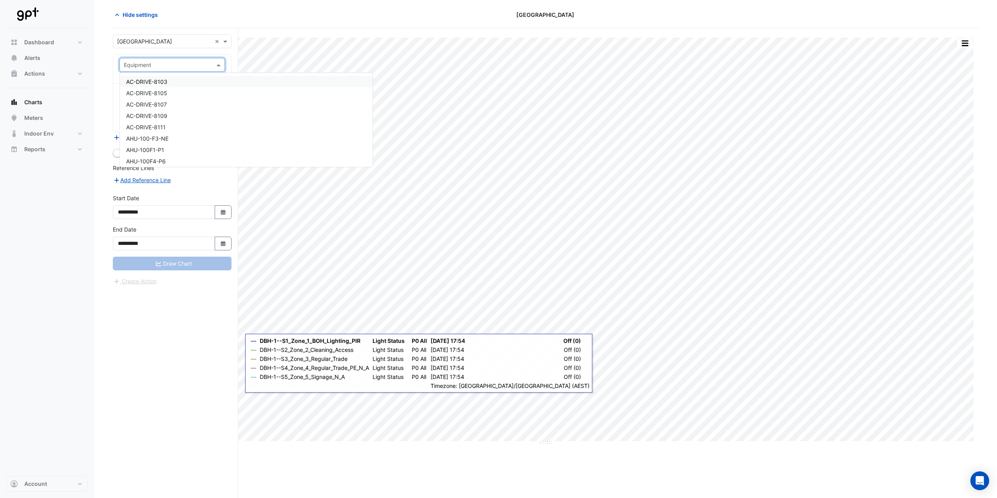
click at [138, 62] on input "text" at bounding box center [164, 65] width 81 height 8
type input "****"
click at [152, 78] on div "NR-4_115--S2_Pole_Lighting" at bounding box center [172, 81] width 105 height 11
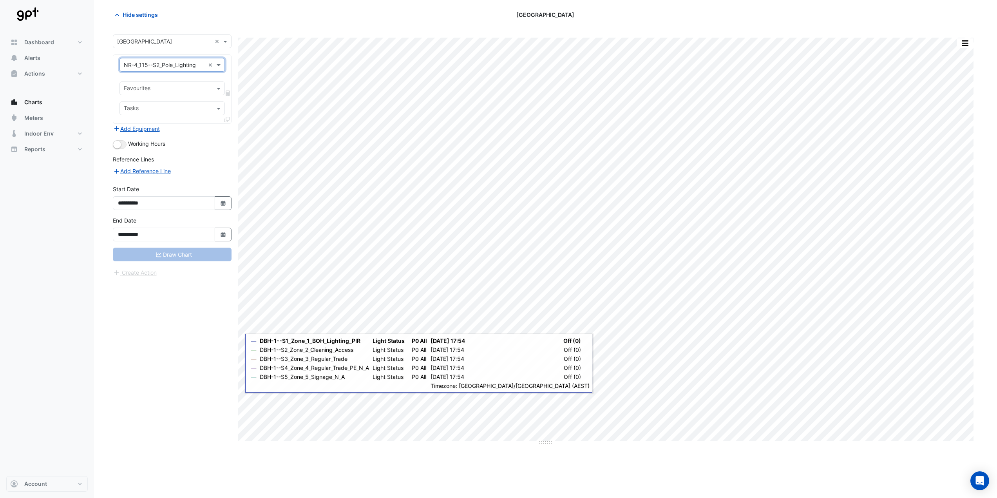
click at [158, 86] on input "text" at bounding box center [168, 89] width 88 height 8
click at [161, 102] on span "Light Enable - P0, All" at bounding box center [152, 105] width 53 height 7
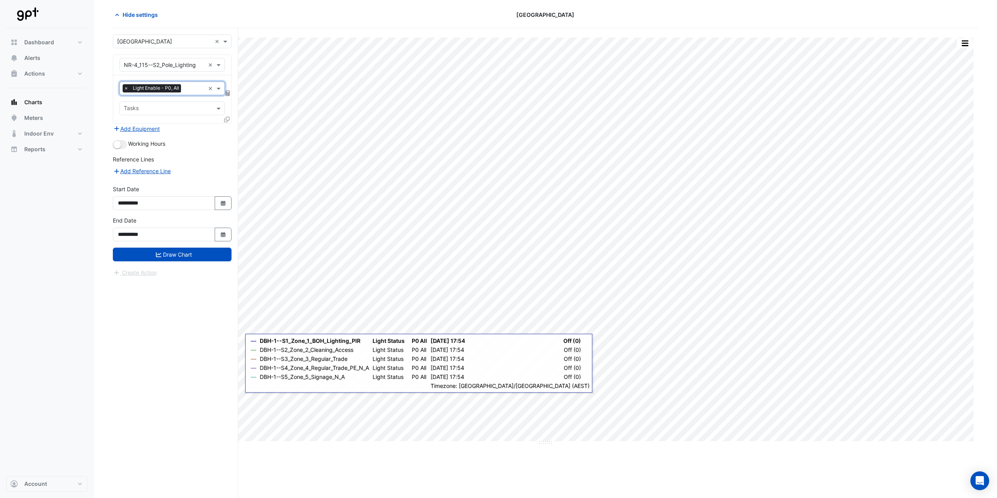
click at [161, 90] on span "Light Enable - P0, All" at bounding box center [156, 88] width 50 height 8
click at [156, 112] on div "Light Status - P0, All" at bounding box center [172, 116] width 105 height 11
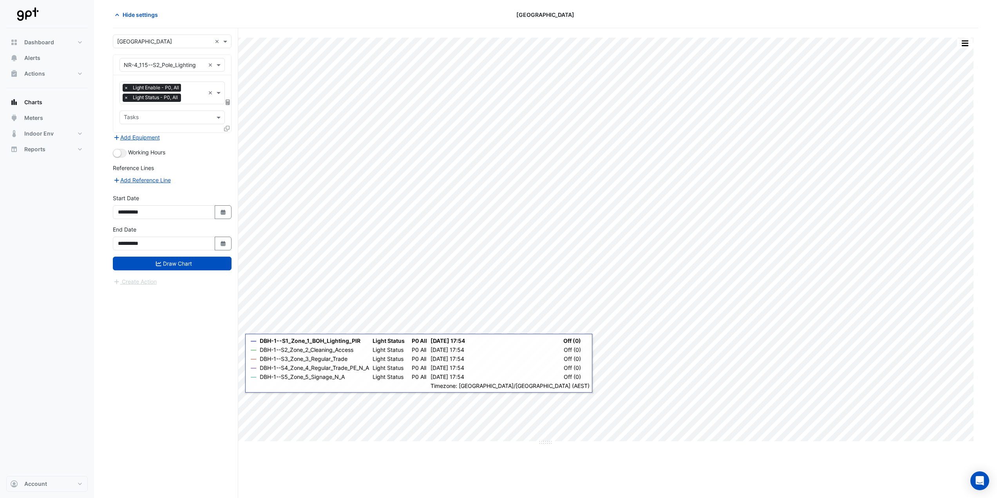
click at [175, 263] on button "Draw Chart" at bounding box center [172, 264] width 119 height 14
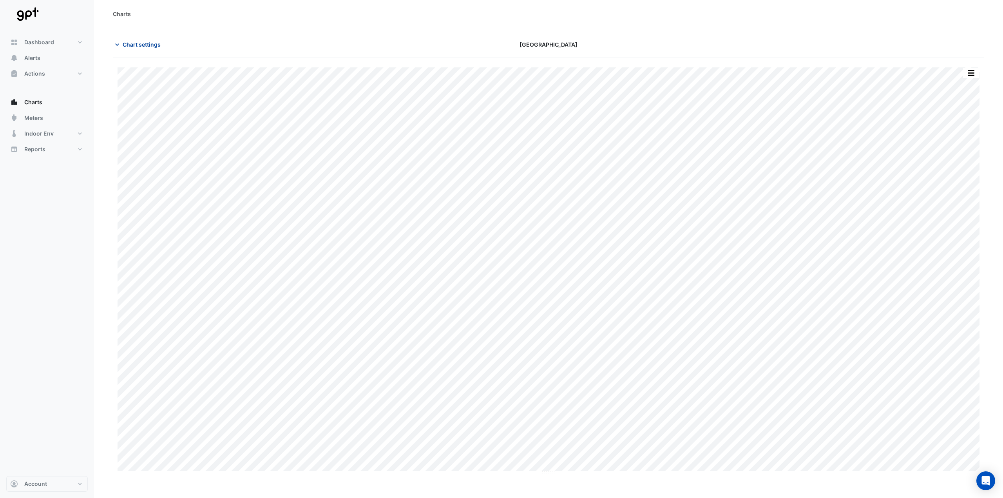
click at [157, 46] on span "Chart settings" at bounding box center [142, 44] width 38 height 8
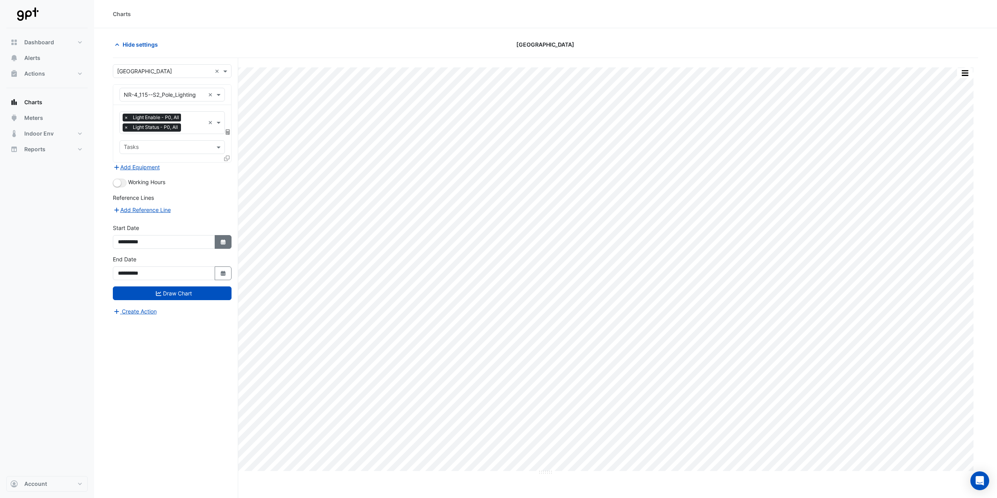
click at [221, 245] on button "Select Date" at bounding box center [223, 242] width 17 height 14
select select "*"
drag, startPoint x: 174, startPoint y: 136, endPoint x: 175, endPoint y: 141, distance: 5.5
click at [175, 136] on select "**** **** **** **** **** **** **** **** **** **** ****" at bounding box center [179, 138] width 30 height 12
select select "****"
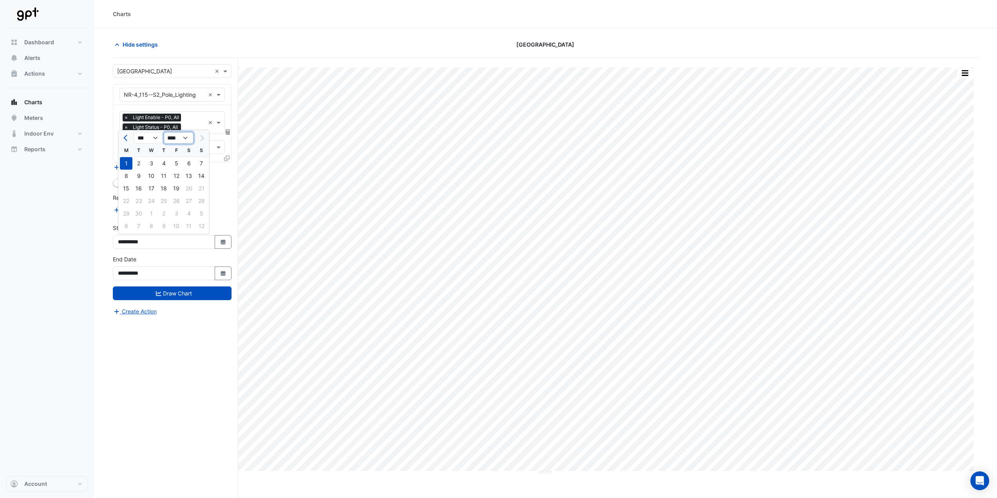
click at [164, 132] on select "**** **** **** **** **** **** **** **** **** **** ****" at bounding box center [179, 138] width 30 height 12
click at [200, 164] on div "1" at bounding box center [201, 163] width 13 height 13
type input "**********"
drag, startPoint x: 186, startPoint y: 295, endPoint x: 184, endPoint y: 286, distance: 9.4
click at [187, 295] on button "Draw Chart" at bounding box center [172, 293] width 119 height 14
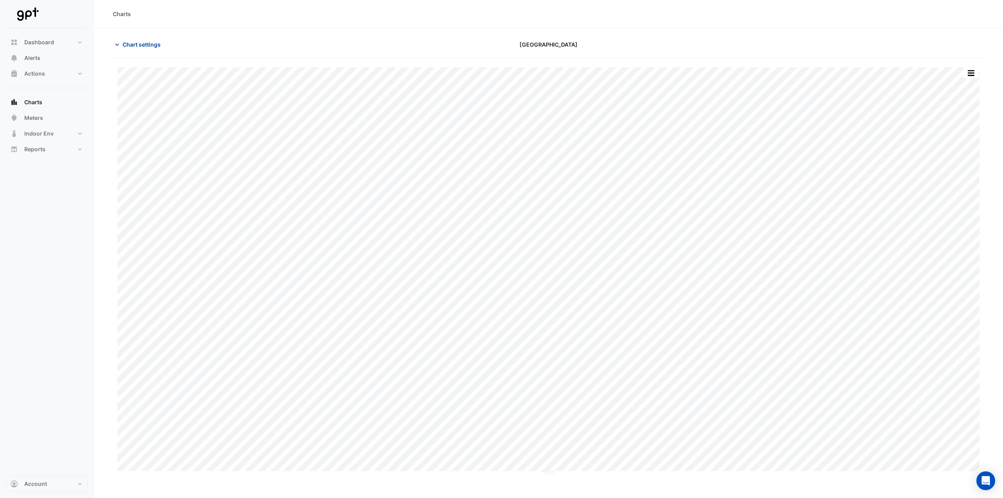
click at [147, 42] on span "Chart settings" at bounding box center [142, 44] width 38 height 8
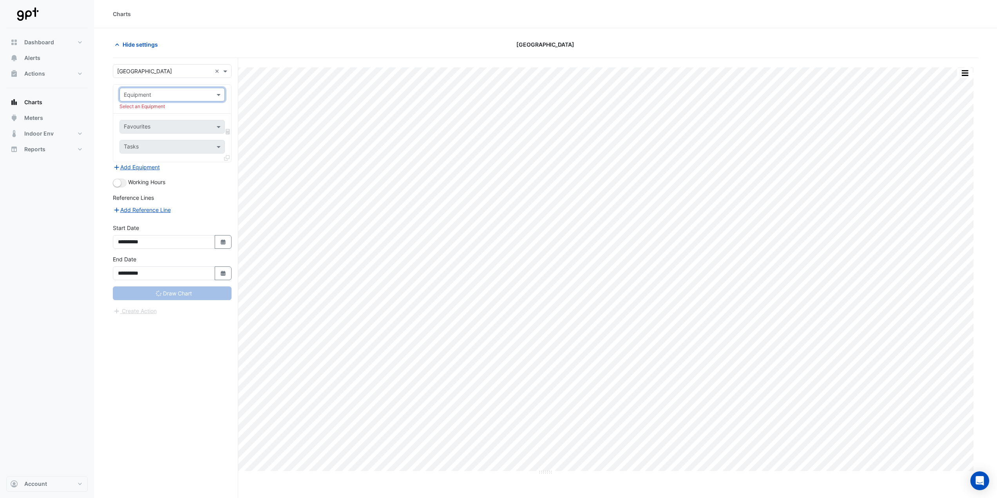
click at [188, 97] on input "text" at bounding box center [164, 95] width 81 height 8
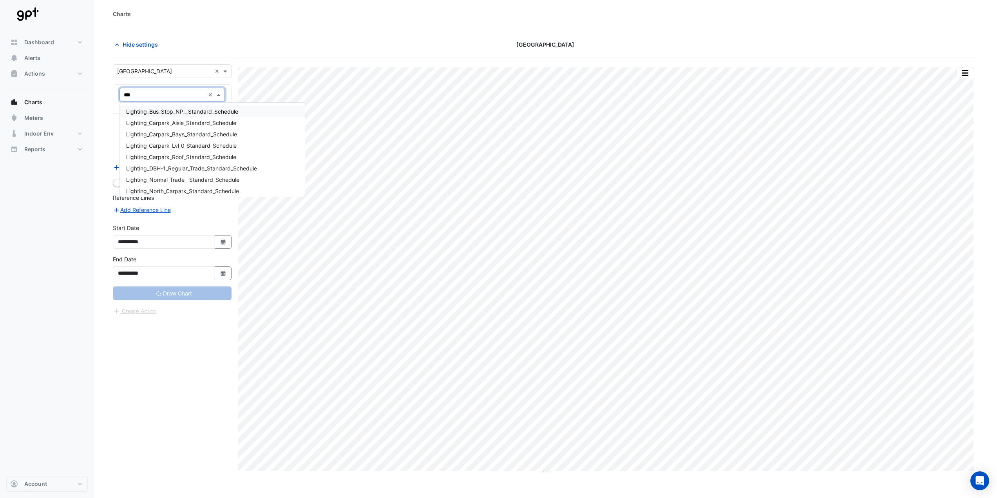
type input "****"
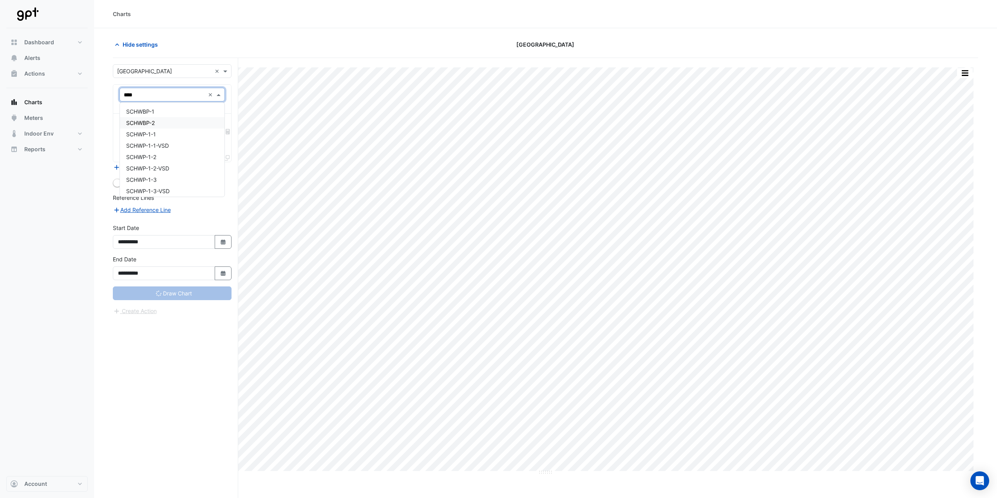
click at [153, 131] on span "SCHWP-1-1" at bounding box center [141, 134] width 30 height 7
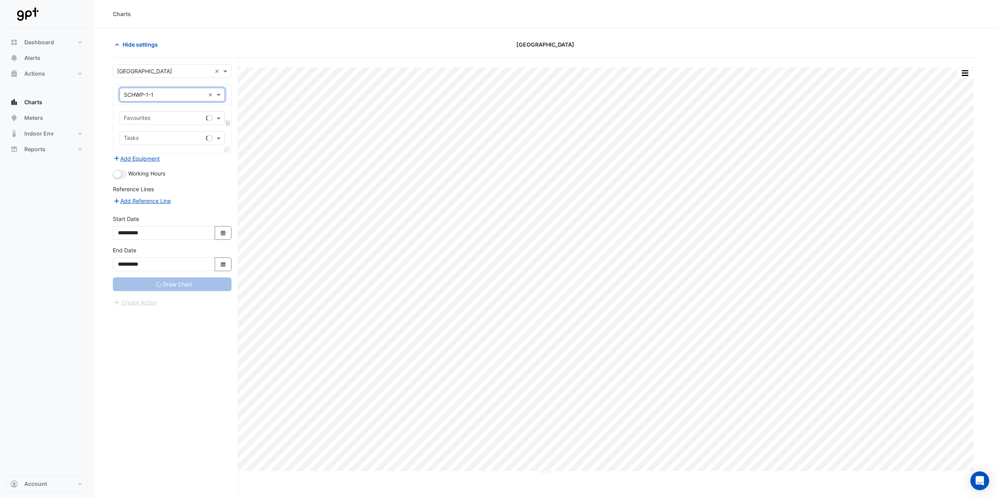
click at [152, 118] on input "text" at bounding box center [163, 119] width 79 height 8
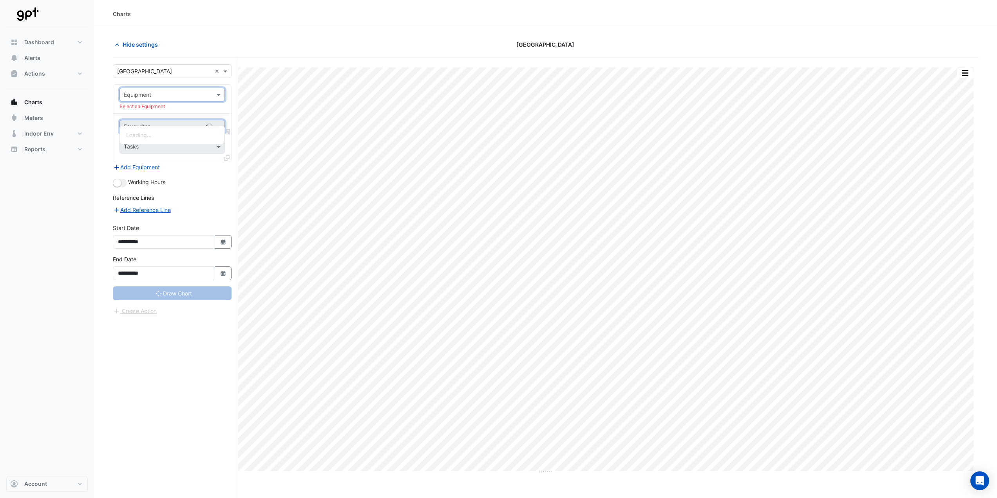
drag, startPoint x: 210, startPoint y: 97, endPoint x: 179, endPoint y: 97, distance: 30.2
click at [190, 97] on input "text" at bounding box center [164, 95] width 81 height 8
type input "***"
click at [156, 112] on span "AHU-107MM1-1-VSD" at bounding box center [152, 111] width 53 height 7
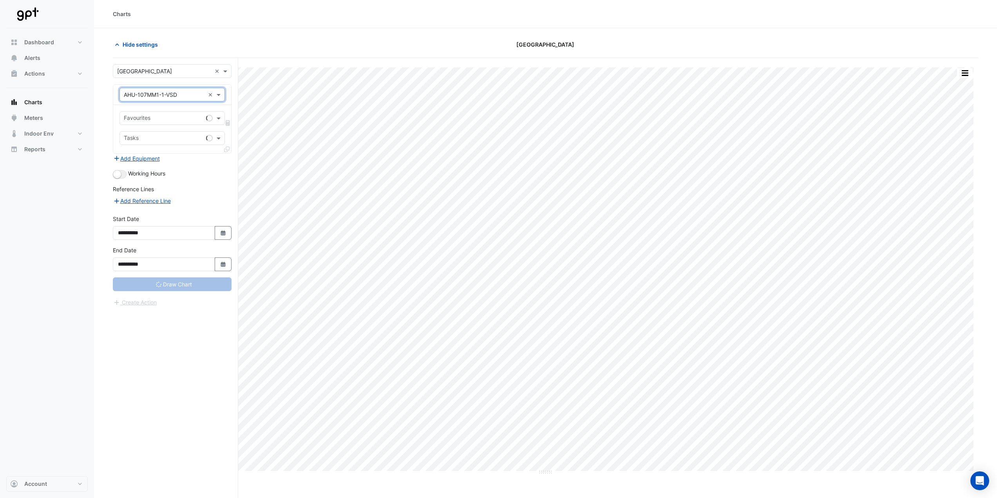
click at [159, 115] on input "text" at bounding box center [163, 119] width 79 height 8
click at [164, 147] on span "VSD Operating Frequency - L2, Zone2" at bounding box center [175, 146] width 98 height 7
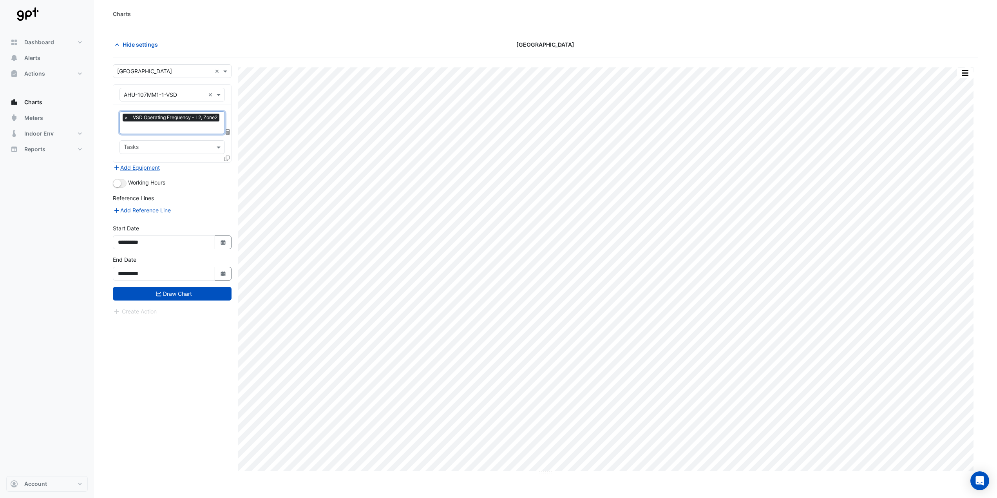
click at [225, 158] on icon at bounding box center [226, 158] width 5 height 5
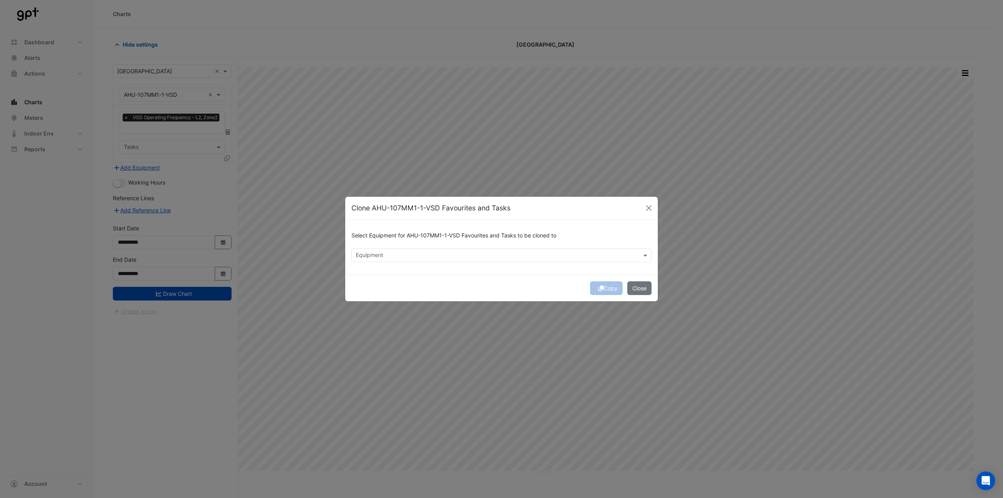
click at [362, 251] on div "Equipment" at bounding box center [369, 256] width 29 height 10
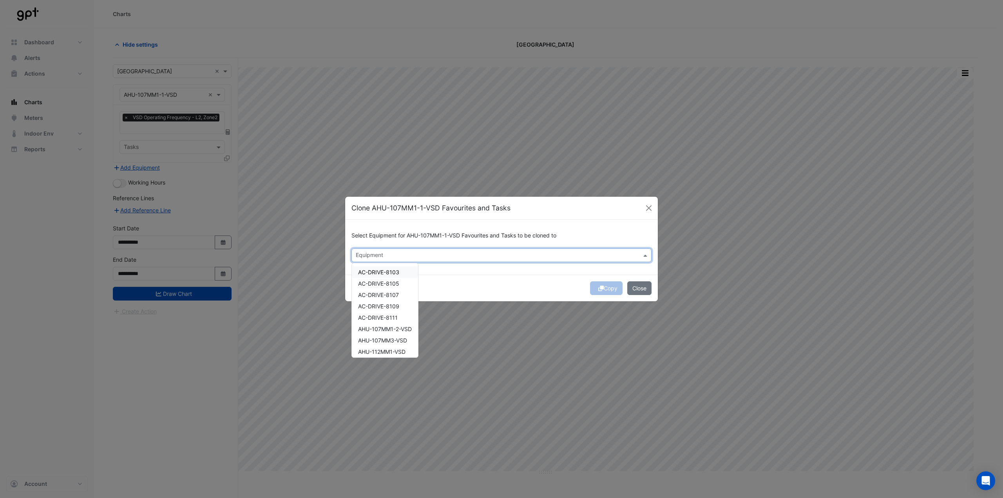
click at [372, 273] on span "AC-DRIVE-8103" at bounding box center [378, 272] width 41 height 7
click at [373, 286] on span "AC-DRIVE-8105" at bounding box center [378, 283] width 41 height 7
drag, startPoint x: 377, startPoint y: 270, endPoint x: 376, endPoint y: 278, distance: 7.6
click at [378, 270] on span "AC-DRIVE-8103" at bounding box center [378, 272] width 41 height 7
click at [374, 283] on span "AC-DRIVE-8105" at bounding box center [378, 283] width 41 height 7
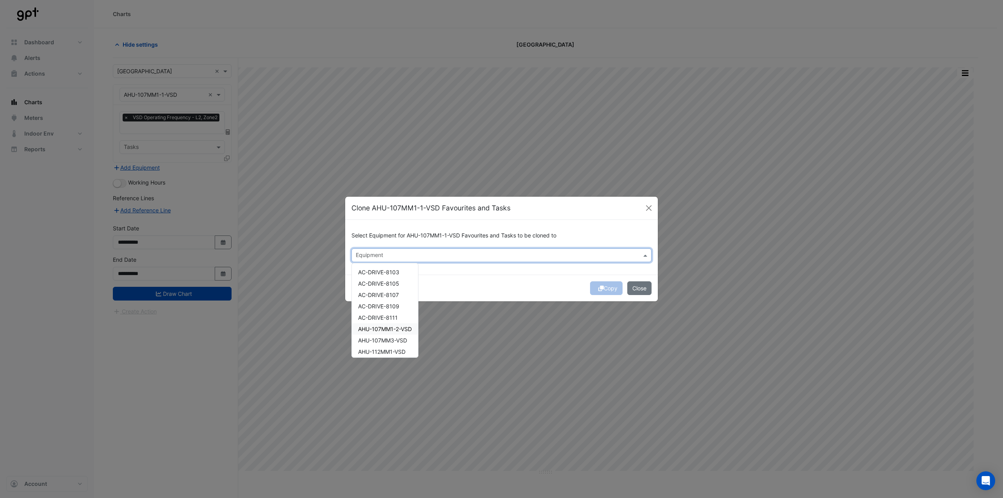
drag, startPoint x: 381, startPoint y: 326, endPoint x: 382, endPoint y: 334, distance: 8.2
click at [381, 326] on span "AHU-107MM1-2-VSD" at bounding box center [385, 329] width 54 height 7
click at [382, 342] on span "AHU-107MM3-VSD" at bounding box center [382, 340] width 49 height 7
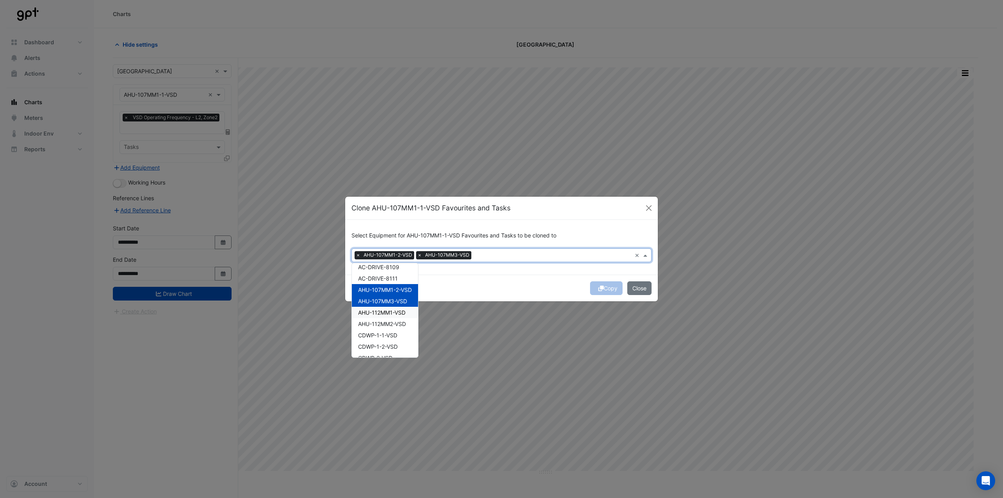
click at [384, 313] on span "AHU-112MM1-VSD" at bounding box center [381, 312] width 47 height 7
click at [382, 323] on span "AHU-112MM2-VSD" at bounding box center [382, 323] width 48 height 7
click at [383, 331] on div "CDWP-1-1-VSD" at bounding box center [385, 334] width 66 height 11
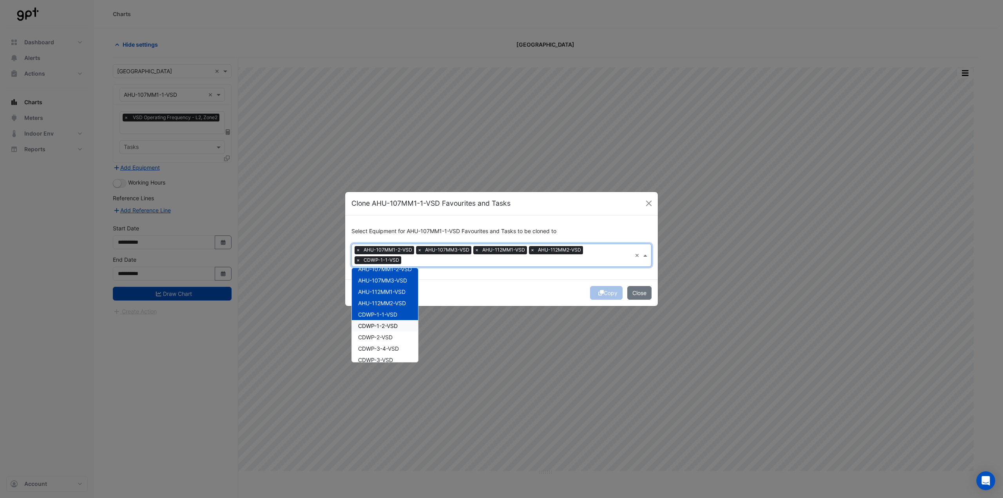
scroll to position [78, 0]
click at [382, 309] on span "CDWP-1-2-VSD" at bounding box center [378, 312] width 40 height 7
drag, startPoint x: 378, startPoint y: 322, endPoint x: 378, endPoint y: 328, distance: 5.9
click at [378, 323] on span "CDWP-2-VSD" at bounding box center [375, 323] width 34 height 7
click at [378, 336] on span "CDWP-3-4-VSD" at bounding box center [378, 334] width 41 height 7
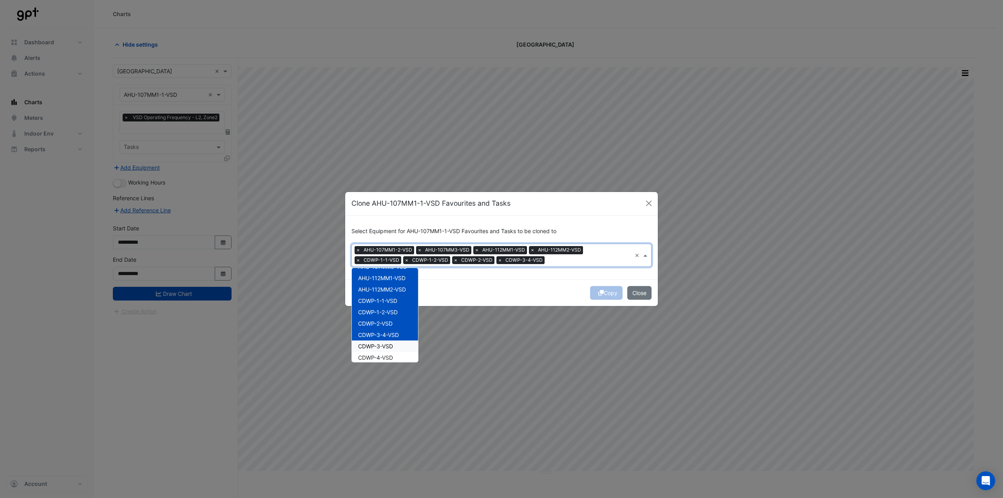
click at [377, 344] on span "CDWP-3-VSD" at bounding box center [375, 346] width 35 height 7
click at [380, 320] on span "CDWP-4-VSD" at bounding box center [375, 318] width 35 height 7
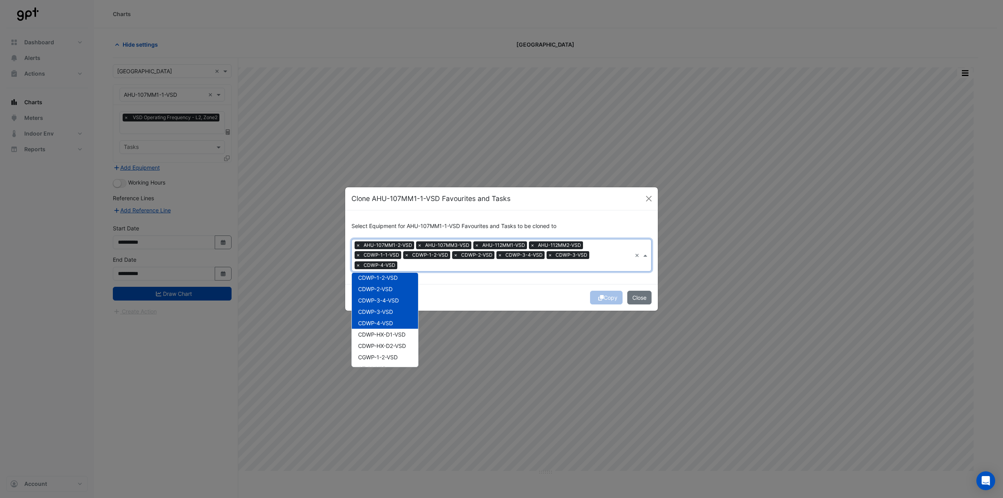
click at [380, 331] on span "CDWP-HX-D1-VSD" at bounding box center [381, 334] width 47 height 7
click at [380, 340] on div "CDWP-HX-D2-VSD" at bounding box center [385, 345] width 66 height 11
click at [378, 326] on span "CT-1A-VSD" at bounding box center [372, 329] width 29 height 7
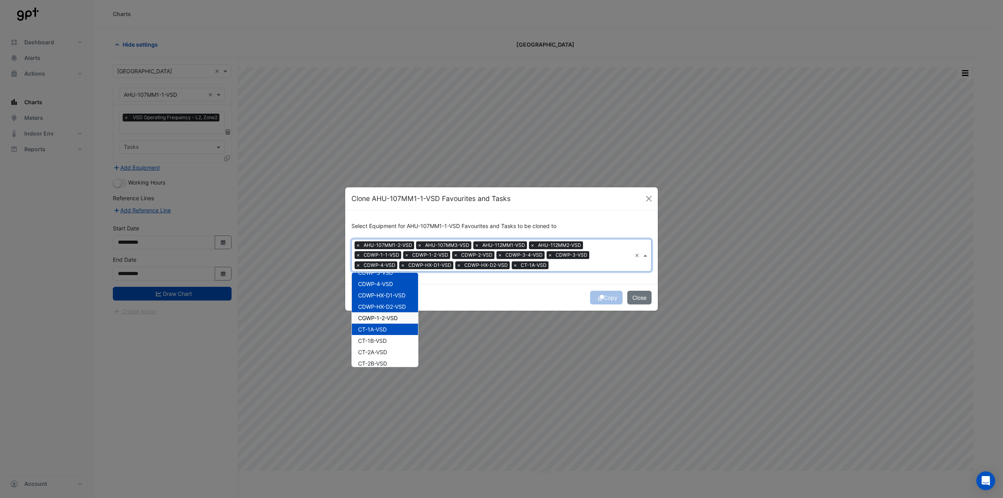
click at [383, 317] on span "CGWP-1-2-VSD" at bounding box center [378, 318] width 40 height 7
click at [377, 340] on span "CT-1B-VSD" at bounding box center [372, 340] width 29 height 7
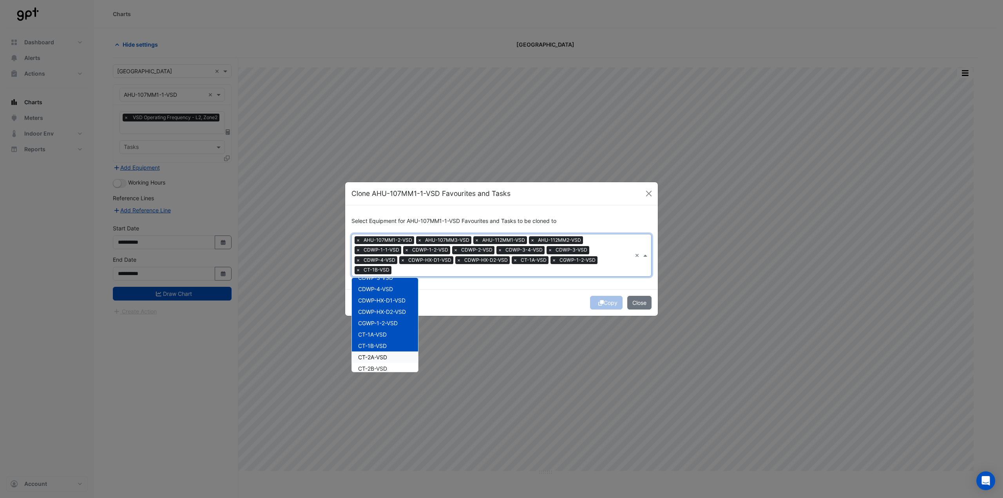
click at [377, 354] on span "CT-2A-VSD" at bounding box center [372, 357] width 29 height 7
click at [375, 333] on div "CT-2B-VSD" at bounding box center [385, 329] width 66 height 11
click at [375, 345] on div "CT-3A-VSD" at bounding box center [385, 340] width 66 height 11
click at [375, 356] on div "CT-3B-VSD" at bounding box center [385, 351] width 66 height 11
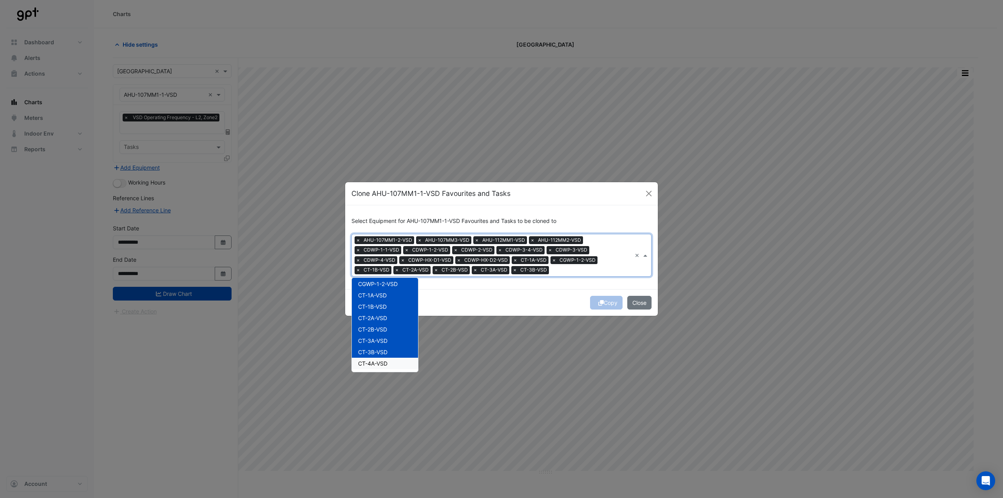
drag, startPoint x: 373, startPoint y: 367, endPoint x: 375, endPoint y: 356, distance: 11.1
click at [373, 366] on div "CT-4A-VSD" at bounding box center [385, 363] width 66 height 11
drag, startPoint x: 376, startPoint y: 340, endPoint x: 378, endPoint y: 345, distance: 5.7
click at [376, 340] on div "CT-4B-VSD" at bounding box center [385, 335] width 66 height 11
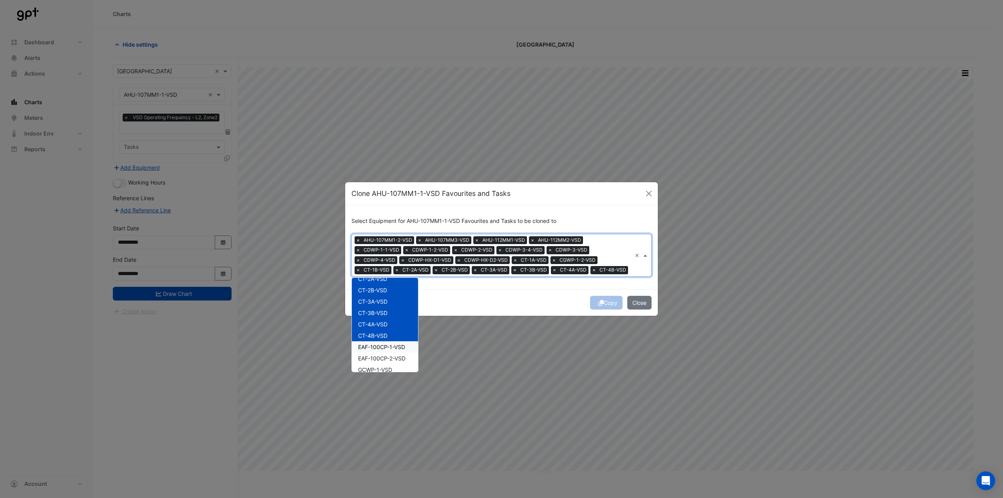
click at [379, 348] on span "EAF-100CP-1-VSD" at bounding box center [381, 347] width 47 height 7
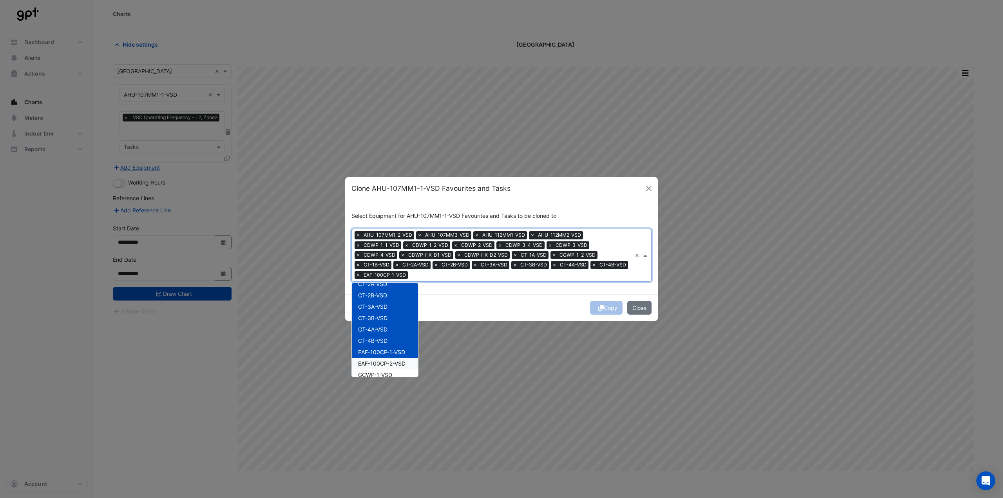
click at [377, 360] on span "EAF-100CP-2-VSD" at bounding box center [381, 363] width 47 height 7
click at [378, 338] on span "GCWP-1-VSD" at bounding box center [375, 335] width 34 height 7
click at [378, 348] on span "GCWP-2-VSD" at bounding box center [375, 347] width 34 height 7
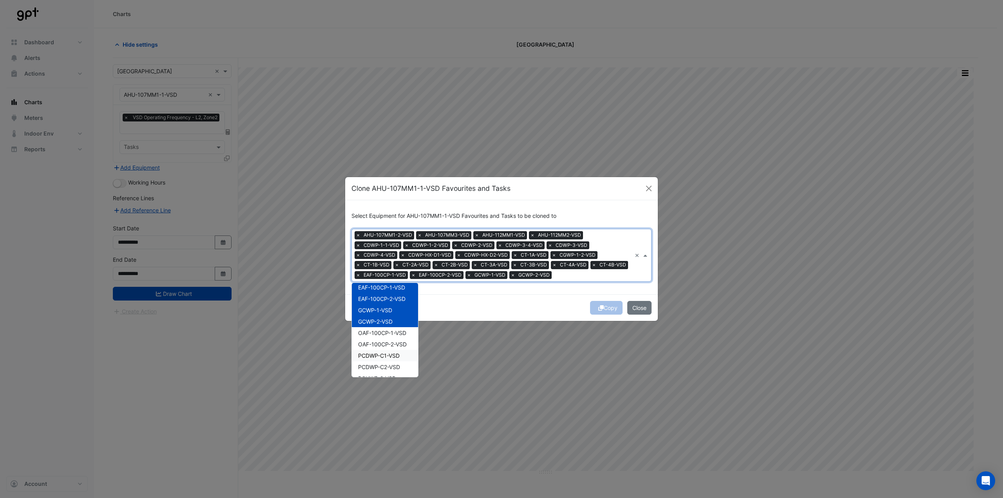
scroll to position [313, 0]
drag, startPoint x: 380, startPoint y: 322, endPoint x: 379, endPoint y: 328, distance: 5.9
click at [380, 324] on div "OAF-100CP-1-VSD" at bounding box center [385, 318] width 66 height 11
drag, startPoint x: 379, startPoint y: 331, endPoint x: 378, endPoint y: 339, distance: 7.5
click at [379, 332] on span "OAF-100CP-2-VSD" at bounding box center [382, 330] width 49 height 7
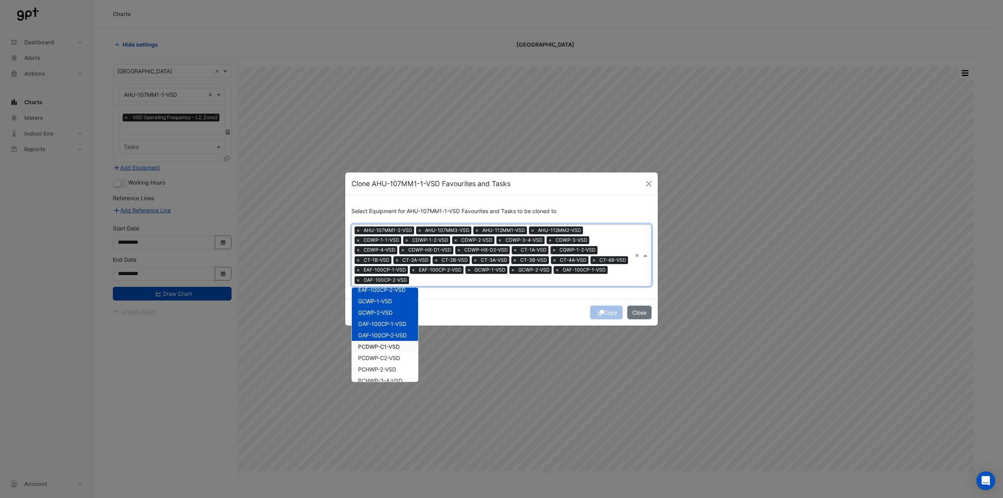
click at [378, 343] on span "PCDWP-C1-VSD" at bounding box center [379, 346] width 42 height 7
click at [378, 351] on div "PCDWP-C1-VSD" at bounding box center [385, 346] width 66 height 11
click at [379, 343] on span "PCDWP-C1-VSD" at bounding box center [379, 346] width 42 height 7
drag, startPoint x: 377, startPoint y: 354, endPoint x: 376, endPoint y: 359, distance: 5.5
click at [377, 356] on div "PCDWP-C2-VSD" at bounding box center [385, 357] width 66 height 11
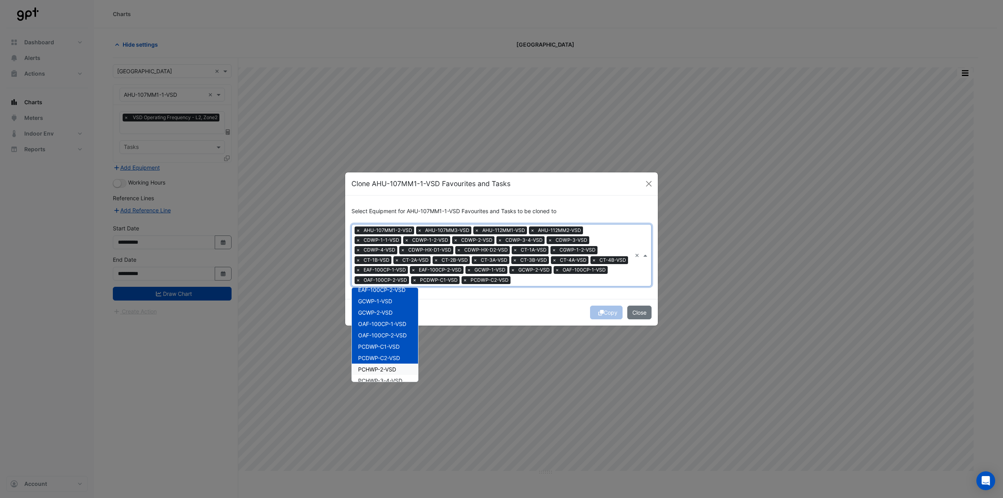
click at [375, 367] on span "PCHWP-2-VSD" at bounding box center [377, 369] width 38 height 7
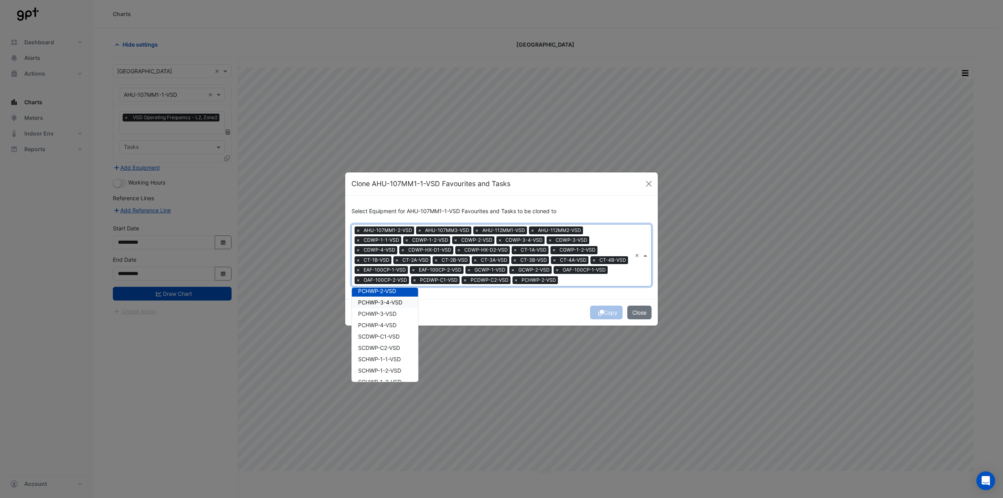
click at [375, 305] on span "PCHWP-3-4-VSD" at bounding box center [380, 302] width 44 height 7
click at [378, 318] on div "PCHWP-3-VSD" at bounding box center [385, 313] width 66 height 11
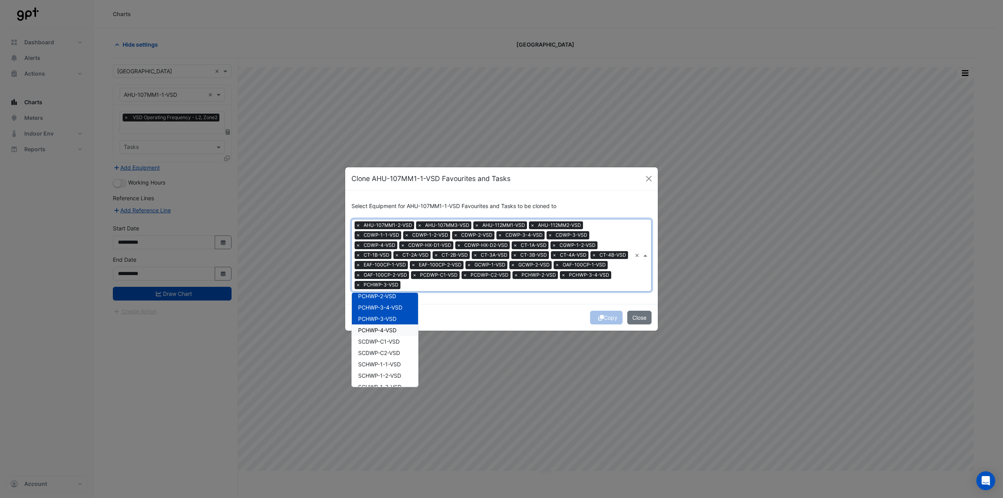
click at [378, 329] on div "PCHWP-4-VSD" at bounding box center [385, 329] width 66 height 11
click at [378, 335] on div "PCHWP-4-VSD" at bounding box center [385, 329] width 66 height 11
click at [376, 327] on span "PCHWP-4-VSD" at bounding box center [377, 330] width 38 height 7
click at [376, 341] on span "SCDWP-C1-VSD" at bounding box center [379, 341] width 42 height 7
click at [375, 354] on span "SCDWP-C2-VSD" at bounding box center [379, 352] width 42 height 7
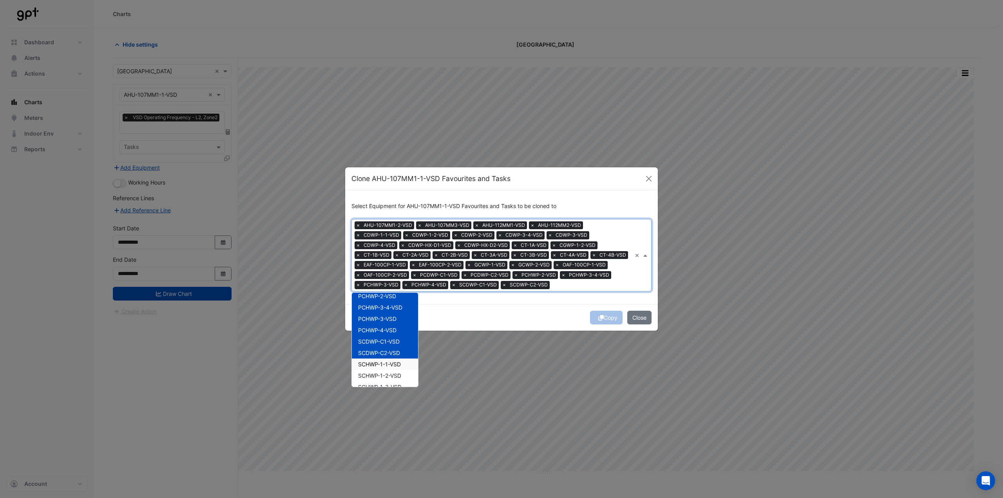
click at [383, 369] on div "SCHWP-1-1-VSD" at bounding box center [385, 363] width 66 height 11
click at [383, 378] on span "SCHWP-1-2-VSD" at bounding box center [379, 375] width 43 height 7
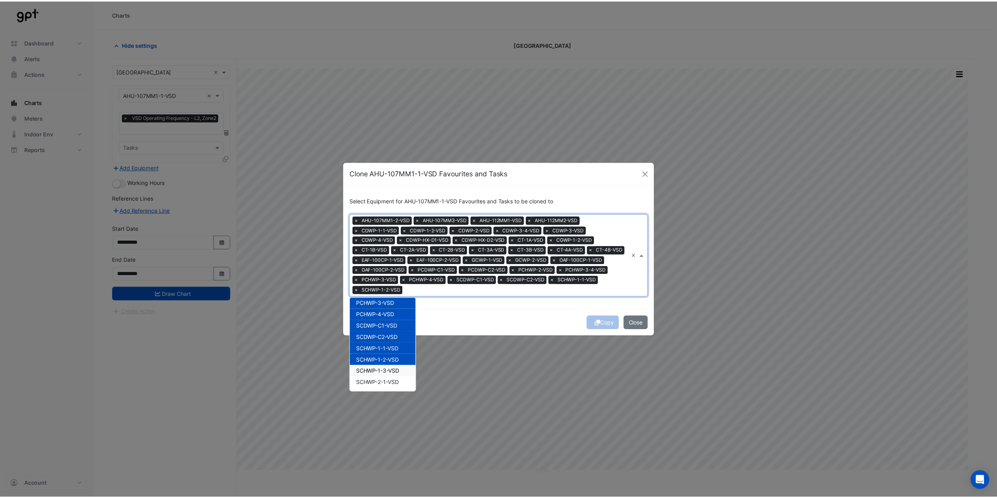
scroll to position [423, 0]
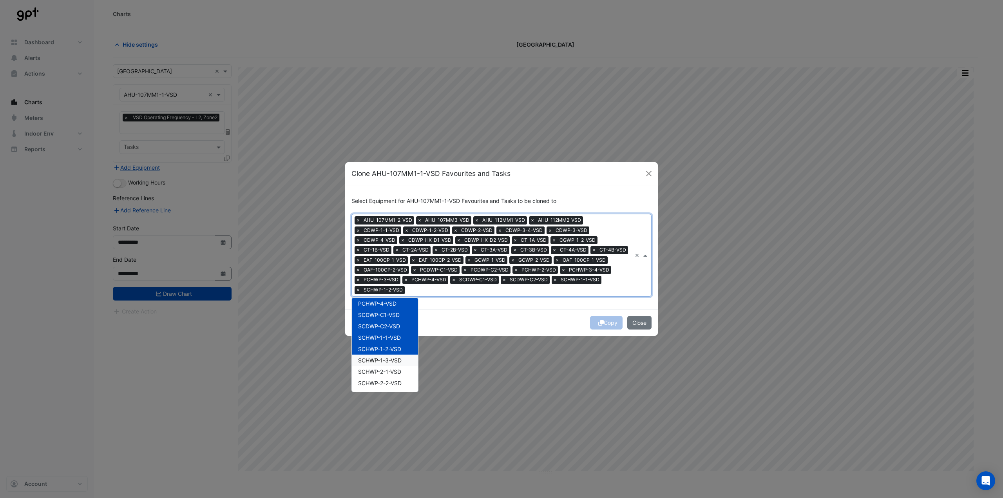
click at [379, 357] on span "SCHWP-1-3-VSD" at bounding box center [379, 360] width 43 height 7
click at [379, 369] on div "SCHWP-2-1-VSD" at bounding box center [385, 371] width 66 height 11
click at [376, 384] on span "SCHWP-2-2-VSD" at bounding box center [379, 383] width 43 height 7
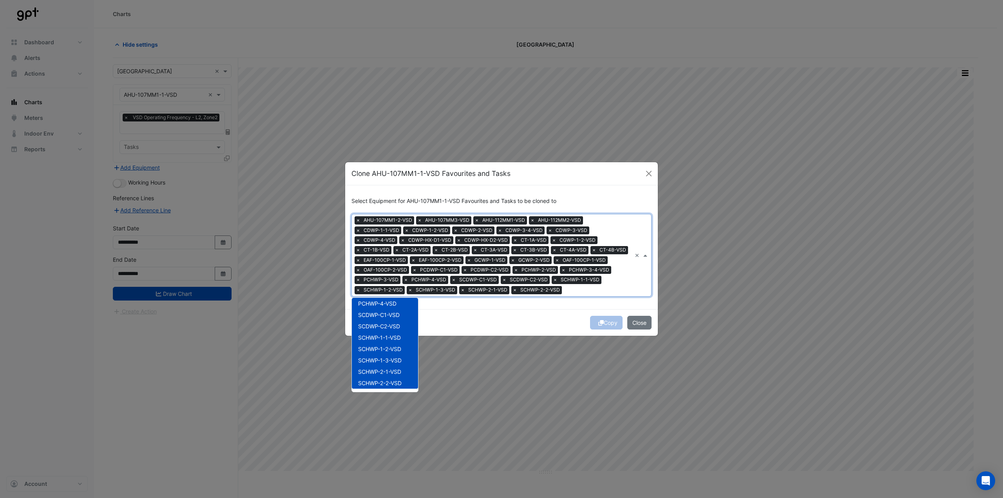
click at [465, 321] on div "Copy Close" at bounding box center [501, 322] width 313 height 27
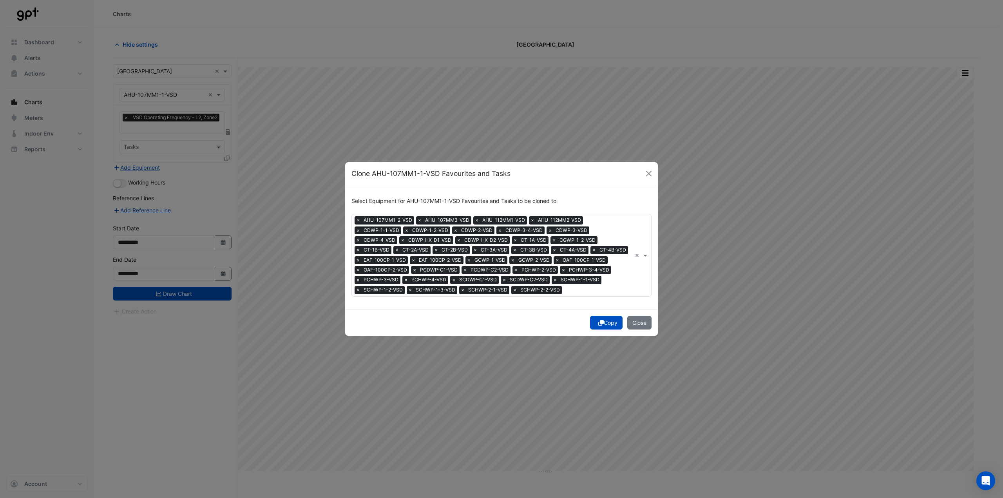
drag, startPoint x: 603, startPoint y: 320, endPoint x: 155, endPoint y: 217, distance: 460.2
click at [604, 321] on button "Copy" at bounding box center [606, 323] width 33 height 14
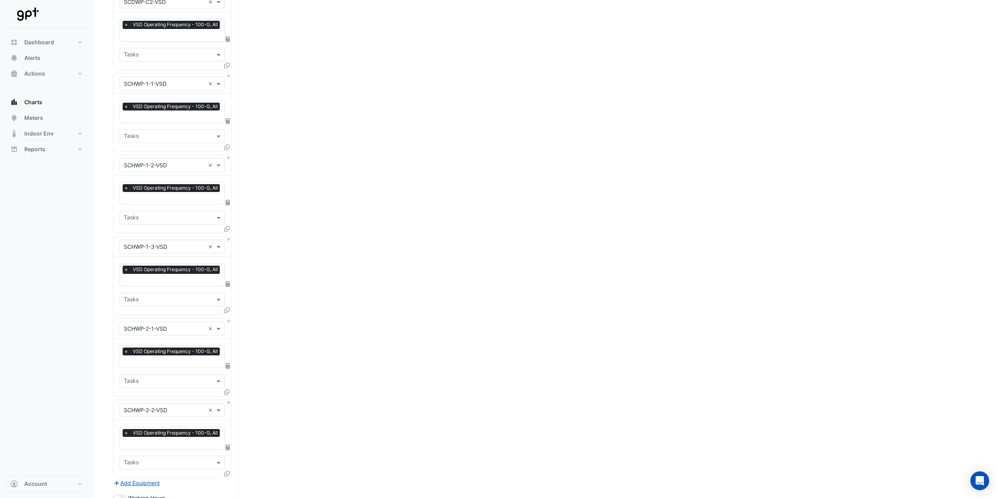
scroll to position [3057, 0]
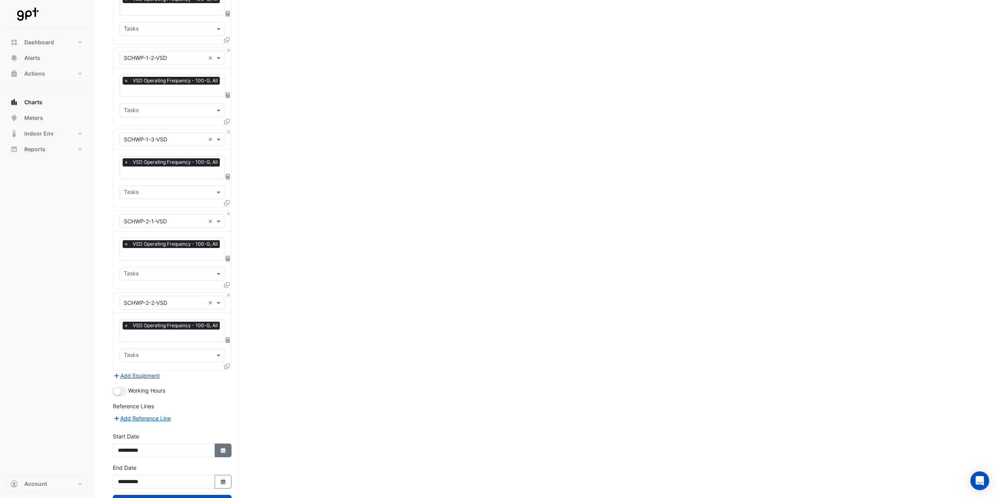
click at [220, 448] on icon "Select Date" at bounding box center [223, 450] width 7 height 5
select select "*"
click at [183, 312] on select "**** **** **** **** **** **** **** **** **** **** **** ****" at bounding box center [179, 314] width 30 height 12
select select "****"
click at [164, 308] on select "**** **** **** **** **** **** **** **** **** **** **** ****" at bounding box center [179, 314] width 30 height 12
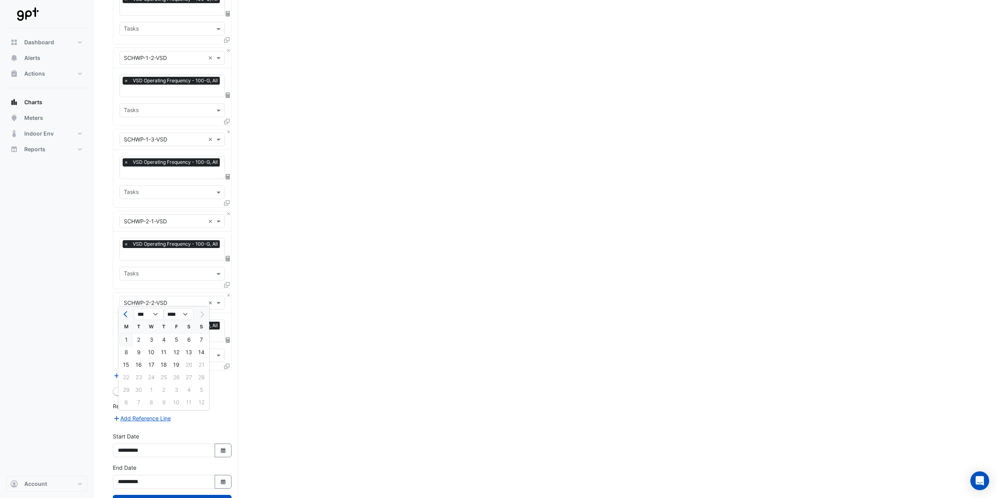
click at [130, 342] on div "1" at bounding box center [126, 339] width 13 height 13
type input "**********"
click at [200, 495] on button "Draw Chart" at bounding box center [172, 502] width 119 height 14
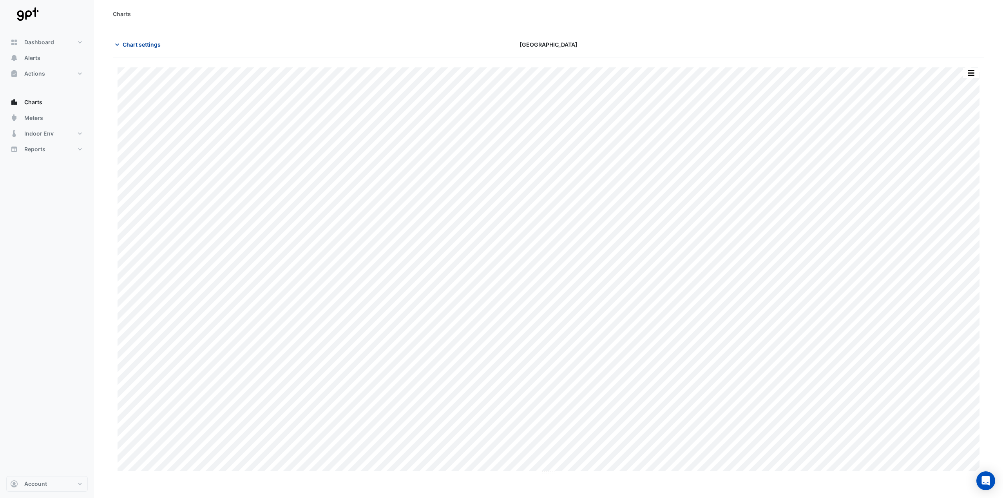
click at [146, 47] on span "Chart settings" at bounding box center [142, 44] width 38 height 8
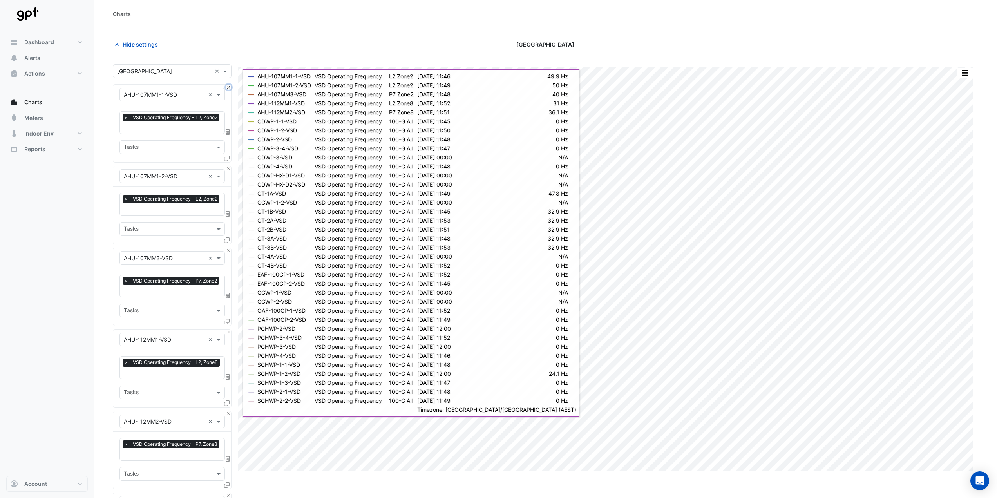
click at [229, 87] on button "Close" at bounding box center [228, 87] width 5 height 5
click at [229, 166] on button "Close" at bounding box center [228, 168] width 5 height 5
click at [229, 87] on button "Close" at bounding box center [228, 87] width 5 height 5
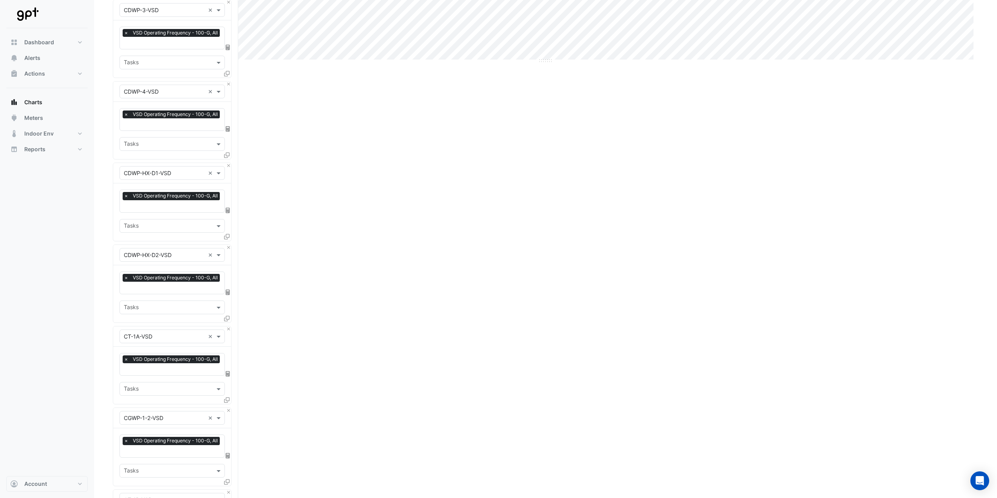
scroll to position [431, 0]
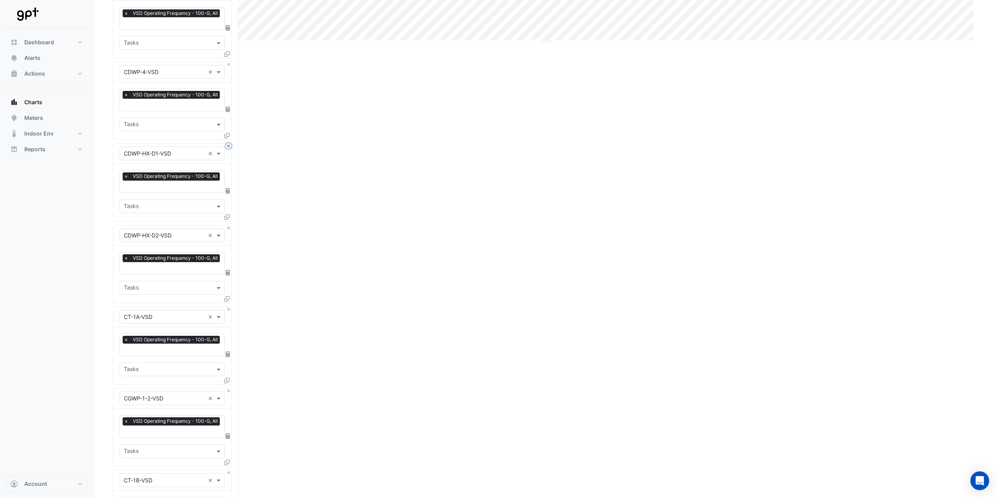
click at [227, 143] on button "Close" at bounding box center [228, 145] width 5 height 5
click at [227, 225] on button "Close" at bounding box center [228, 227] width 5 height 5
click at [230, 225] on button "Close" at bounding box center [228, 227] width 5 height 5
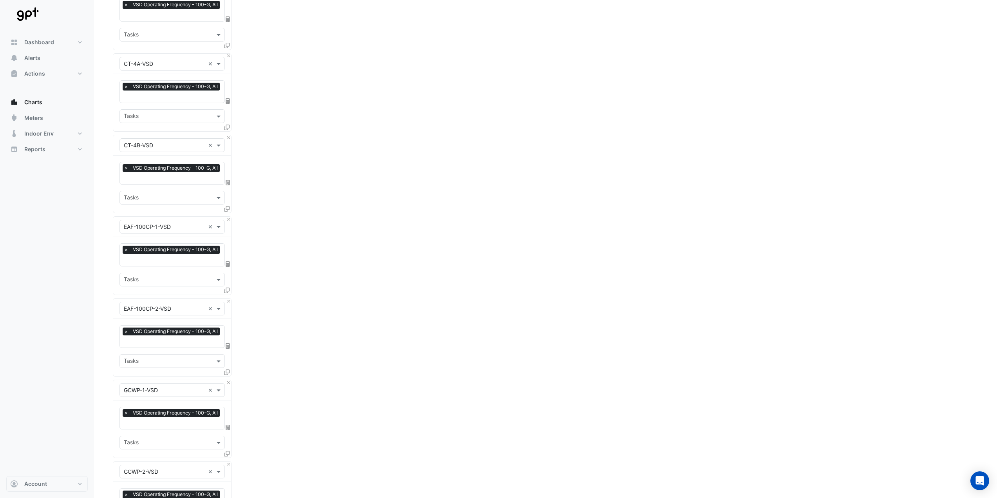
scroll to position [1019, 0]
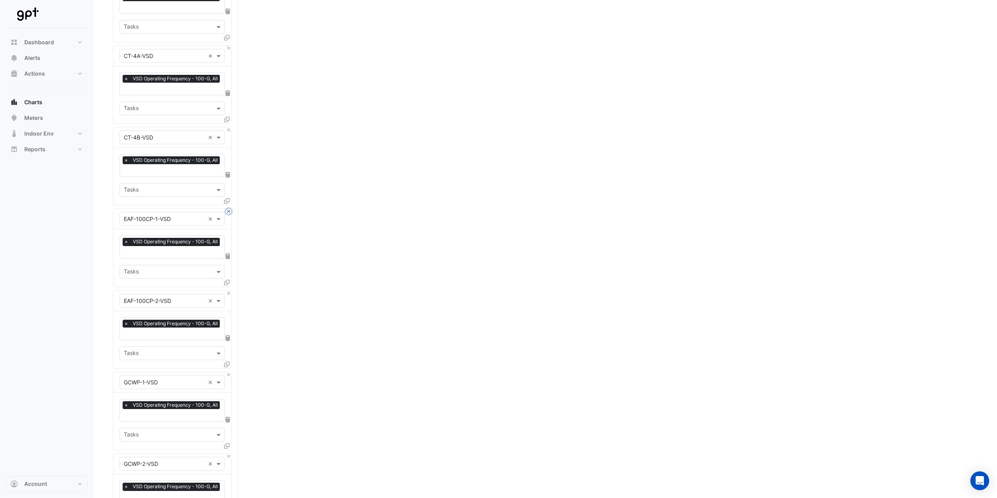
click at [227, 209] on button "Close" at bounding box center [228, 211] width 5 height 5
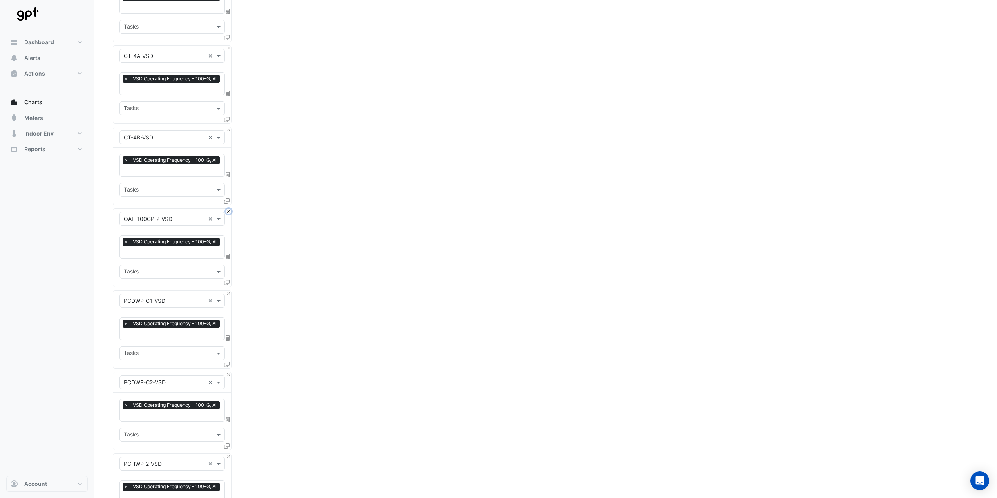
click at [227, 209] on button "Close" at bounding box center [228, 211] width 5 height 5
click at [228, 209] on button "Close" at bounding box center [228, 211] width 5 height 5
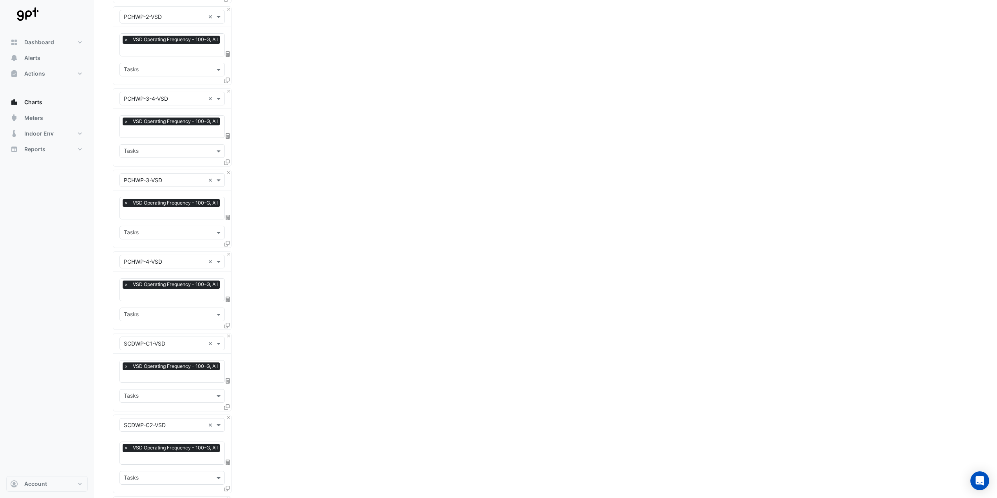
scroll to position [1293, 0]
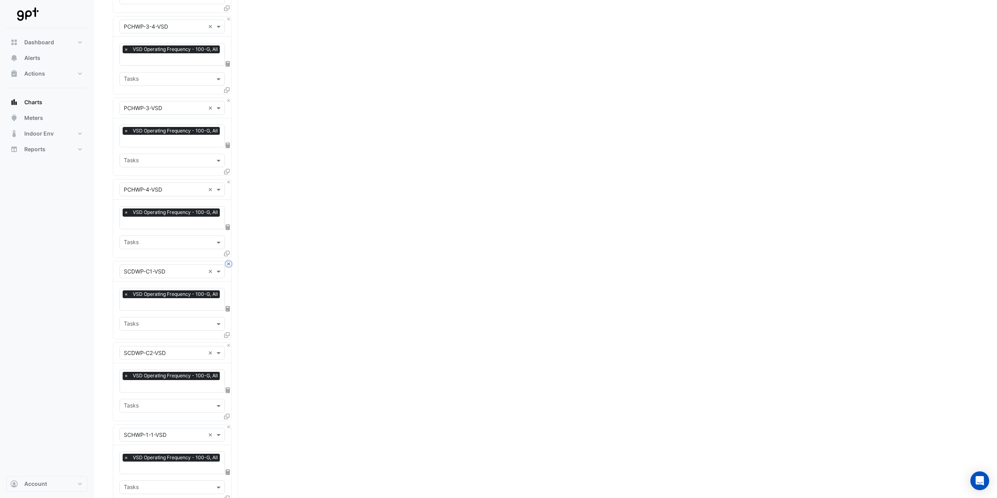
click at [228, 261] on button "Close" at bounding box center [228, 263] width 5 height 5
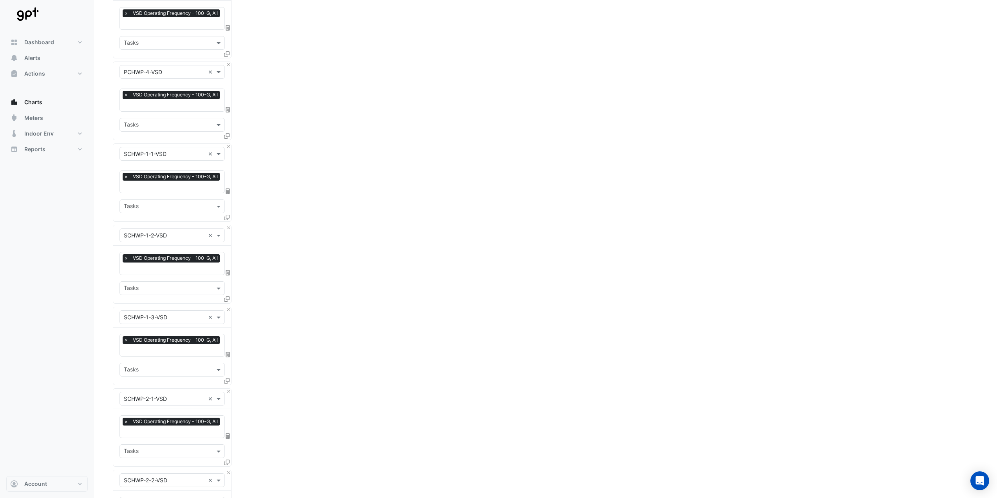
scroll to position [1567, 0]
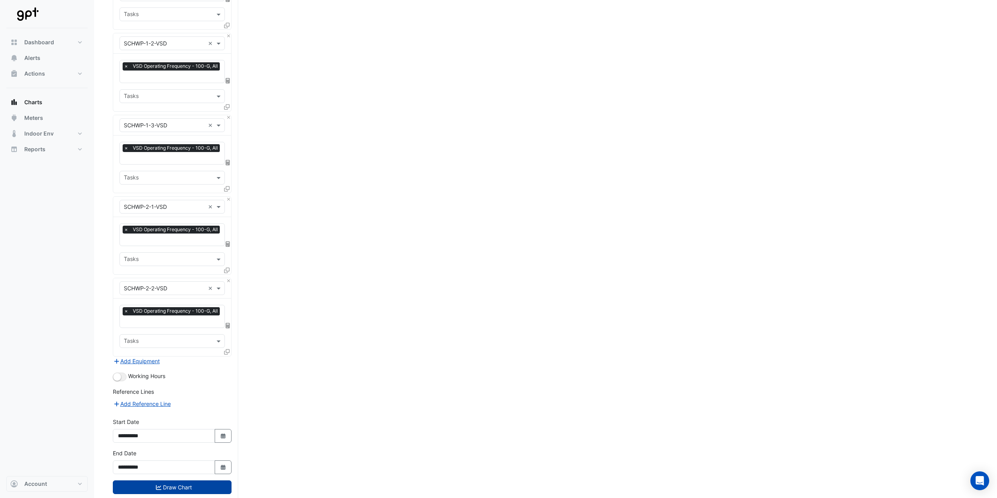
click at [206, 480] on button "Draw Chart" at bounding box center [172, 487] width 119 height 14
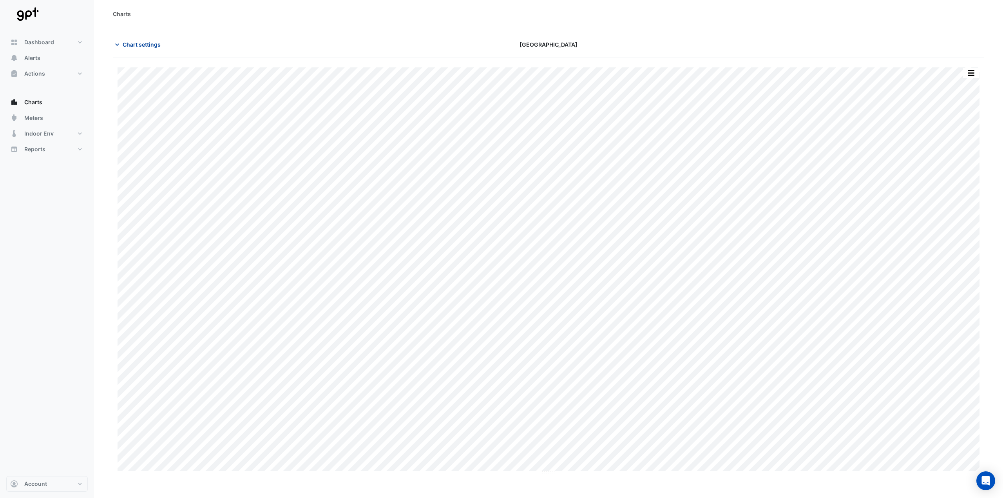
click at [148, 47] on span "Chart settings" at bounding box center [142, 44] width 38 height 8
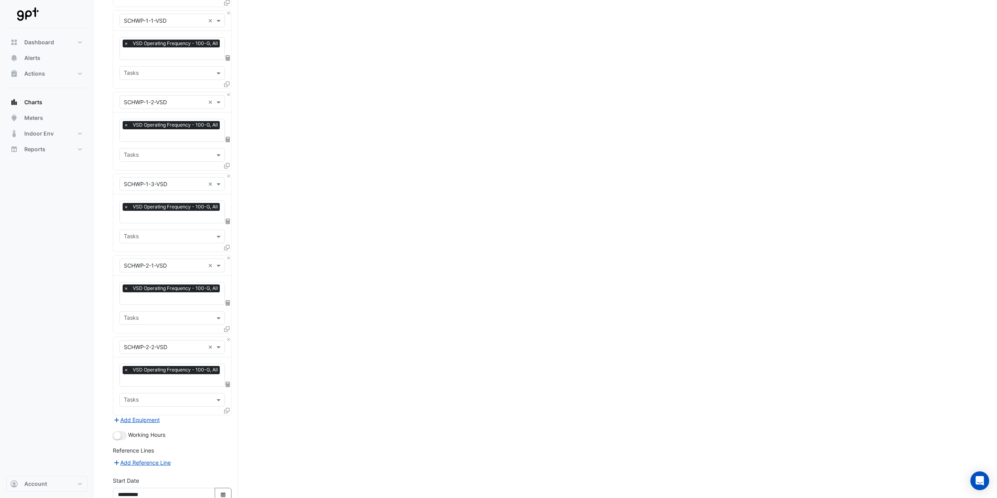
scroll to position [1602, 0]
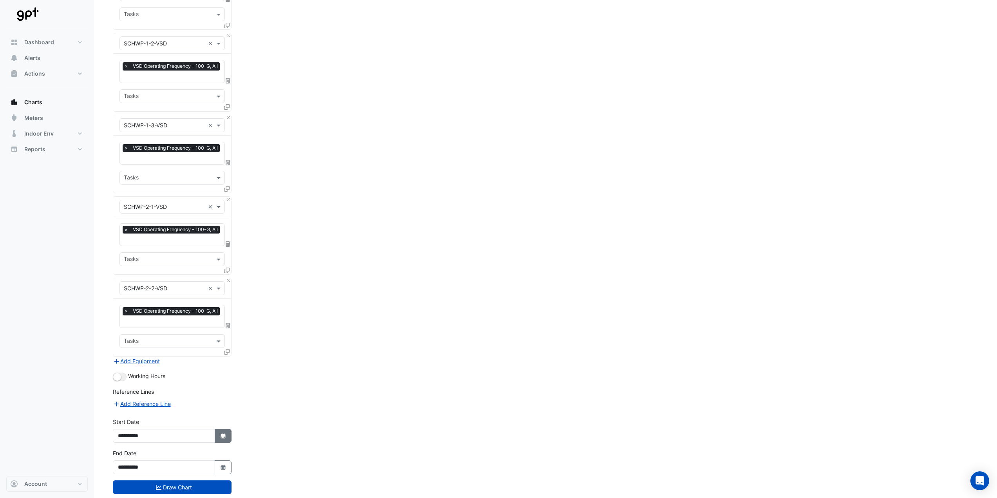
click at [223, 433] on icon "Select Date" at bounding box center [223, 435] width 7 height 5
select select "*"
select select "****"
click at [128, 316] on button "Previous month" at bounding box center [125, 314] width 9 height 13
select select "*"
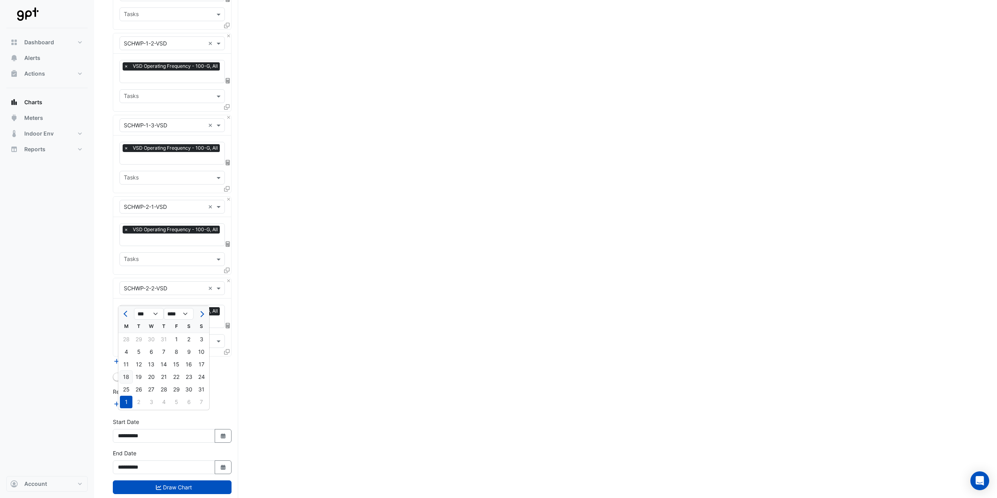
click at [126, 373] on div "18" at bounding box center [126, 377] width 13 height 13
type input "**********"
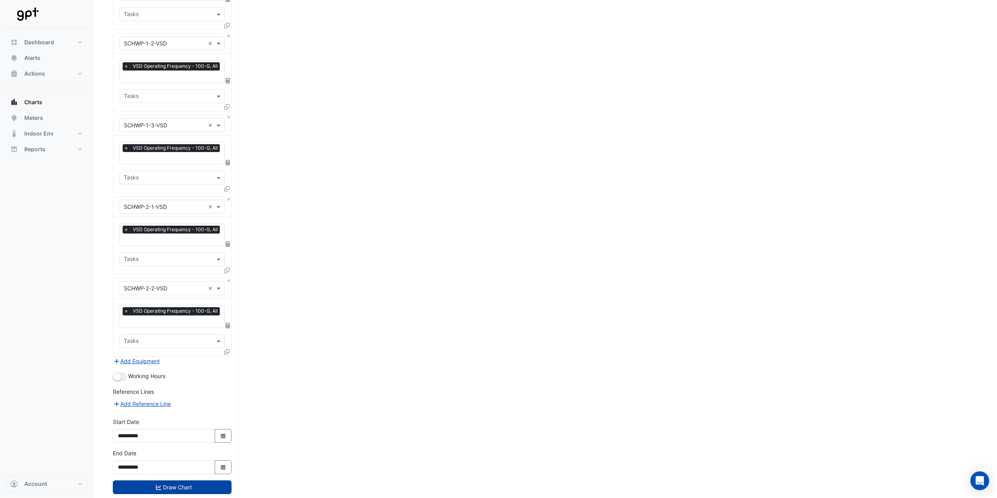
click at [174, 480] on button "Draw Chart" at bounding box center [172, 487] width 119 height 14
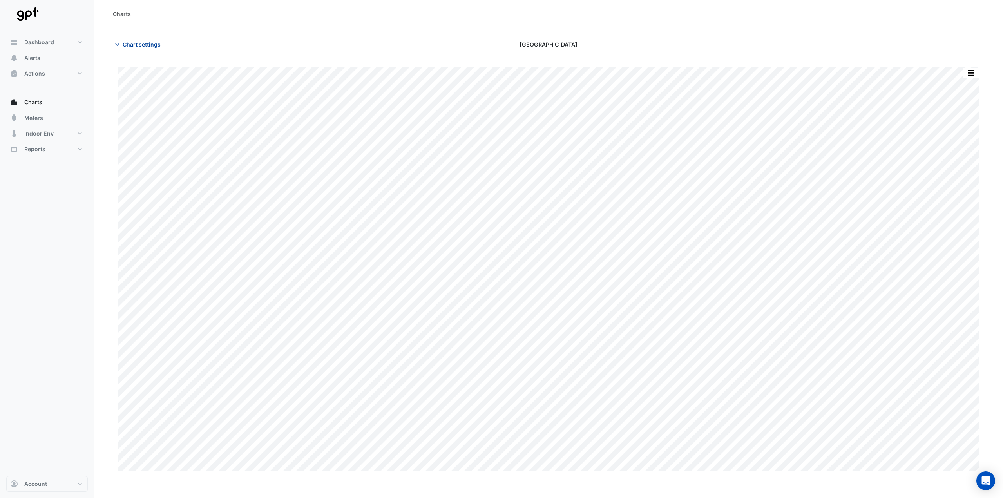
click at [138, 44] on span "Chart settings" at bounding box center [142, 44] width 38 height 8
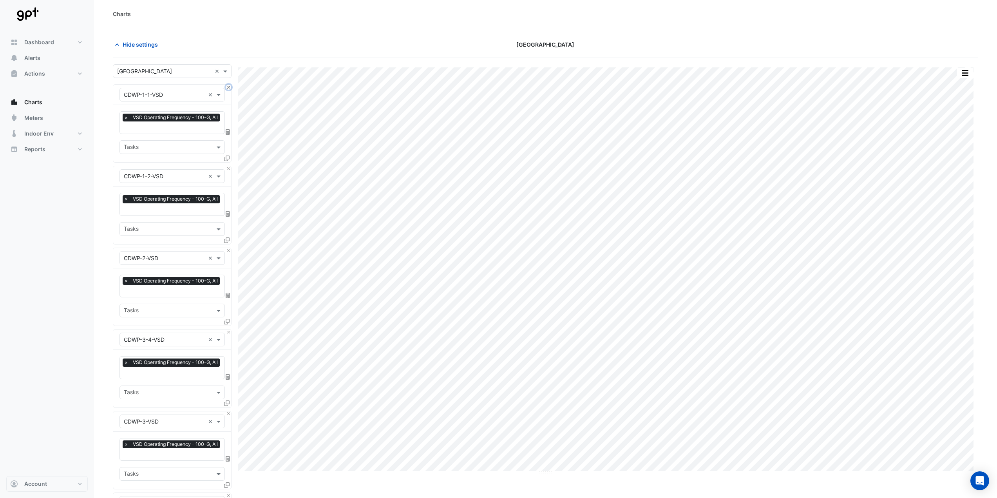
click at [228, 88] on button "Close" at bounding box center [228, 87] width 5 height 5
click at [228, 166] on button "Close" at bounding box center [228, 168] width 5 height 5
click at [228, 88] on button "Close" at bounding box center [228, 87] width 5 height 5
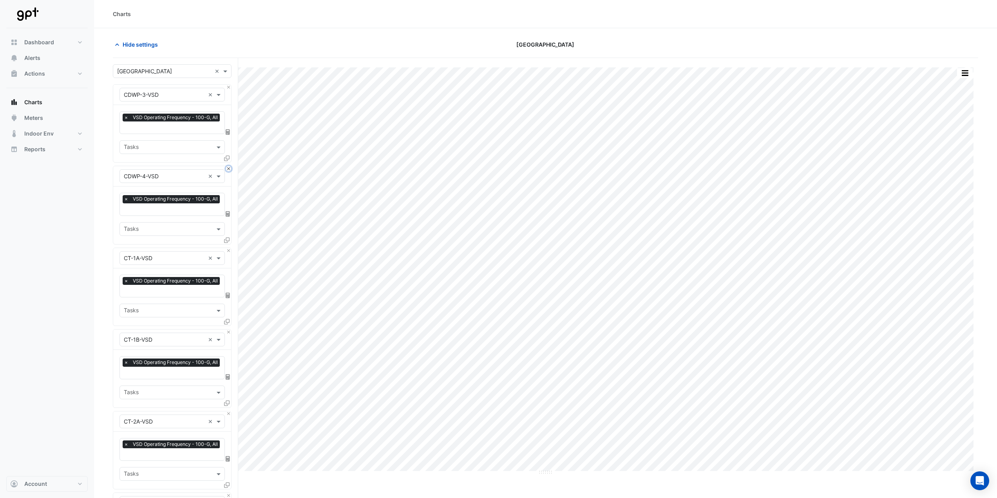
click at [228, 166] on button "Close" at bounding box center [228, 168] width 5 height 5
click at [228, 88] on button "Close" at bounding box center [228, 87] width 5 height 5
click at [228, 166] on button "Close" at bounding box center [228, 168] width 5 height 5
click at [228, 88] on button "Close" at bounding box center [228, 87] width 5 height 5
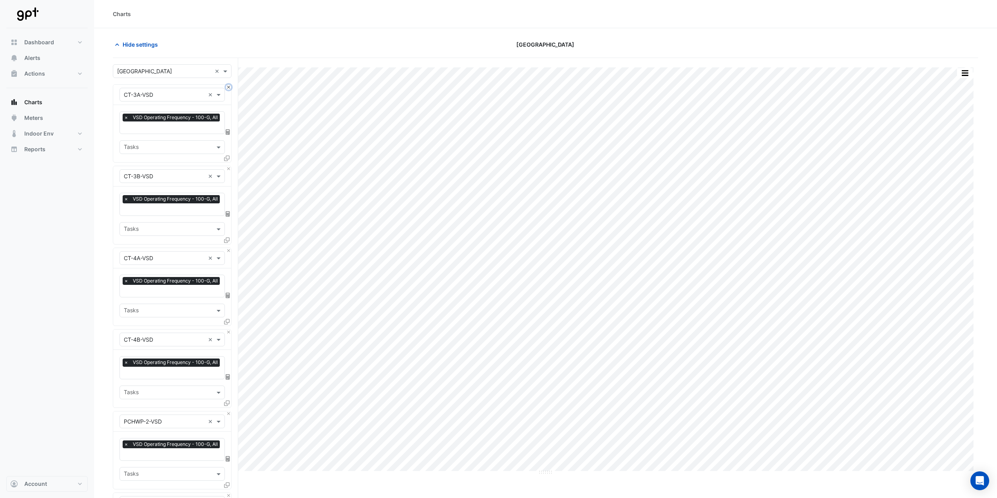
click at [228, 88] on button "Close" at bounding box center [228, 87] width 5 height 5
click at [228, 166] on button "Close" at bounding box center [228, 168] width 5 height 5
click at [228, 88] on button "Close" at bounding box center [228, 87] width 5 height 5
click at [228, 166] on button "Close" at bounding box center [228, 168] width 5 height 5
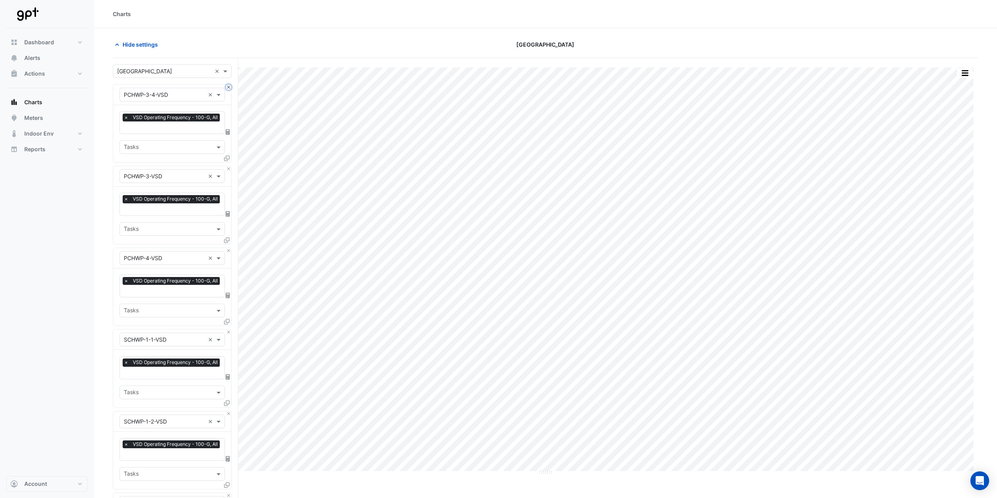
click at [228, 88] on button "Close" at bounding box center [228, 87] width 5 height 5
click at [228, 166] on button "Close" at bounding box center [228, 168] width 5 height 5
click at [228, 88] on button "Close" at bounding box center [228, 87] width 5 height 5
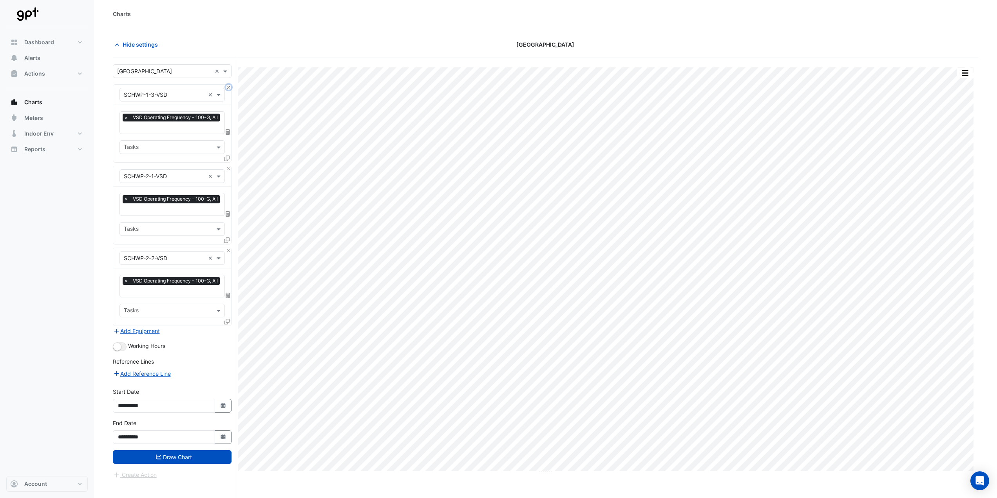
click at [228, 88] on button "Close" at bounding box center [228, 87] width 5 height 5
click at [228, 166] on button "Close" at bounding box center [228, 168] width 5 height 5
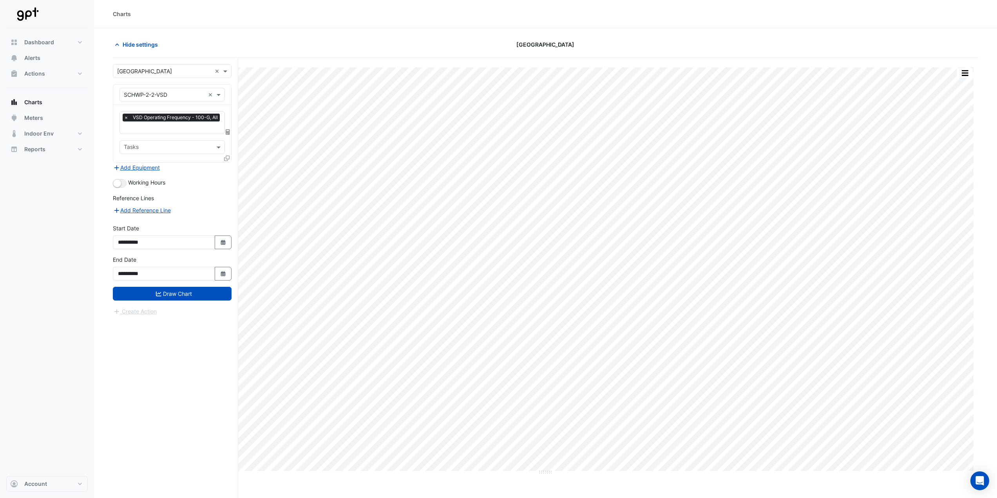
click at [228, 88] on div "× SCHWP-2-2-VSD ×" at bounding box center [172, 95] width 118 height 20
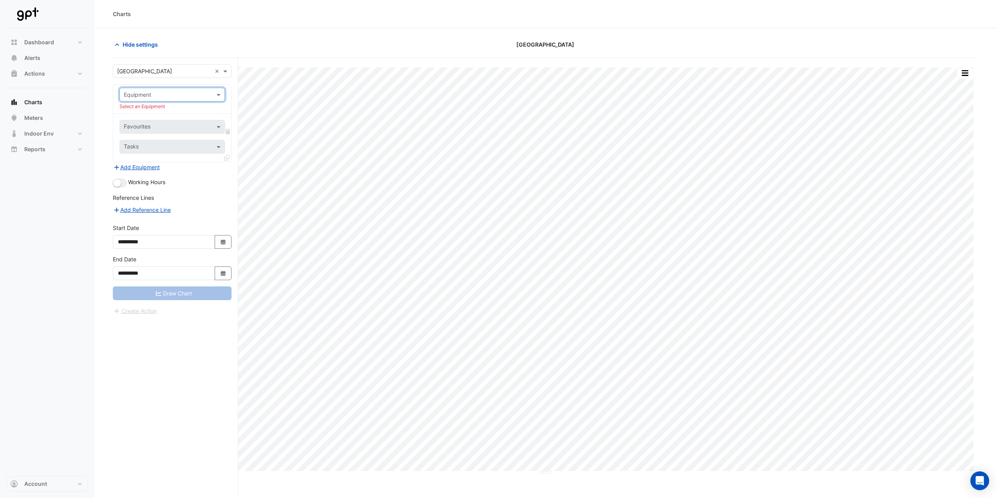
click at [192, 97] on input "text" at bounding box center [164, 95] width 81 height 8
type input "*"
type input "***"
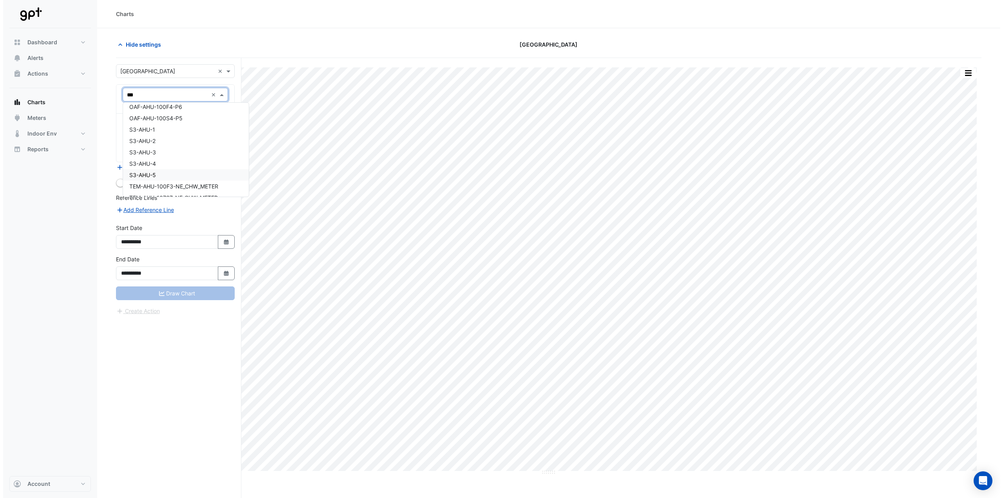
scroll to position [378, 0]
click at [156, 145] on div "S3-AHU-1" at bounding box center [183, 142] width 126 height 11
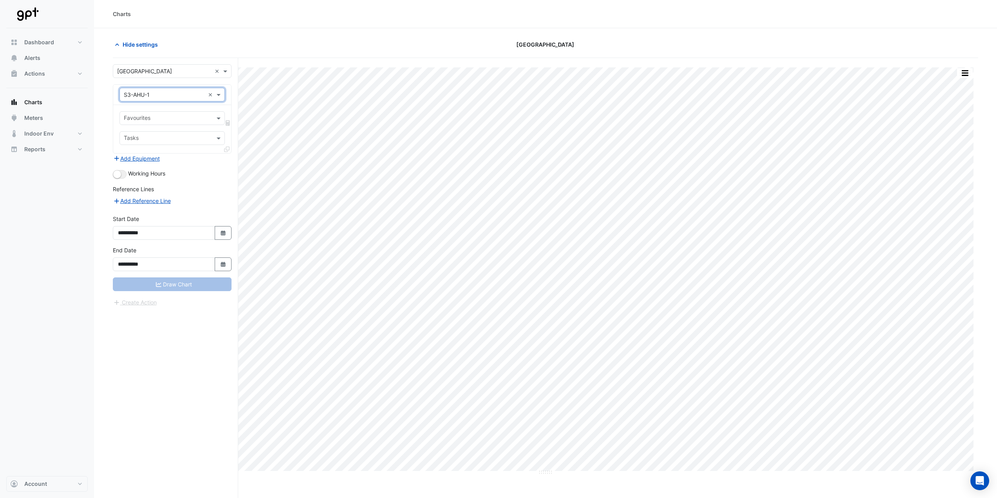
click at [154, 117] on input "text" at bounding box center [168, 119] width 88 height 8
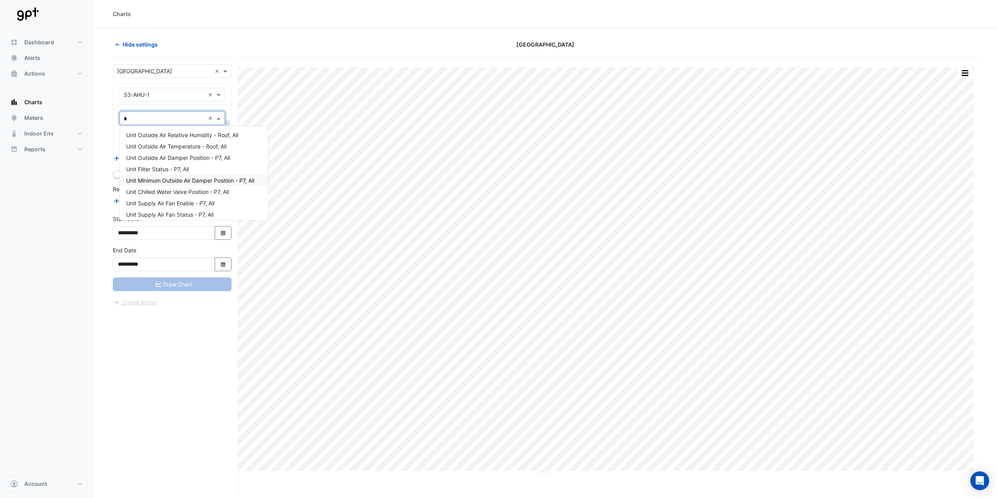
type input "**"
click at [154, 145] on span "Unit Supply Air Fan Status - P7, All" at bounding box center [169, 146] width 87 height 7
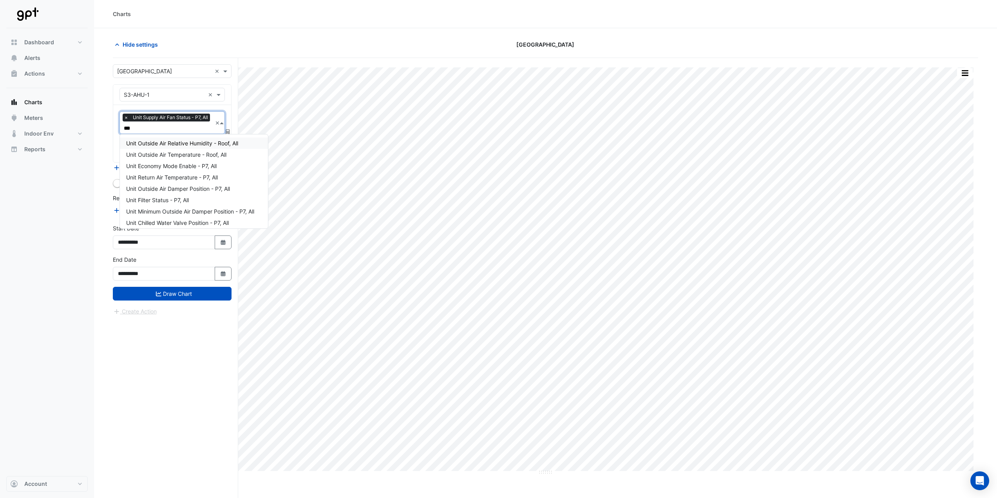
type input "****"
click at [160, 150] on div "Unit Supply Air Fan Enable - P7, All" at bounding box center [172, 154] width 105 height 11
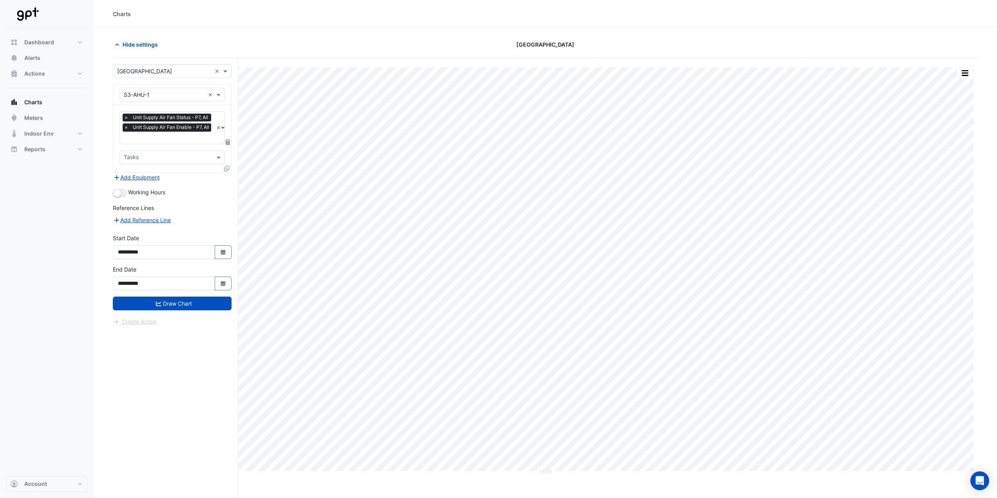
click at [225, 166] on icon at bounding box center [226, 168] width 5 height 5
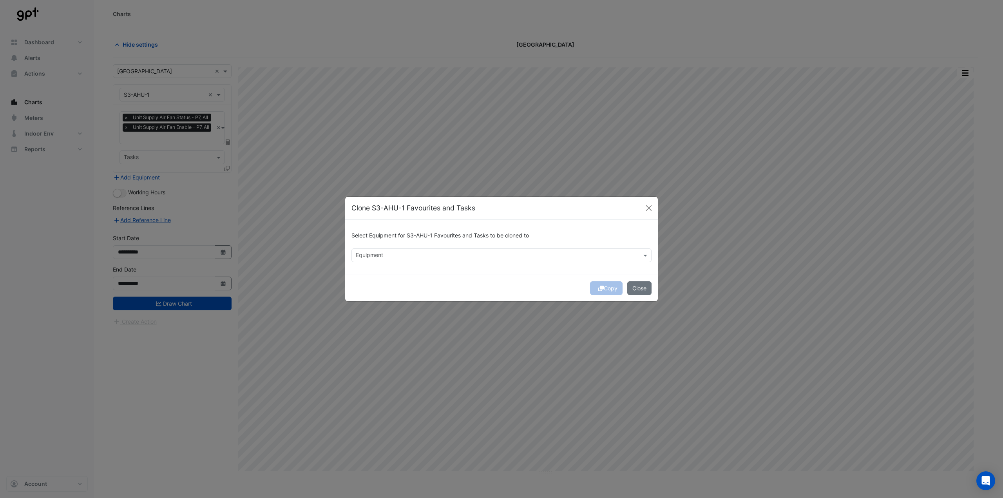
click at [385, 253] on input "text" at bounding box center [497, 256] width 282 height 8
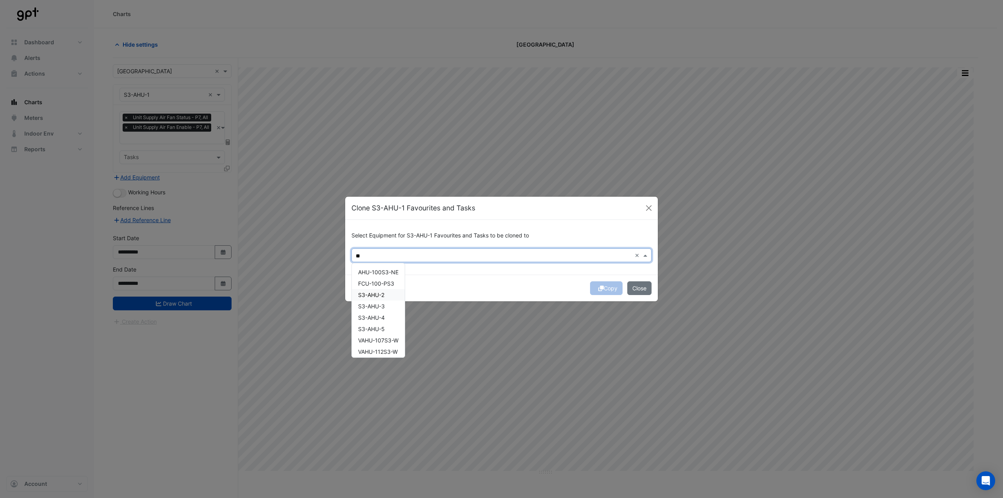
click at [372, 294] on span "S3-AHU-2" at bounding box center [371, 294] width 26 height 7
click at [373, 305] on span "S3-AHU-3" at bounding box center [371, 306] width 27 height 7
click at [376, 319] on span "S3-AHU-4" at bounding box center [371, 317] width 27 height 7
drag, startPoint x: 376, startPoint y: 329, endPoint x: 488, endPoint y: 293, distance: 117.5
click at [376, 328] on span "S3-AHU-5" at bounding box center [371, 329] width 27 height 7
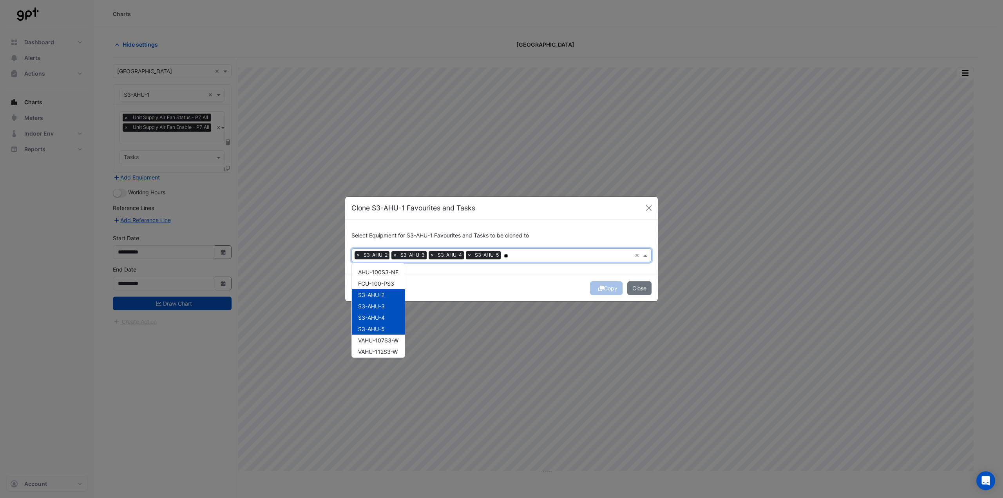
type input "**"
click at [503, 292] on div "Copy Close" at bounding box center [501, 288] width 313 height 27
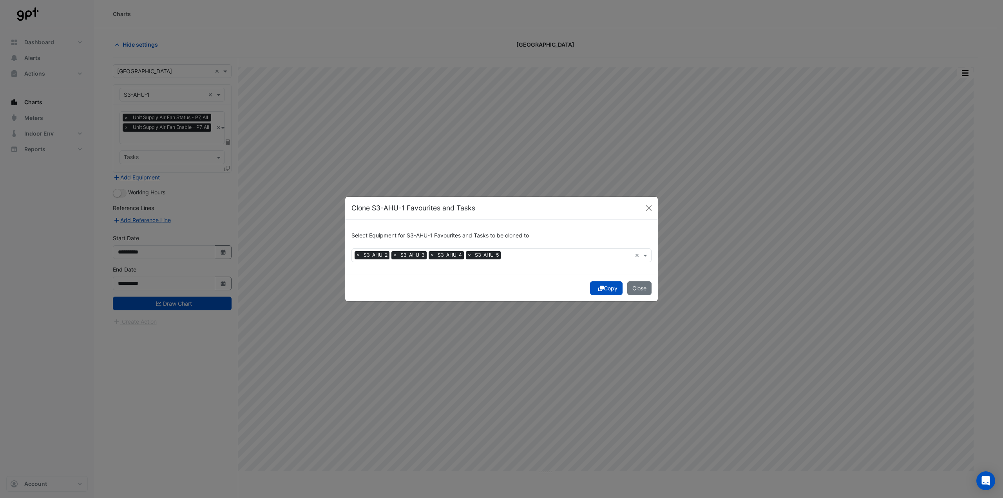
click at [610, 288] on button "Copy" at bounding box center [606, 288] width 33 height 14
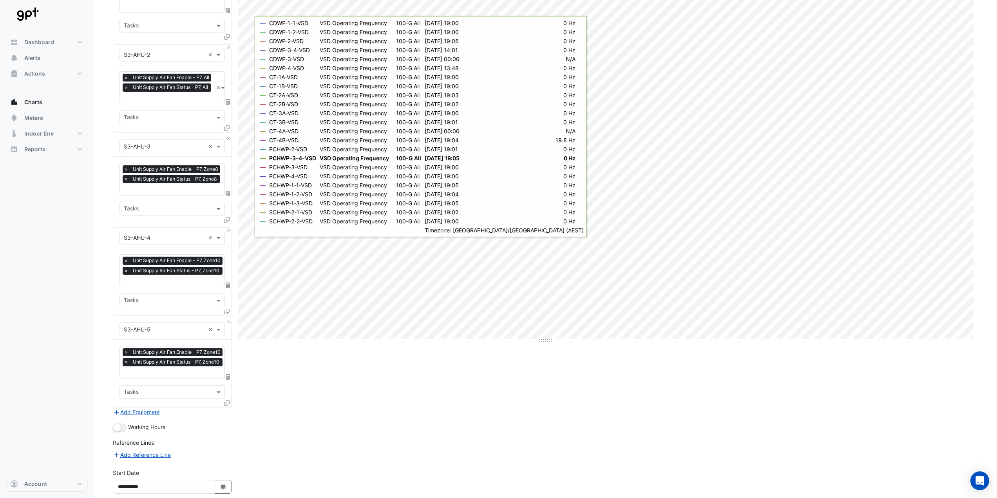
scroll to position [197, 0]
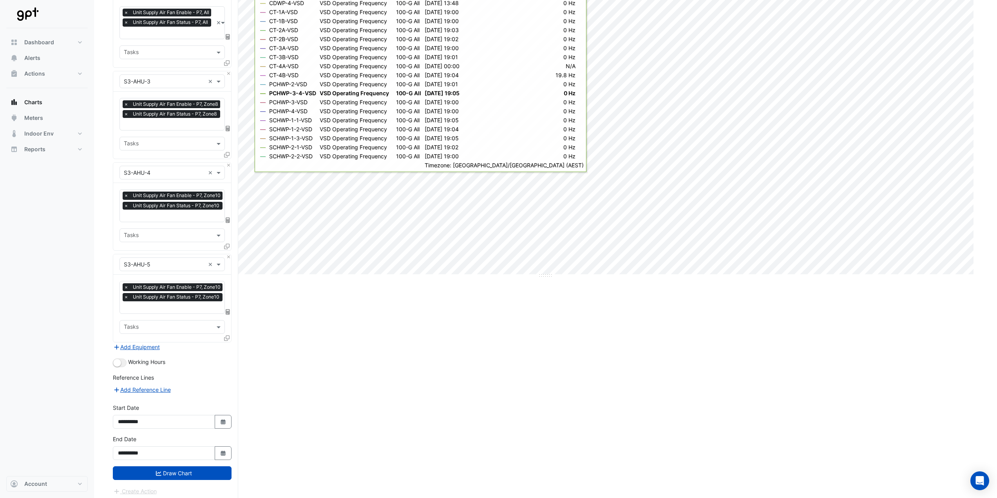
click at [177, 466] on button "Draw Chart" at bounding box center [172, 473] width 119 height 14
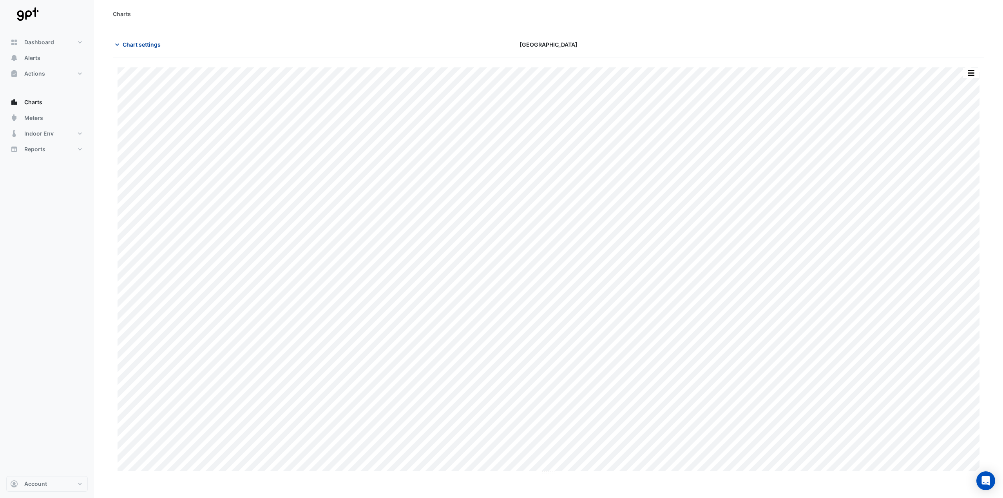
click at [137, 44] on span "Chart settings" at bounding box center [142, 44] width 38 height 8
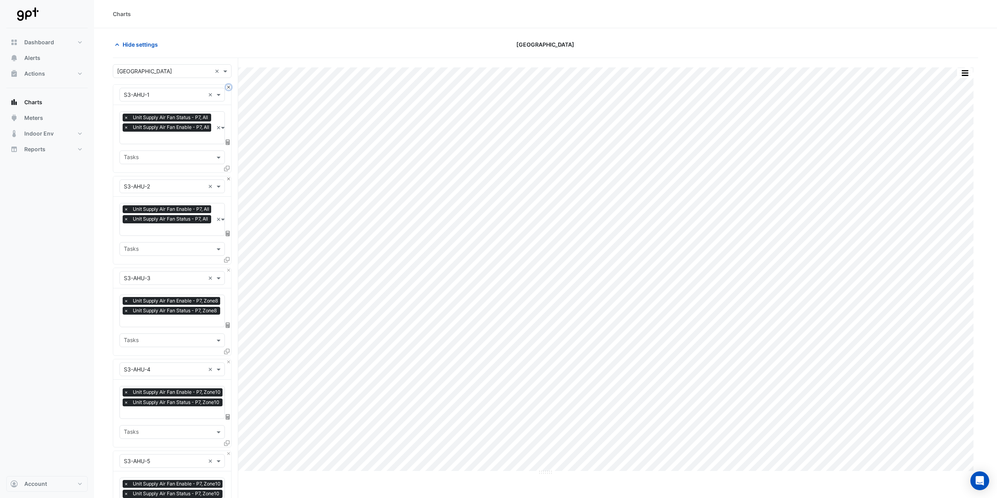
click at [226, 88] on button "Close" at bounding box center [228, 87] width 5 height 5
click at [227, 89] on button "Close" at bounding box center [228, 87] width 5 height 5
click at [227, 176] on button "Close" at bounding box center [228, 178] width 5 height 5
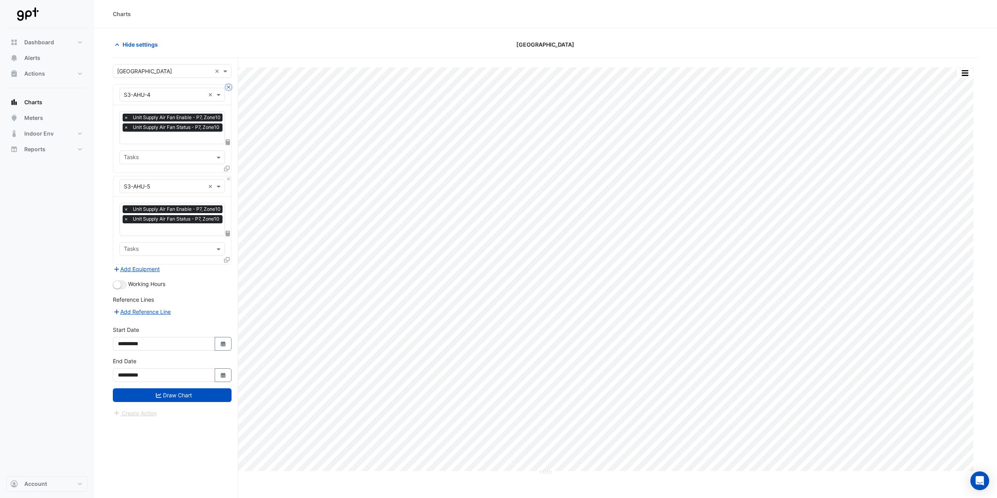
click at [227, 88] on button "Close" at bounding box center [228, 87] width 5 height 5
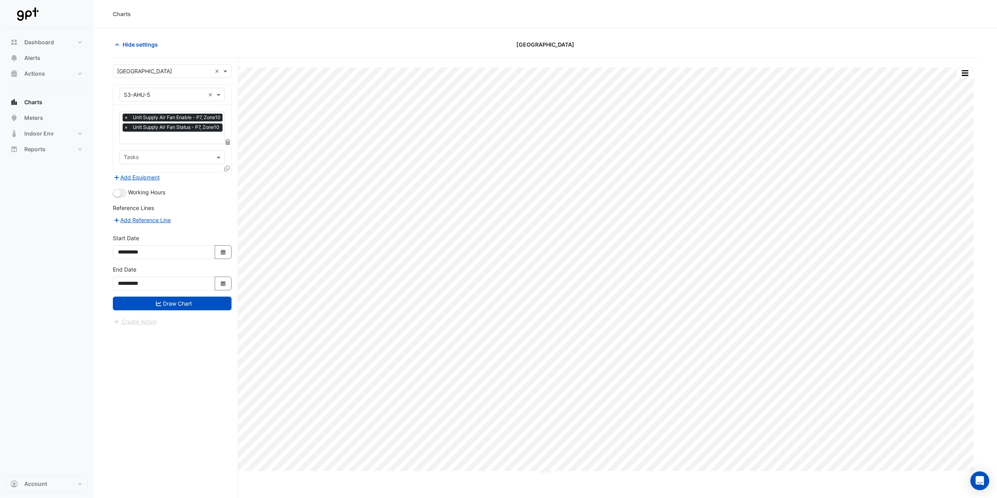
click at [227, 89] on div "× S3-AHU-5 ×" at bounding box center [172, 95] width 118 height 20
drag, startPoint x: 226, startPoint y: 89, endPoint x: 217, endPoint y: 92, distance: 10.3
click at [225, 89] on div "× S3-AHU-5 ×" at bounding box center [172, 95] width 118 height 20
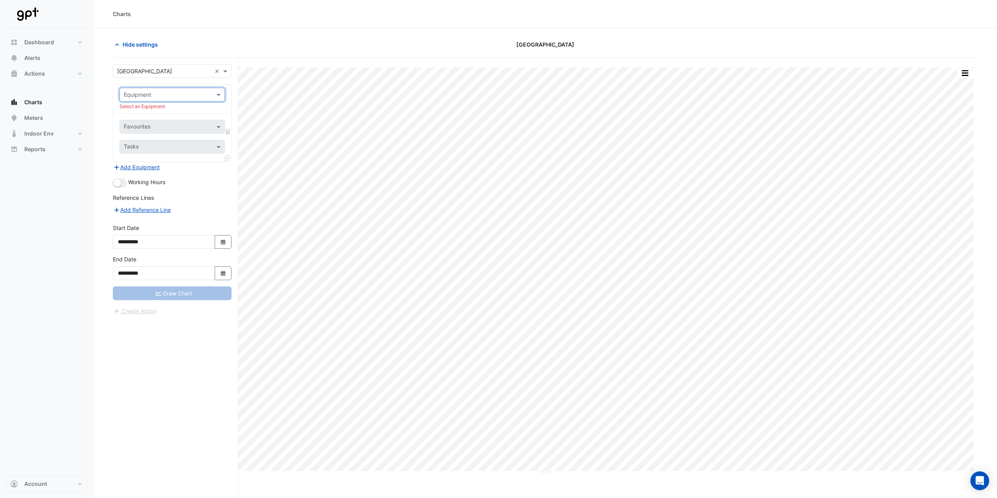
click at [201, 94] on input "text" at bounding box center [164, 95] width 81 height 8
type input "***"
click at [193, 106] on div "Electricity Meter - 4103773814-1" at bounding box center [172, 111] width 105 height 11
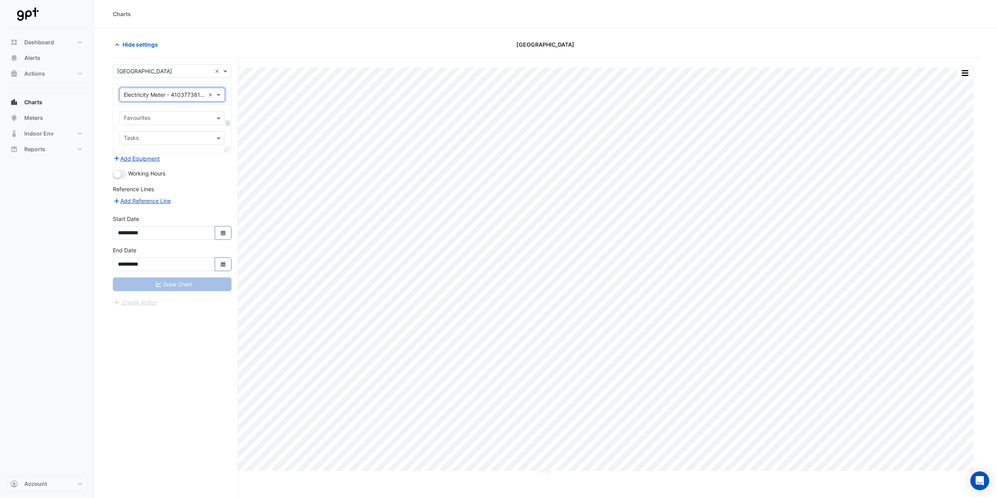
click at [174, 119] on input "text" at bounding box center [168, 119] width 88 height 8
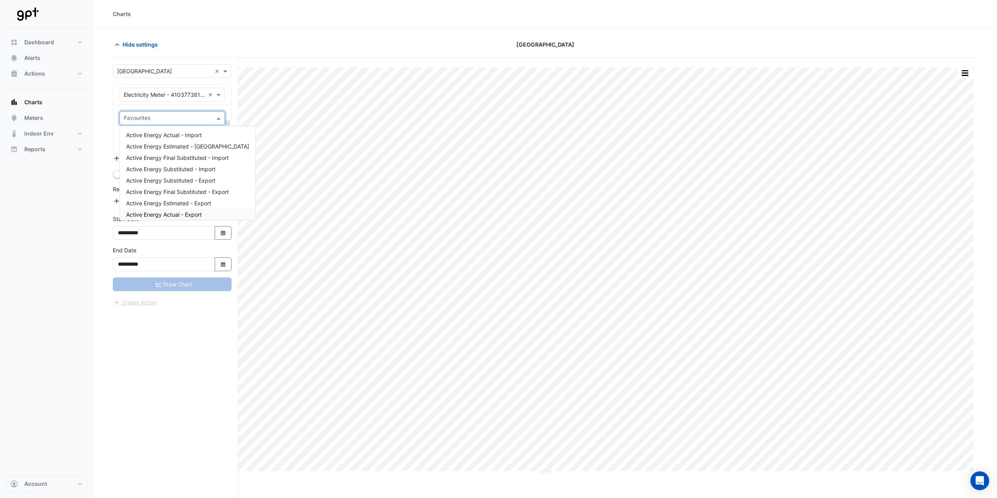
click at [183, 215] on span "Active Energy Actual - Export" at bounding box center [164, 214] width 76 height 7
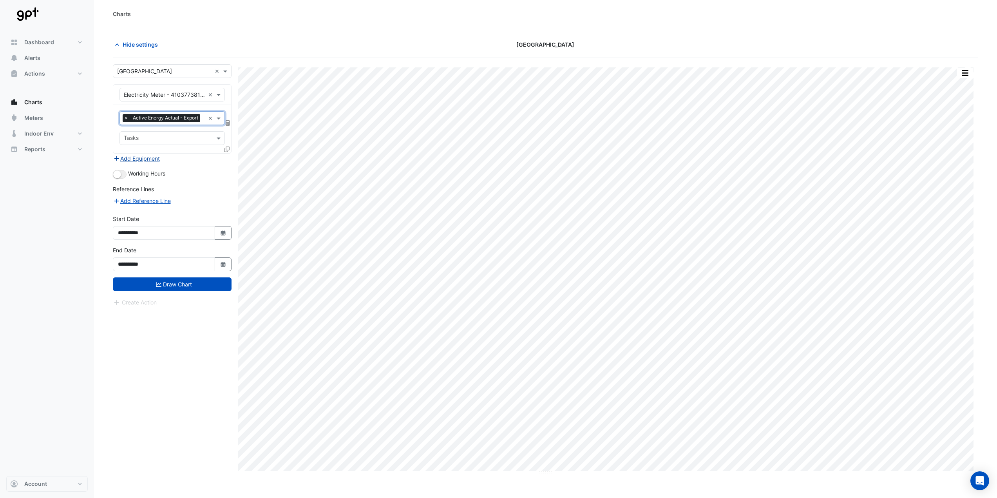
click at [151, 163] on button "Add Equipment" at bounding box center [136, 158] width 47 height 9
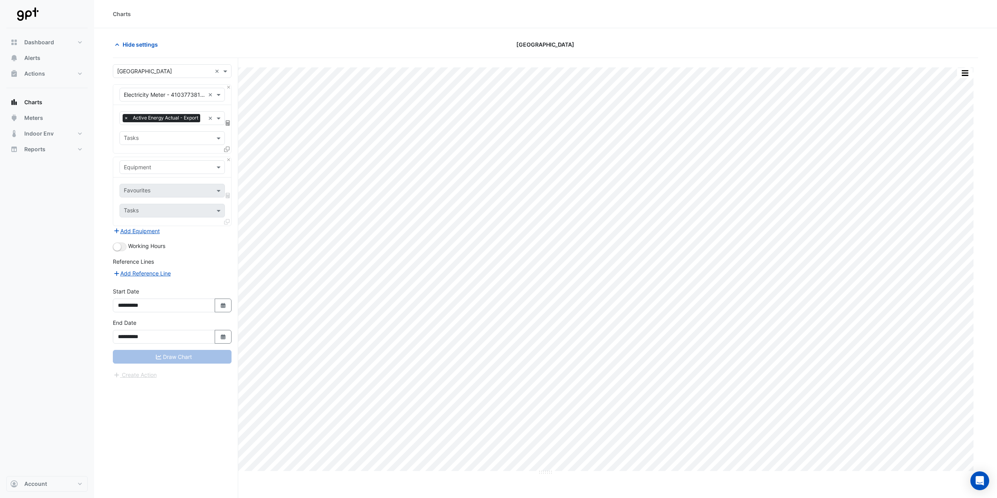
click at [154, 172] on input "text" at bounding box center [164, 167] width 81 height 8
type input "**"
click at [156, 223] on div "CT-1A-VSD" at bounding box center [215, 226] width 191 height 11
click at [163, 195] on input "text" at bounding box center [168, 191] width 88 height 8
click at [159, 270] on span "VSD Power - 100-G, All" at bounding box center [155, 272] width 59 height 7
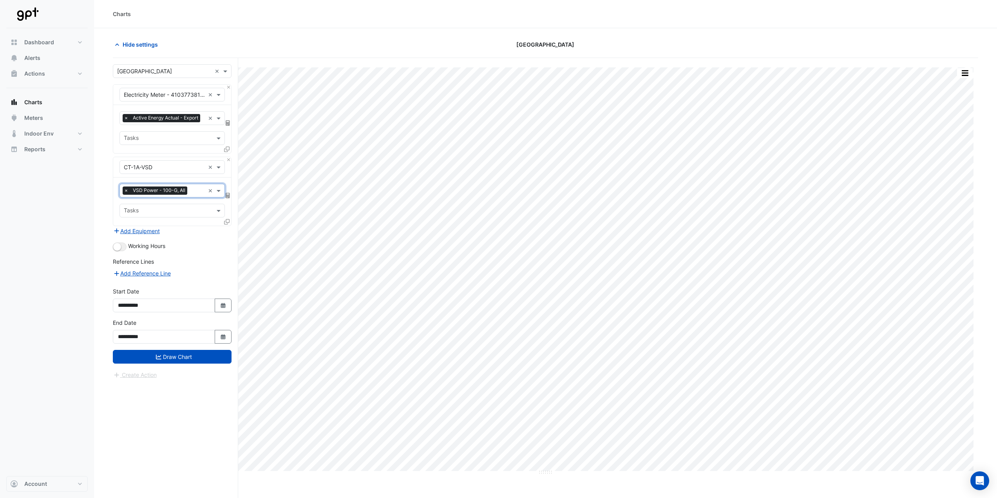
click at [225, 224] on icon at bounding box center [226, 221] width 5 height 5
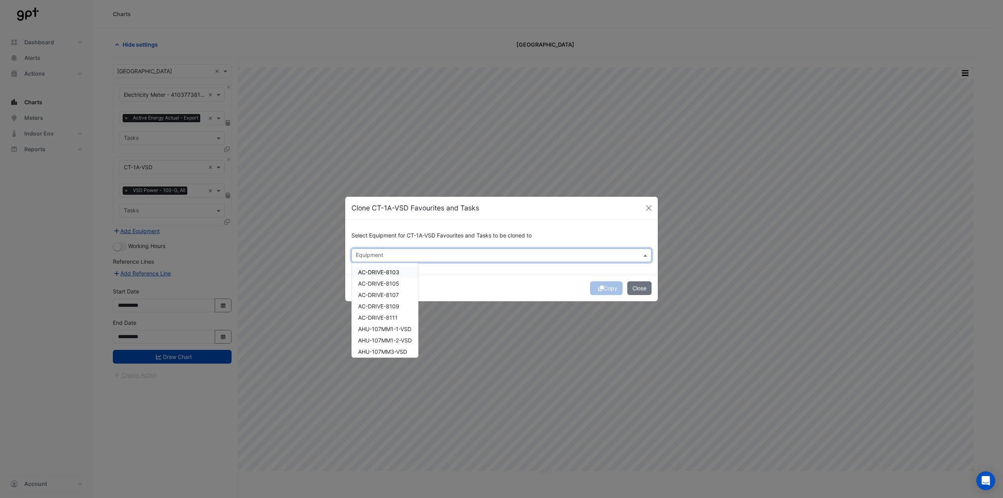
click at [372, 253] on input "text" at bounding box center [497, 256] width 282 height 8
click at [369, 270] on span "CT-1B-VSD" at bounding box center [372, 272] width 29 height 7
click at [371, 284] on span "CT-2A-VSD" at bounding box center [372, 283] width 29 height 7
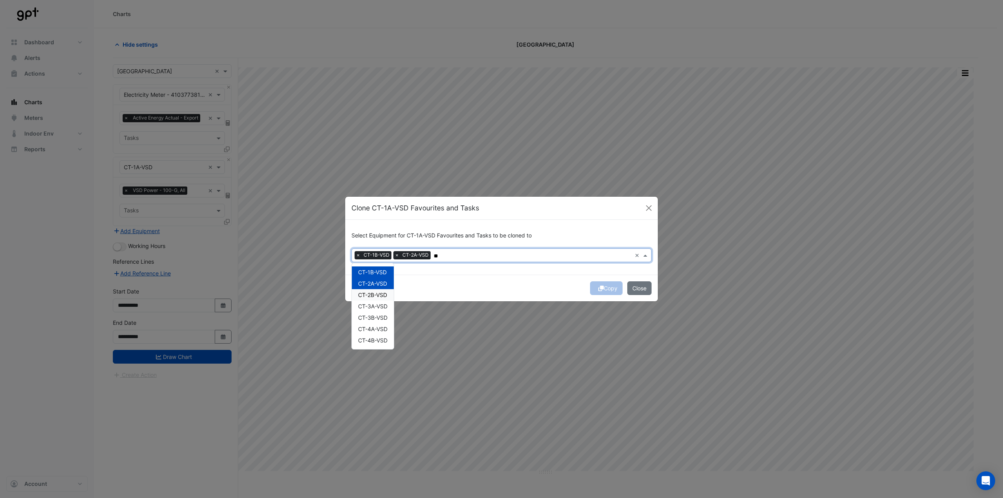
click at [371, 295] on span "CT-2B-VSD" at bounding box center [372, 294] width 29 height 7
click at [370, 305] on span "CT-3A-VSD" at bounding box center [372, 306] width 29 height 7
click at [374, 323] on div "CT-1B-VSD CT-2A-VSD CT-2B-VSD CT-3A-VSD CT-3B-VSD CT-4A-VSD CT-4B-VSD" at bounding box center [373, 306] width 42 height 80
click at [374, 320] on span "CT-3B-VSD" at bounding box center [372, 317] width 29 height 7
click at [373, 329] on span "CT-4A-VSD" at bounding box center [372, 329] width 29 height 7
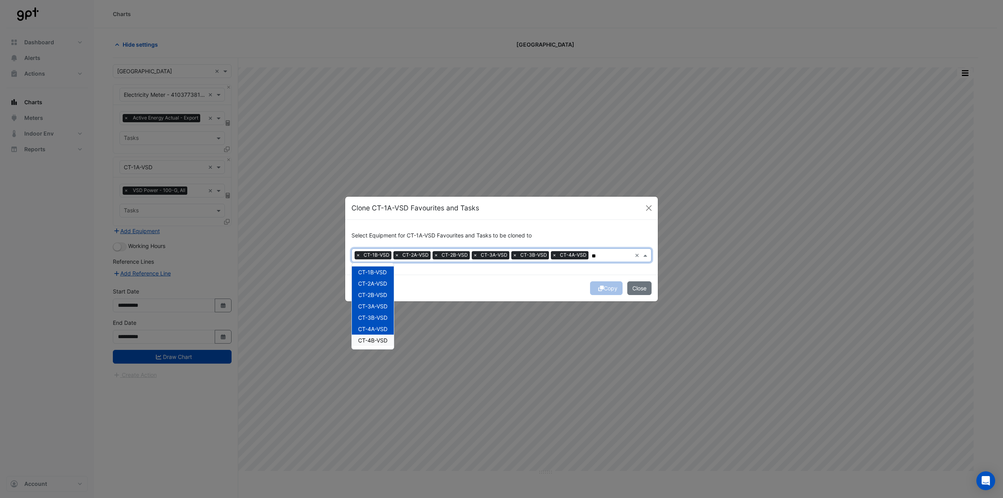
click at [373, 341] on span "CT-4B-VSD" at bounding box center [372, 340] width 29 height 7
type input "**"
drag, startPoint x: 472, startPoint y: 297, endPoint x: 477, endPoint y: 294, distance: 5.3
click at [472, 297] on div "Copy Close" at bounding box center [501, 288] width 313 height 27
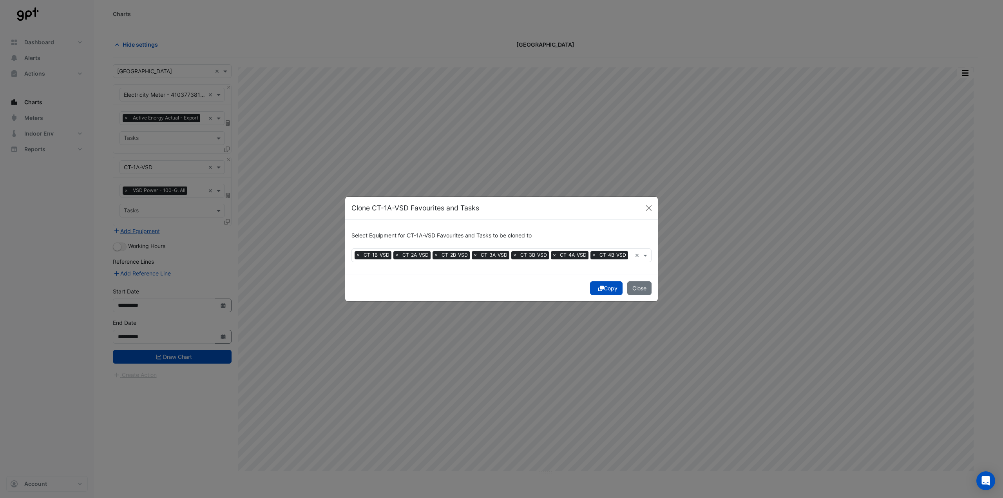
click at [608, 289] on button "Copy" at bounding box center [606, 288] width 33 height 14
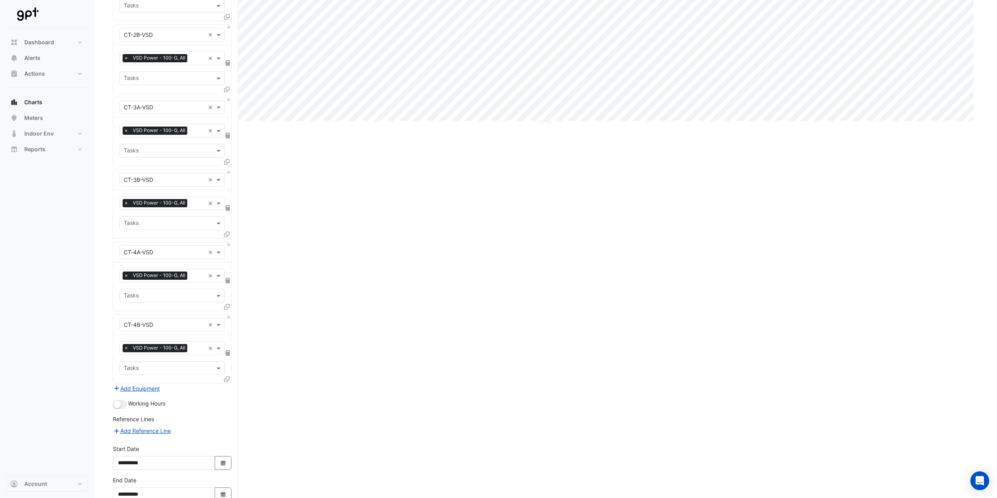
scroll to position [403, 0]
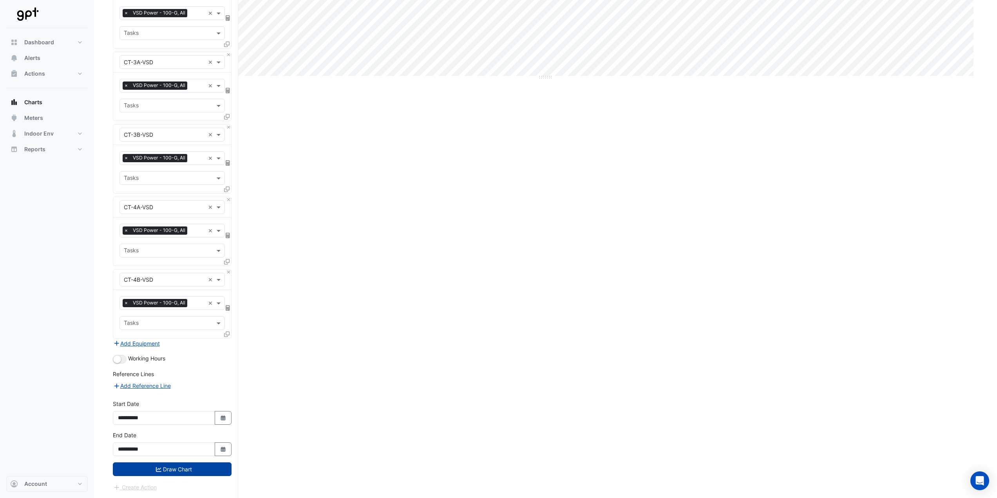
click at [176, 466] on button "Draw Chart" at bounding box center [172, 469] width 119 height 14
